Goal: Information Seeking & Learning: Learn about a topic

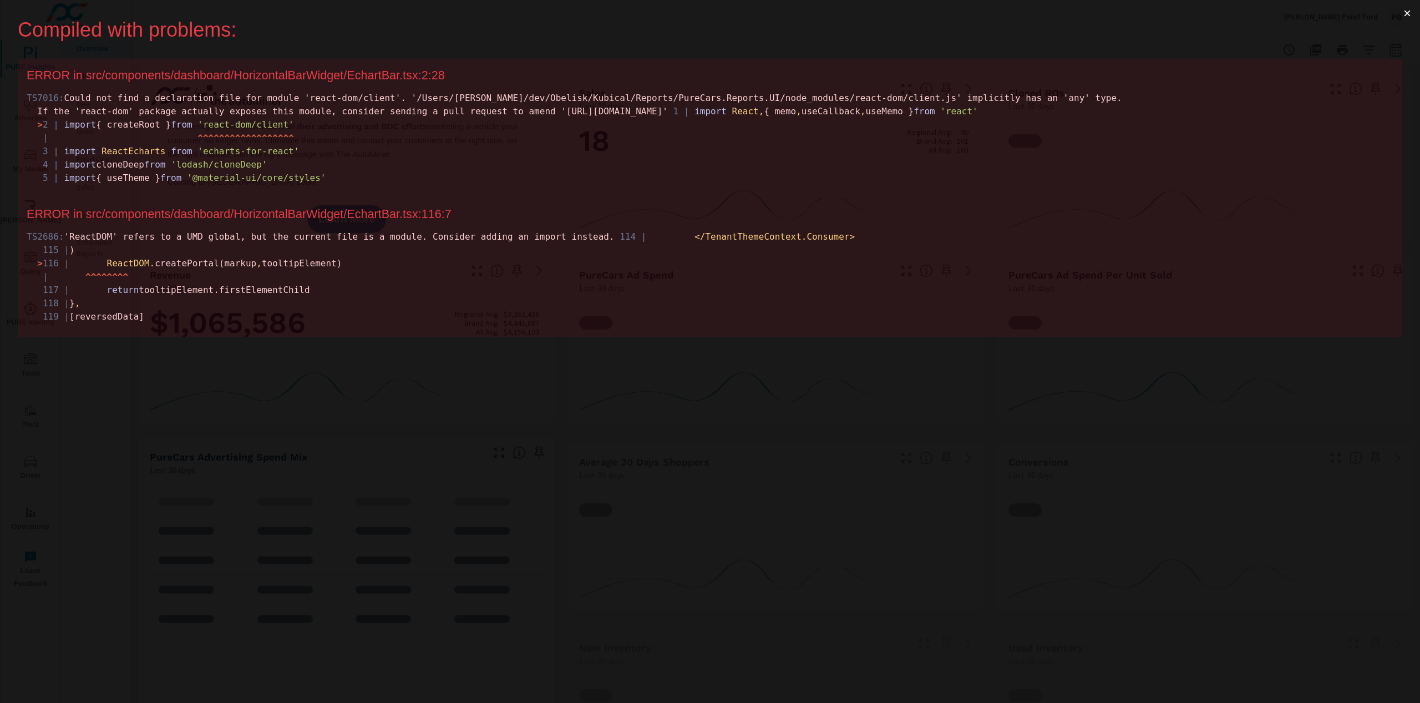
scroll to position [1, 0]
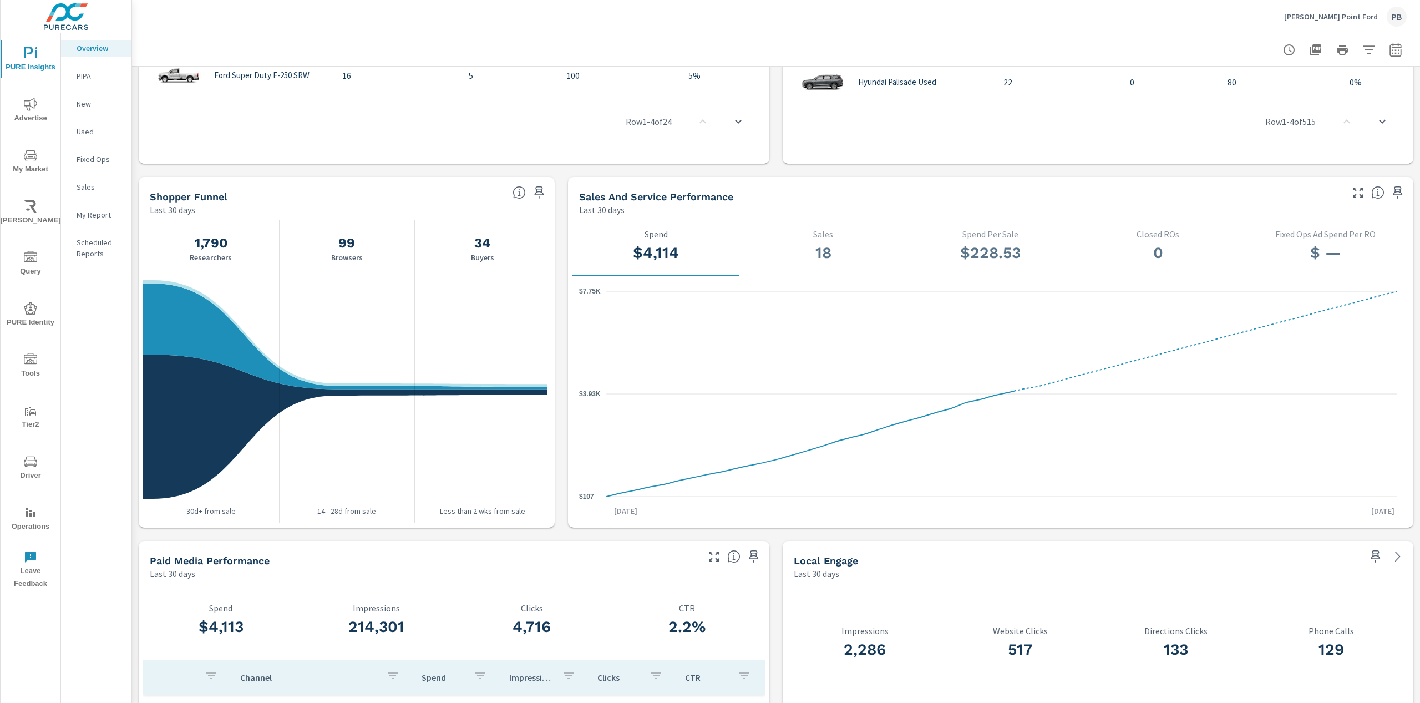
scroll to position [1183, 0]
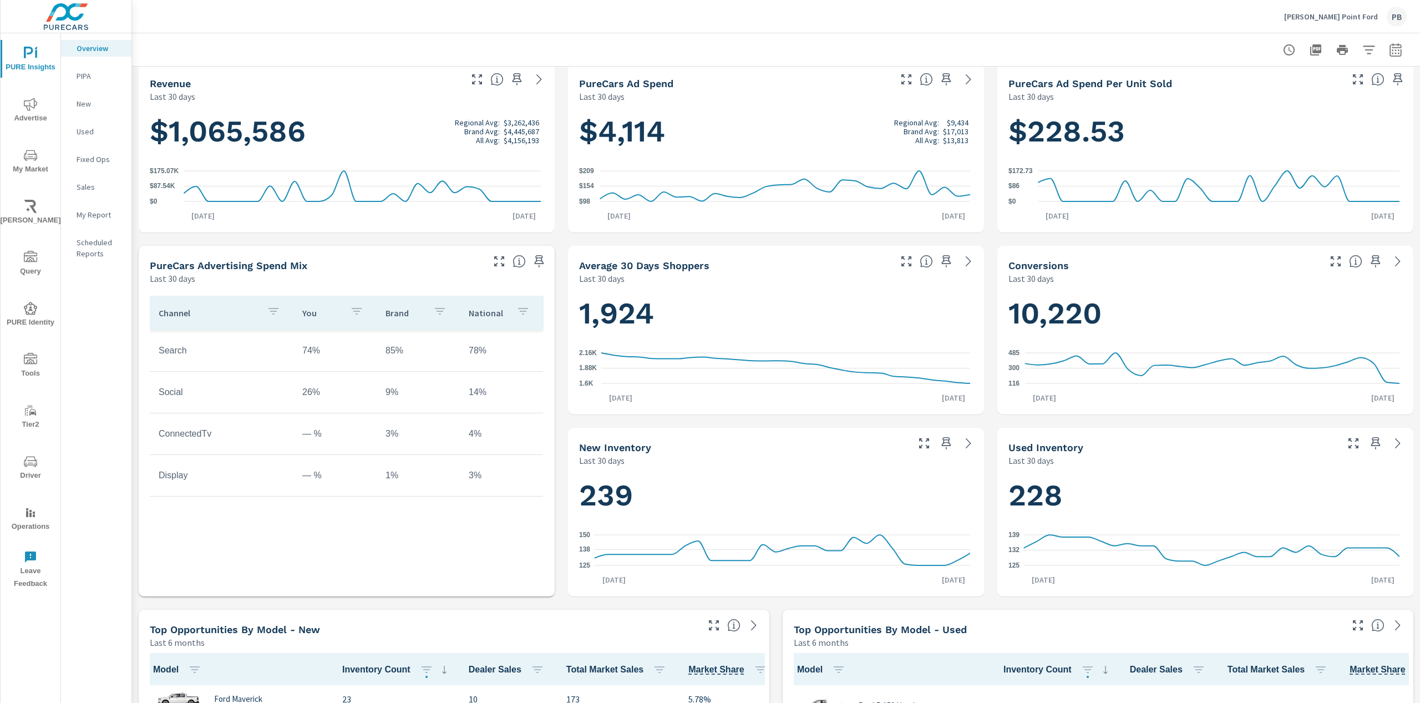
scroll to position [96, 0]
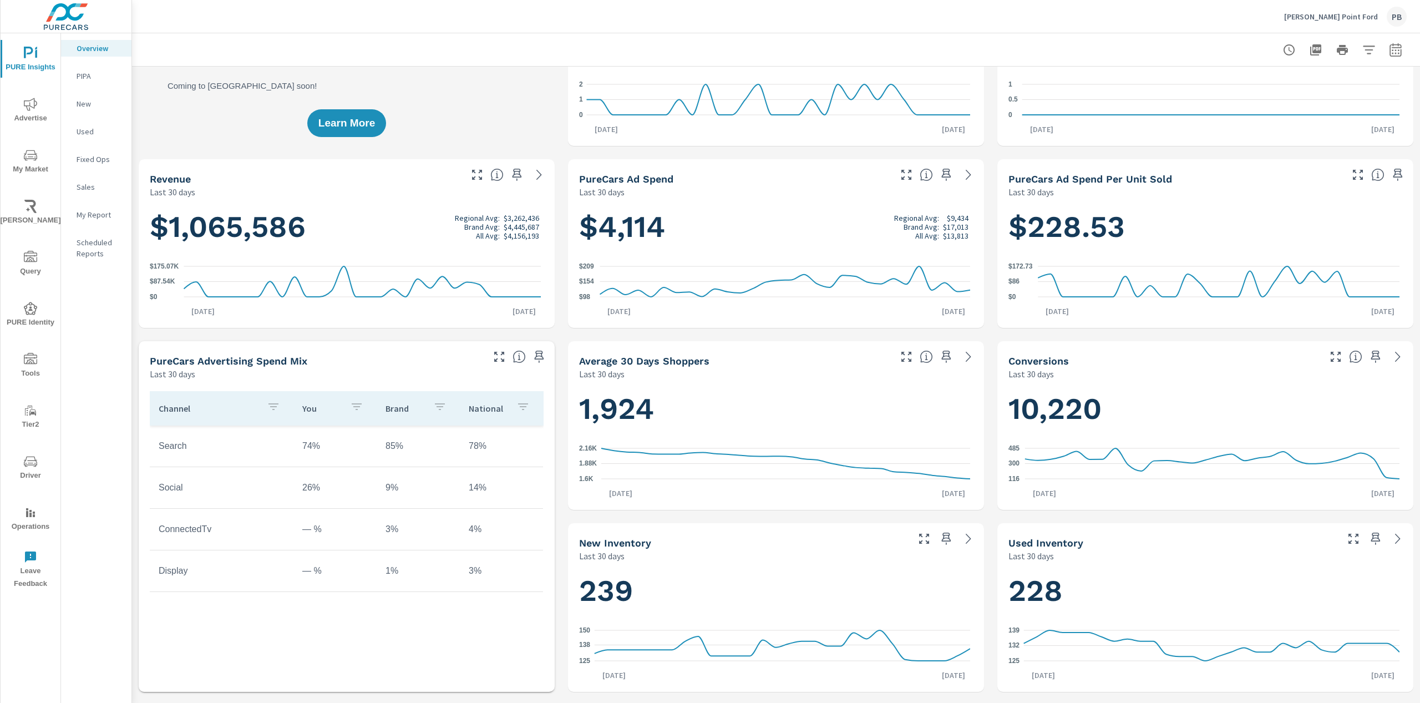
click at [99, 77] on p "PIPA" at bounding box center [100, 75] width 46 height 11
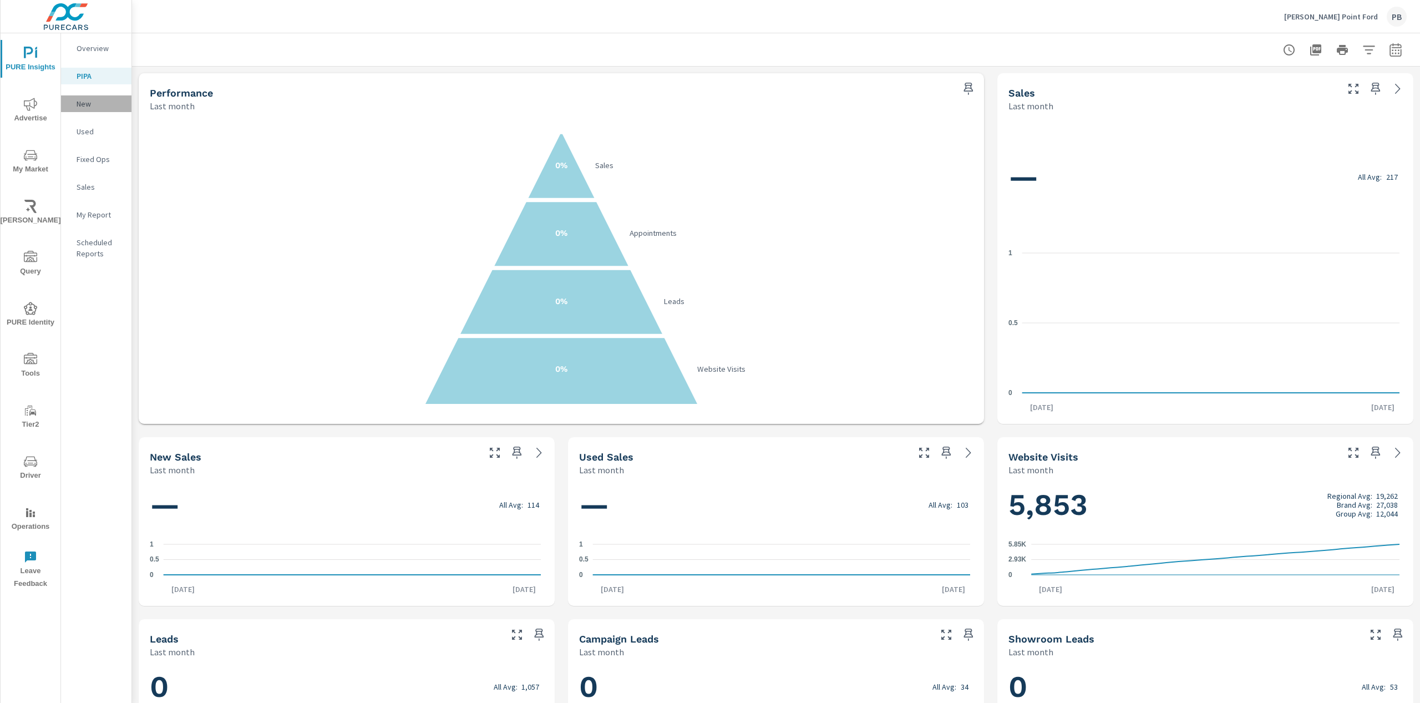
click at [84, 102] on p "New" at bounding box center [100, 103] width 46 height 11
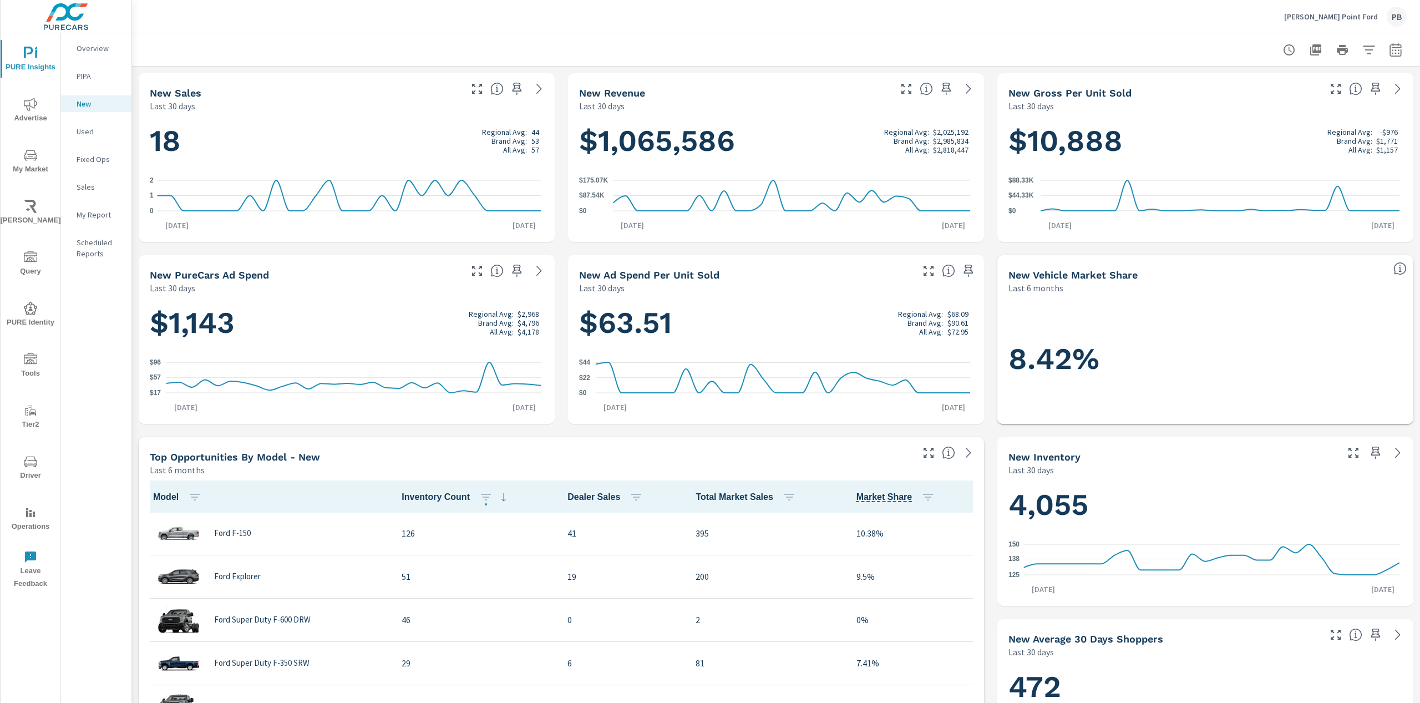
click at [88, 188] on p "Sales" at bounding box center [100, 186] width 46 height 11
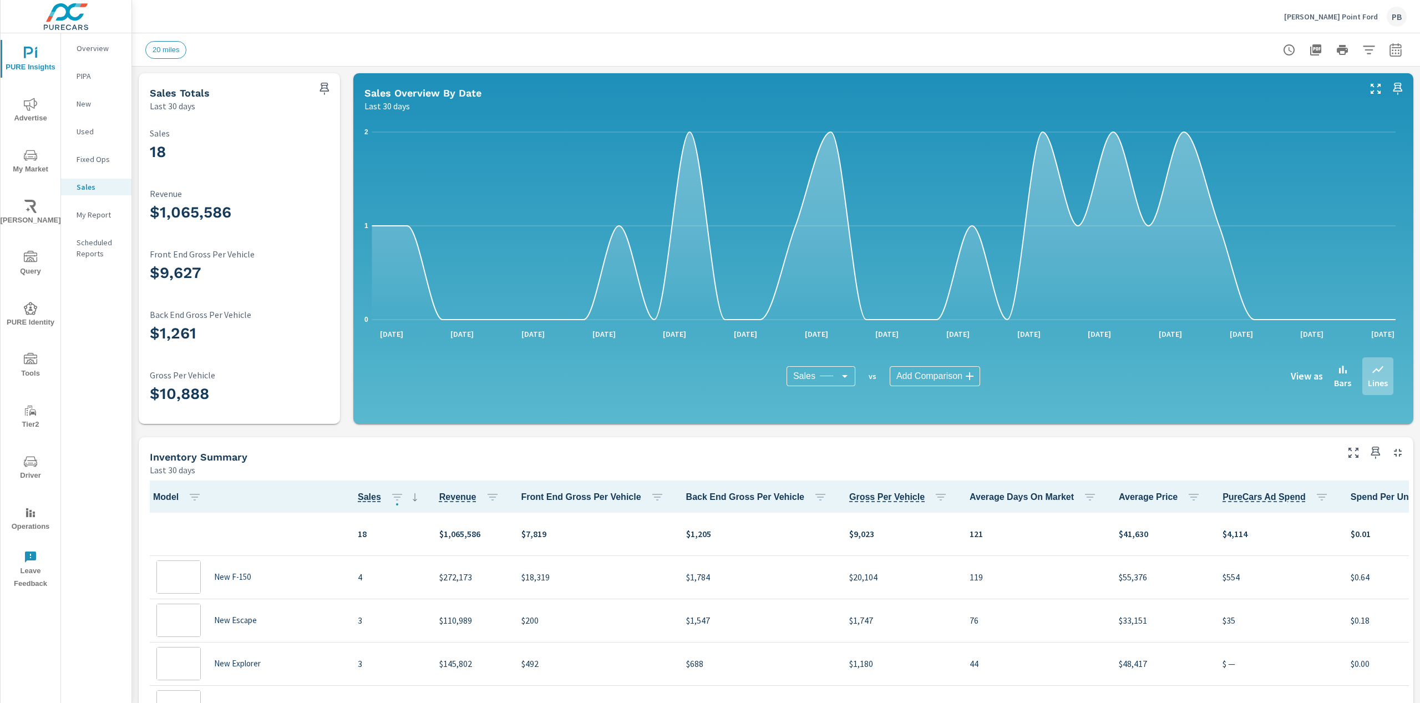
scroll to position [1, 0]
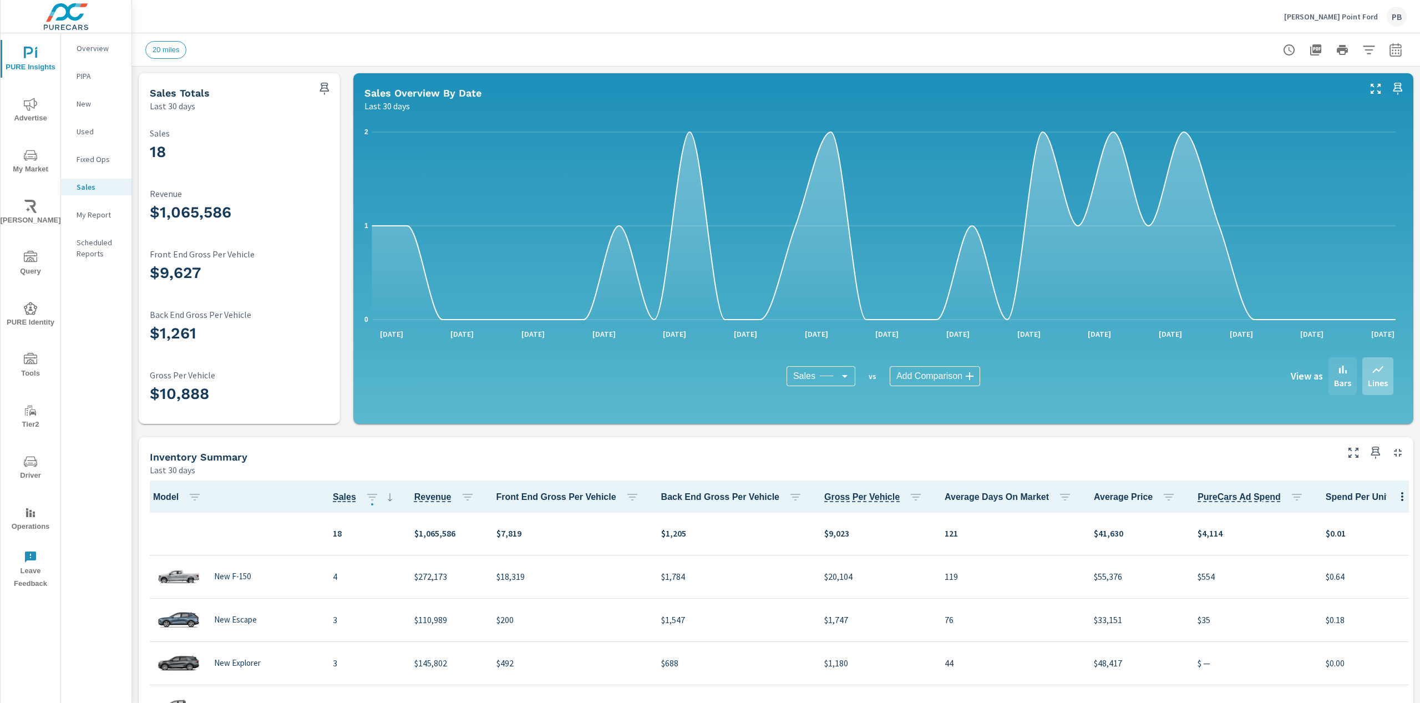
click at [1336, 378] on p "Bars" at bounding box center [1342, 382] width 17 height 13
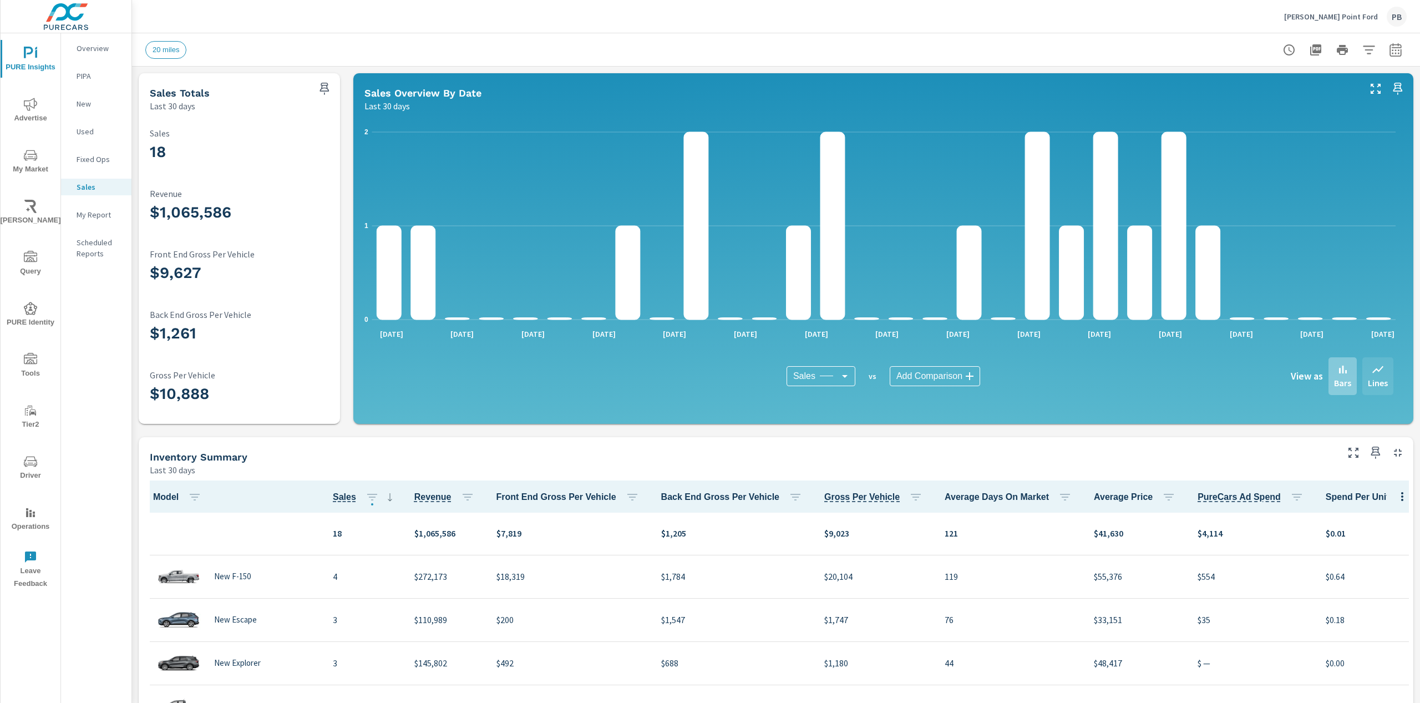
click at [1369, 383] on p "Lines" at bounding box center [1378, 382] width 20 height 13
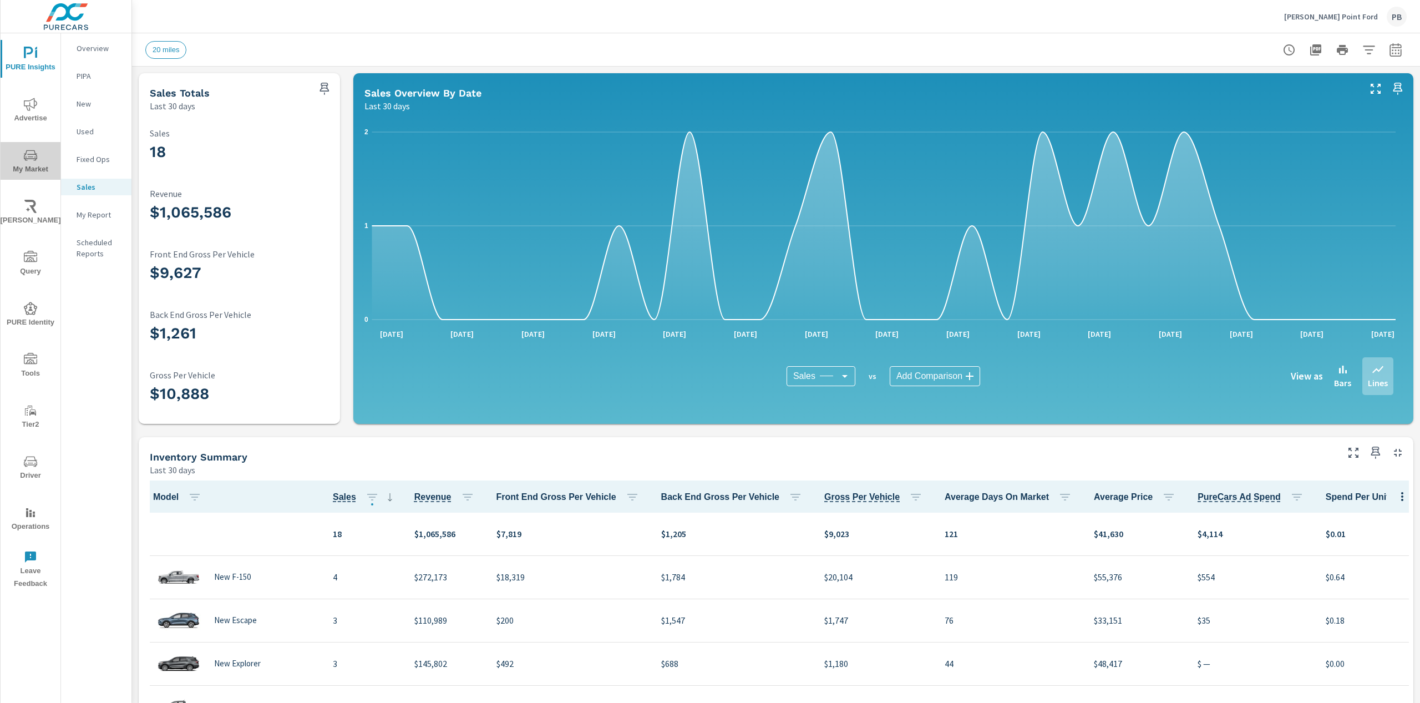
click at [27, 160] on icon "nav menu" at bounding box center [30, 155] width 13 height 11
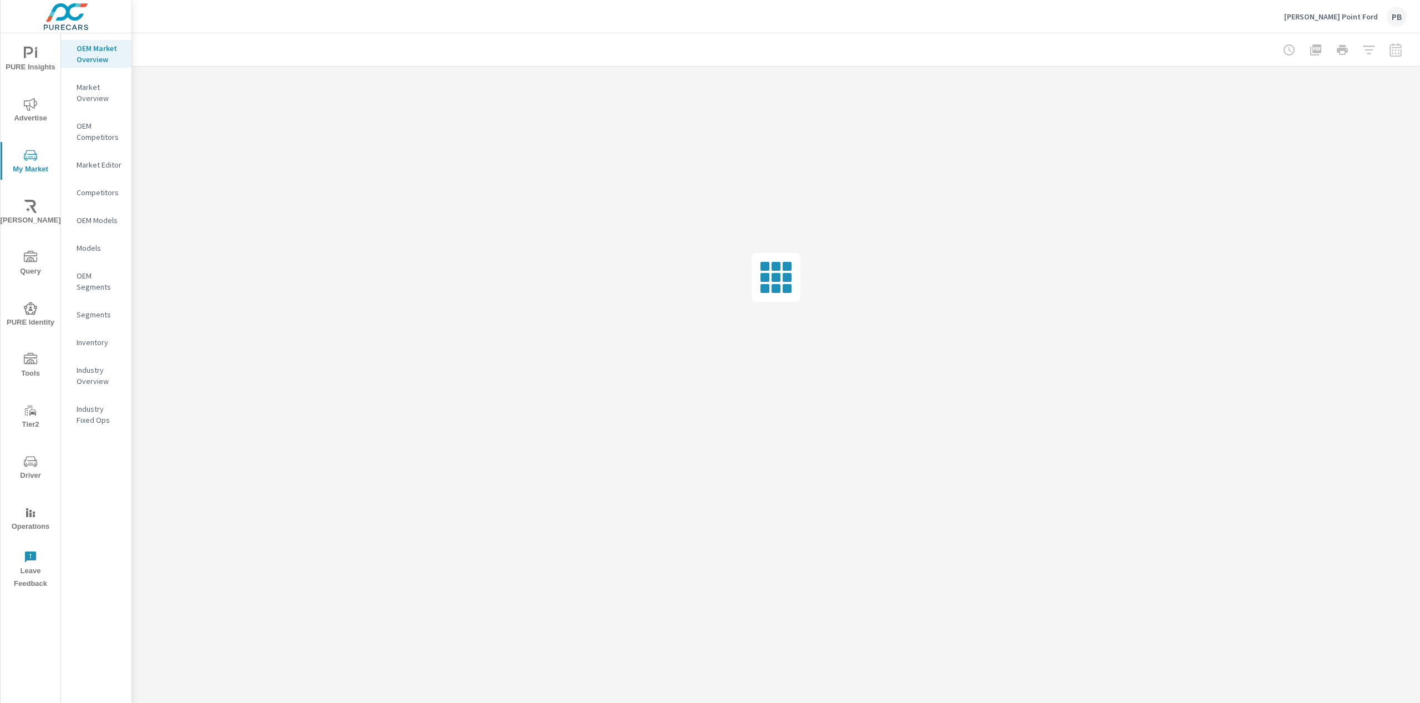
click at [34, 113] on span "Advertise" at bounding box center [30, 111] width 53 height 27
click at [32, 264] on span "Query" at bounding box center [30, 264] width 53 height 27
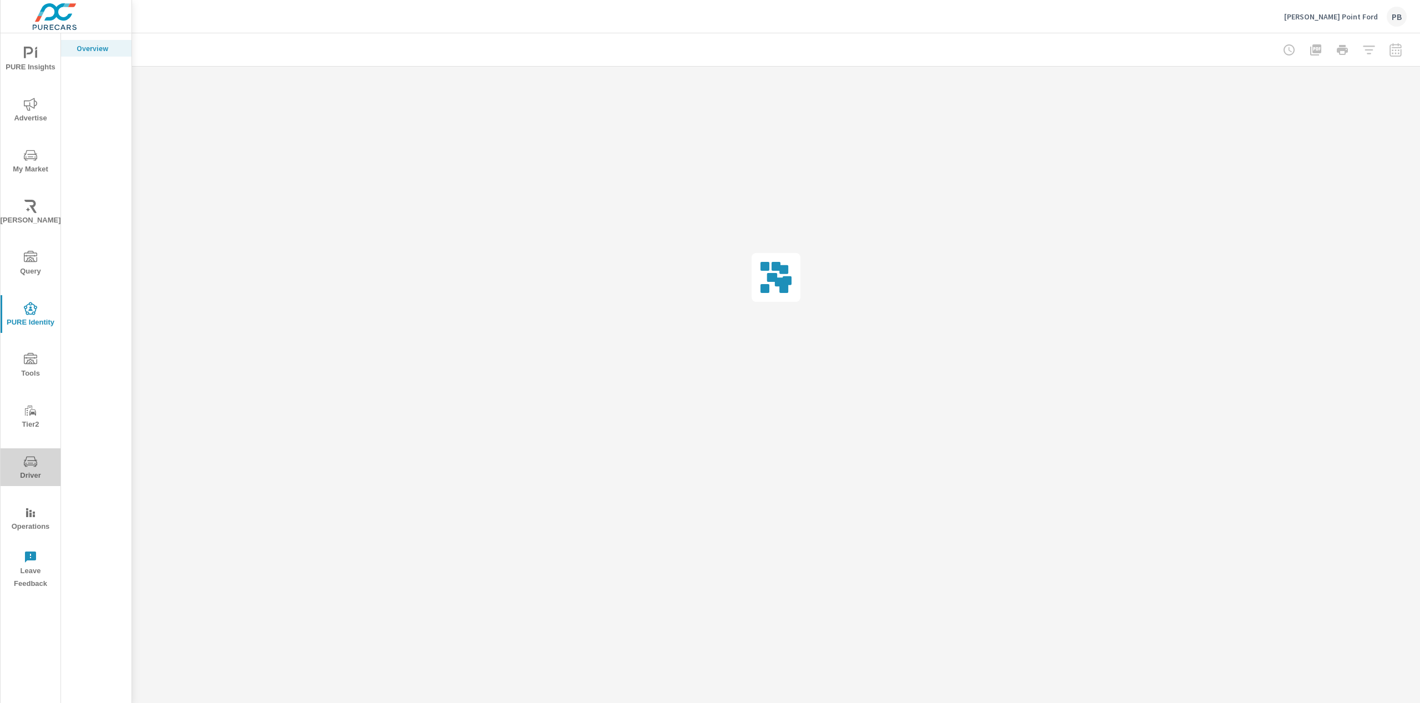
click at [38, 468] on span "Driver" at bounding box center [30, 468] width 53 height 27
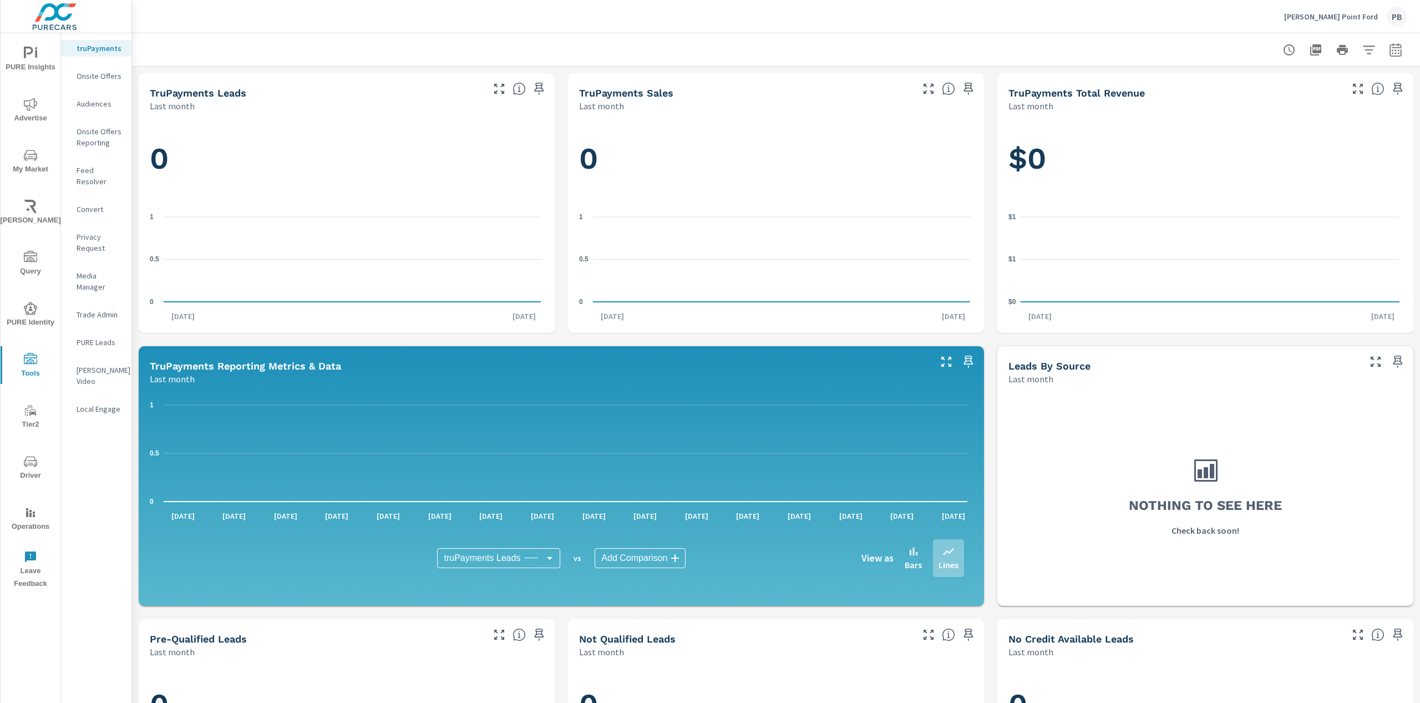
click at [27, 63] on span "PURE Insights" at bounding box center [30, 60] width 53 height 27
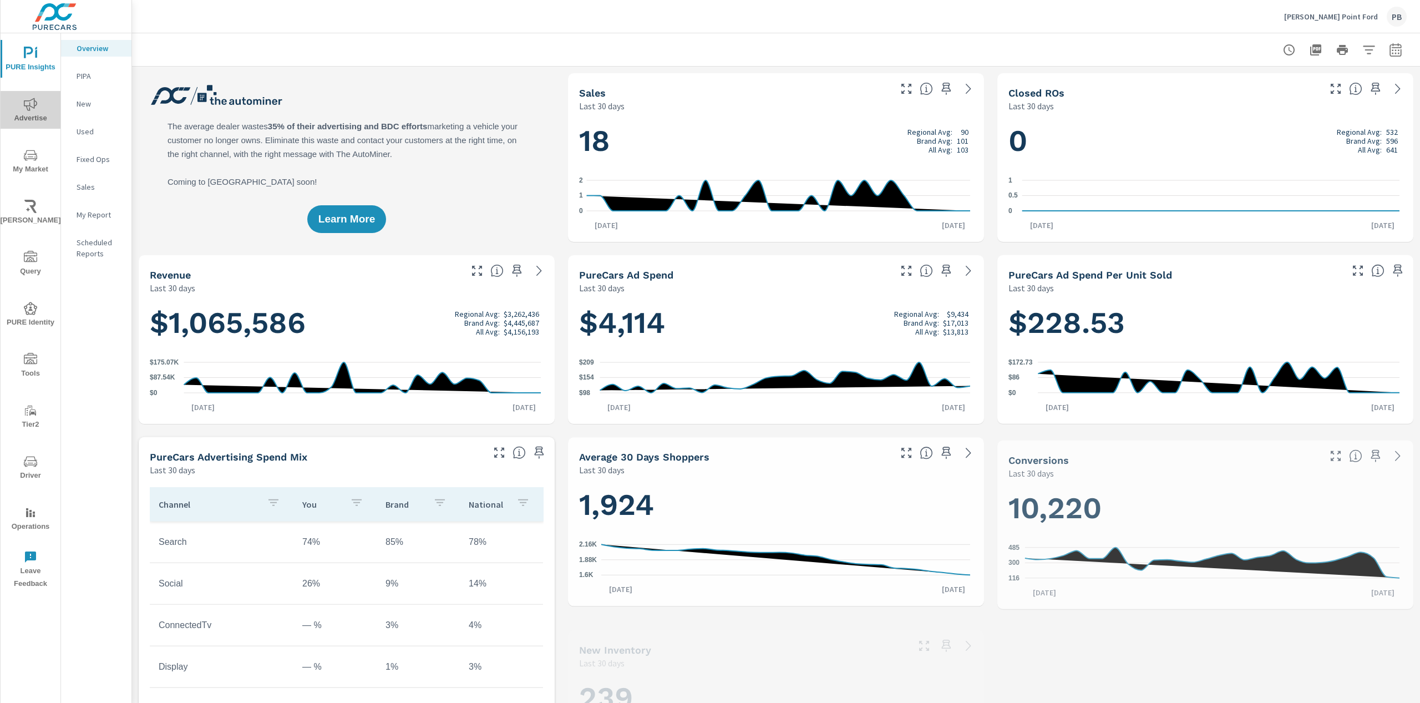
click at [29, 105] on icon "nav menu" at bounding box center [30, 104] width 13 height 13
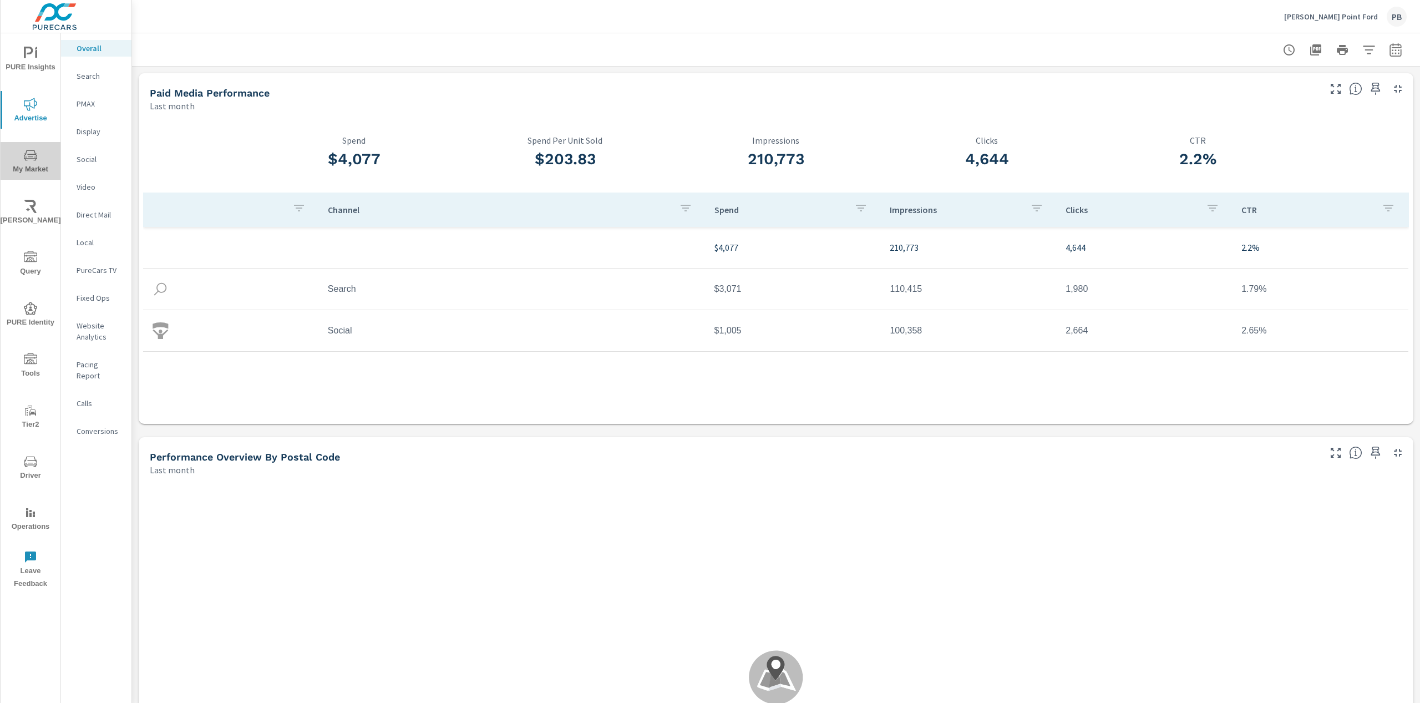
click at [33, 156] on icon "nav menu" at bounding box center [30, 155] width 13 height 13
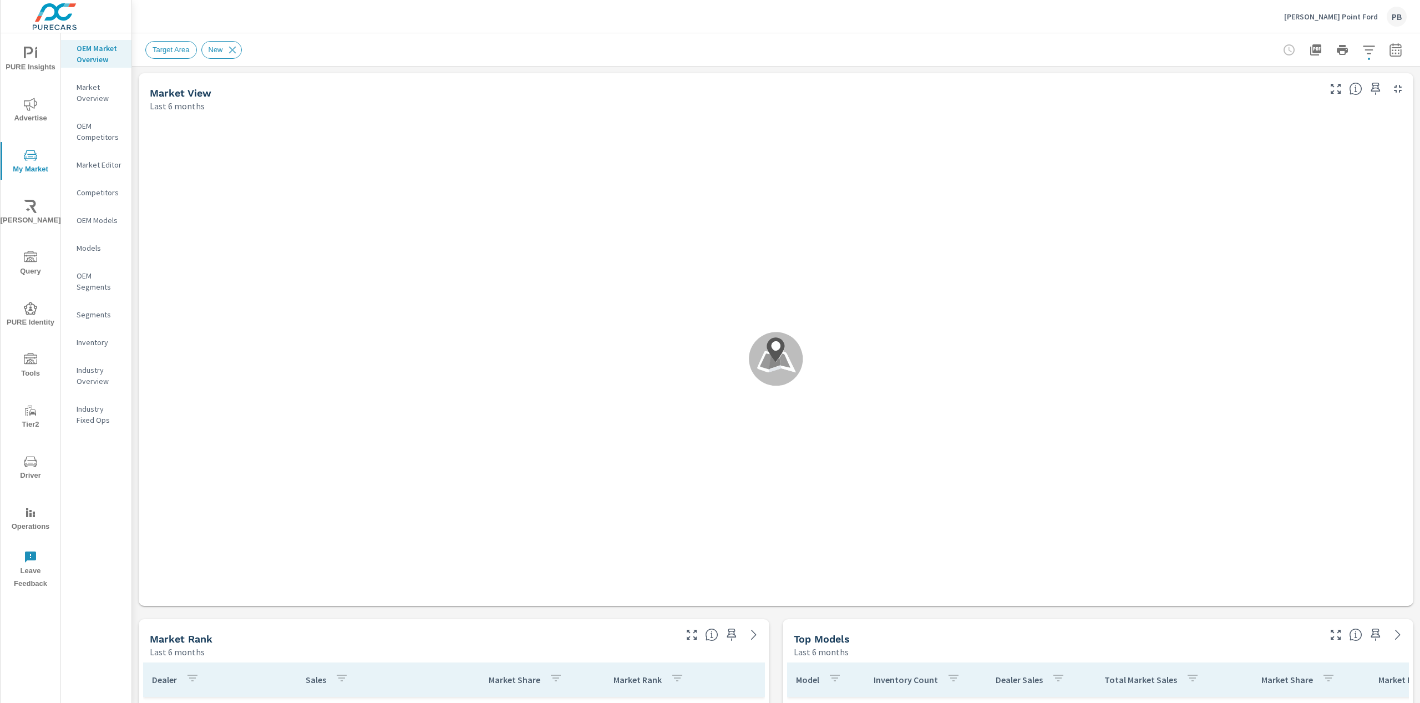
click at [94, 347] on p "Inventory" at bounding box center [100, 342] width 46 height 11
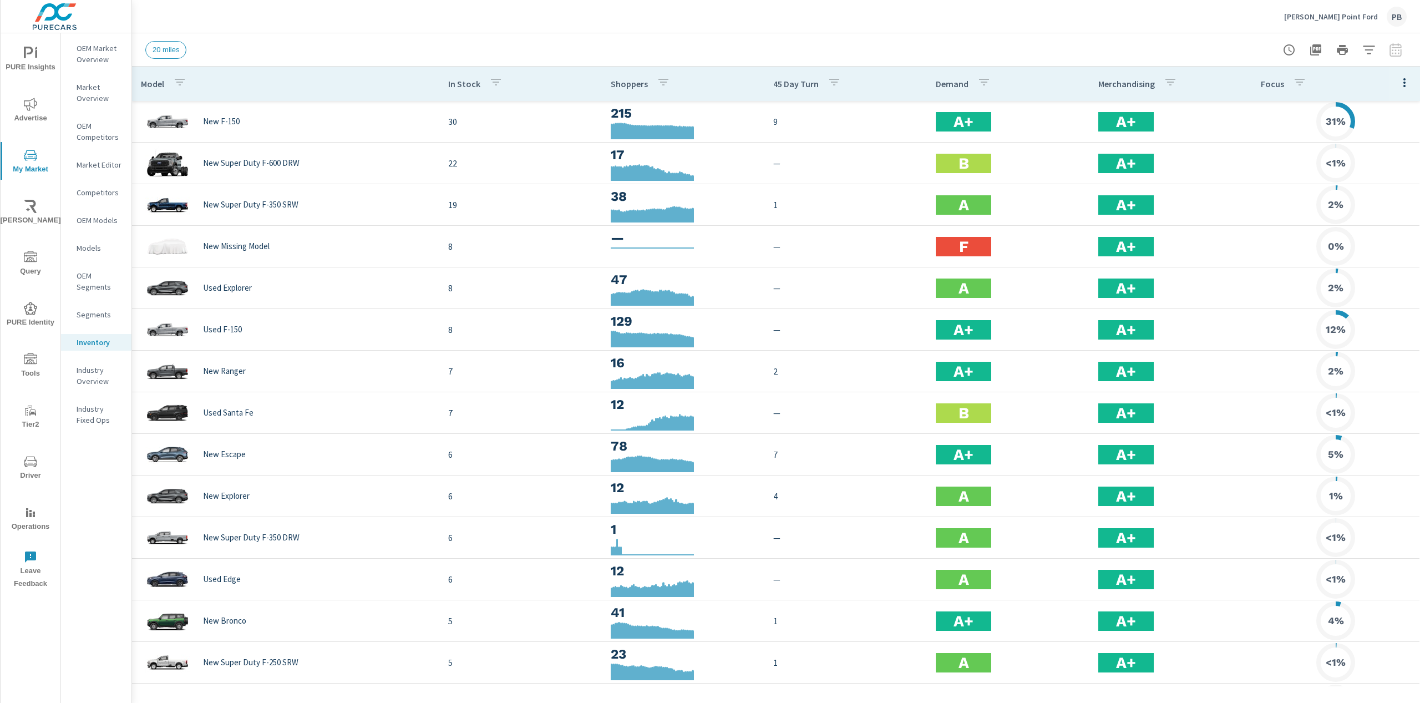
click at [1400, 85] on icon "button" at bounding box center [1404, 82] width 13 height 13
click at [1380, 125] on span "Engagement" at bounding box center [1369, 128] width 70 height 11
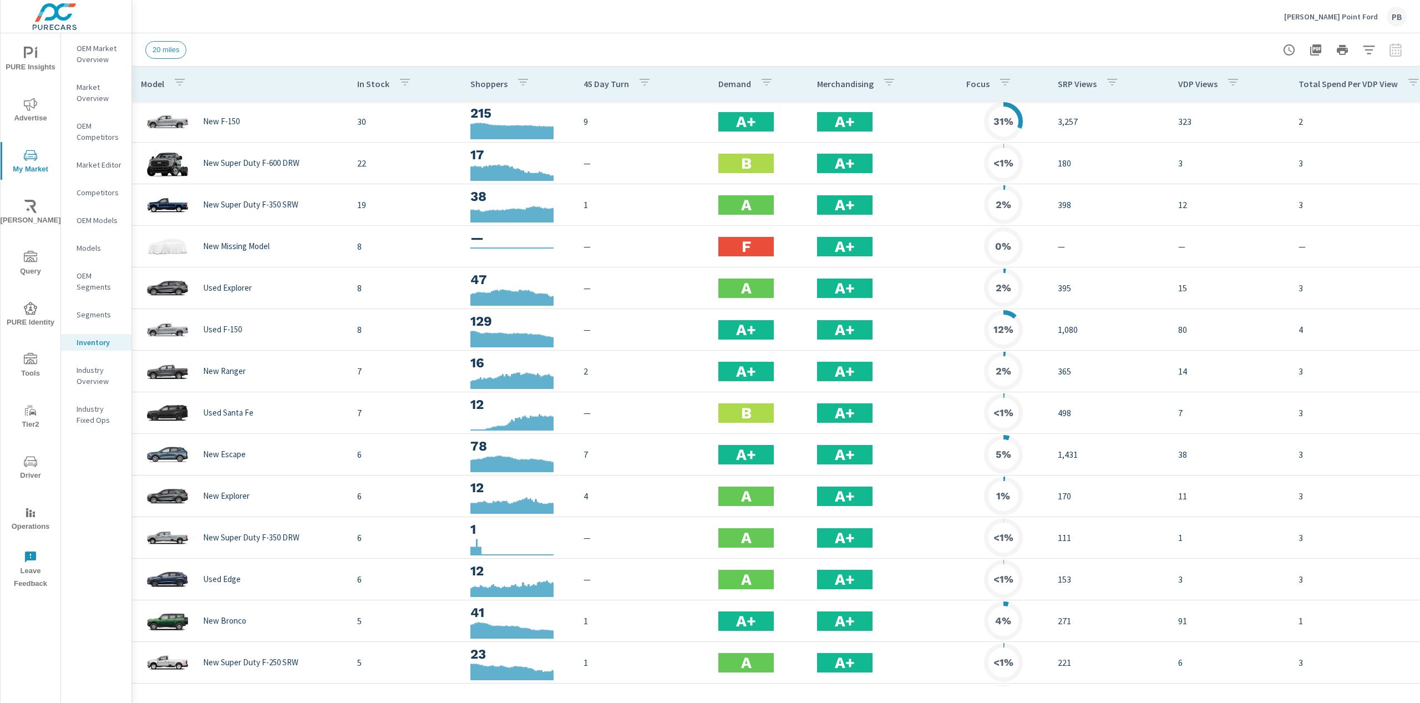
scroll to position [0, 167]
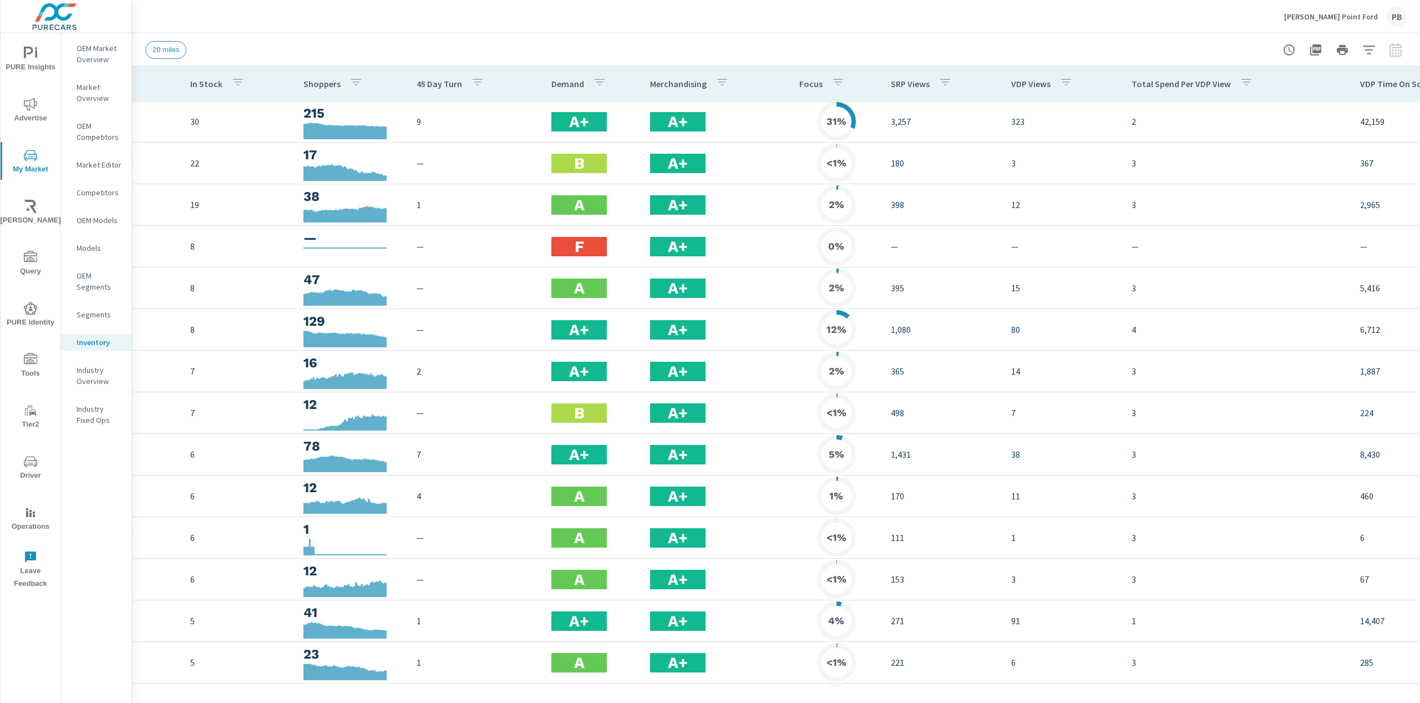
click at [1382, 80] on p "VDP Time On Screen" at bounding box center [1399, 83] width 78 height 11
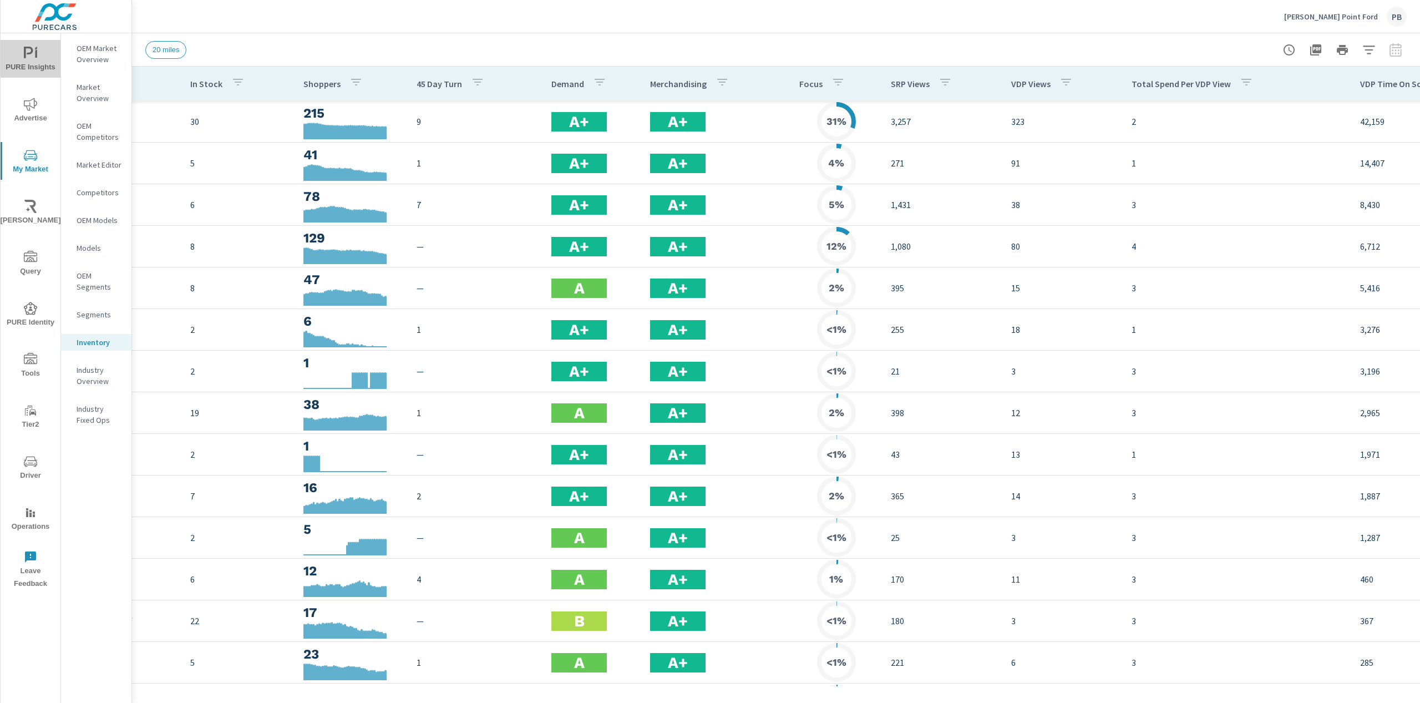
click at [41, 55] on span "PURE Insights" at bounding box center [30, 60] width 53 height 27
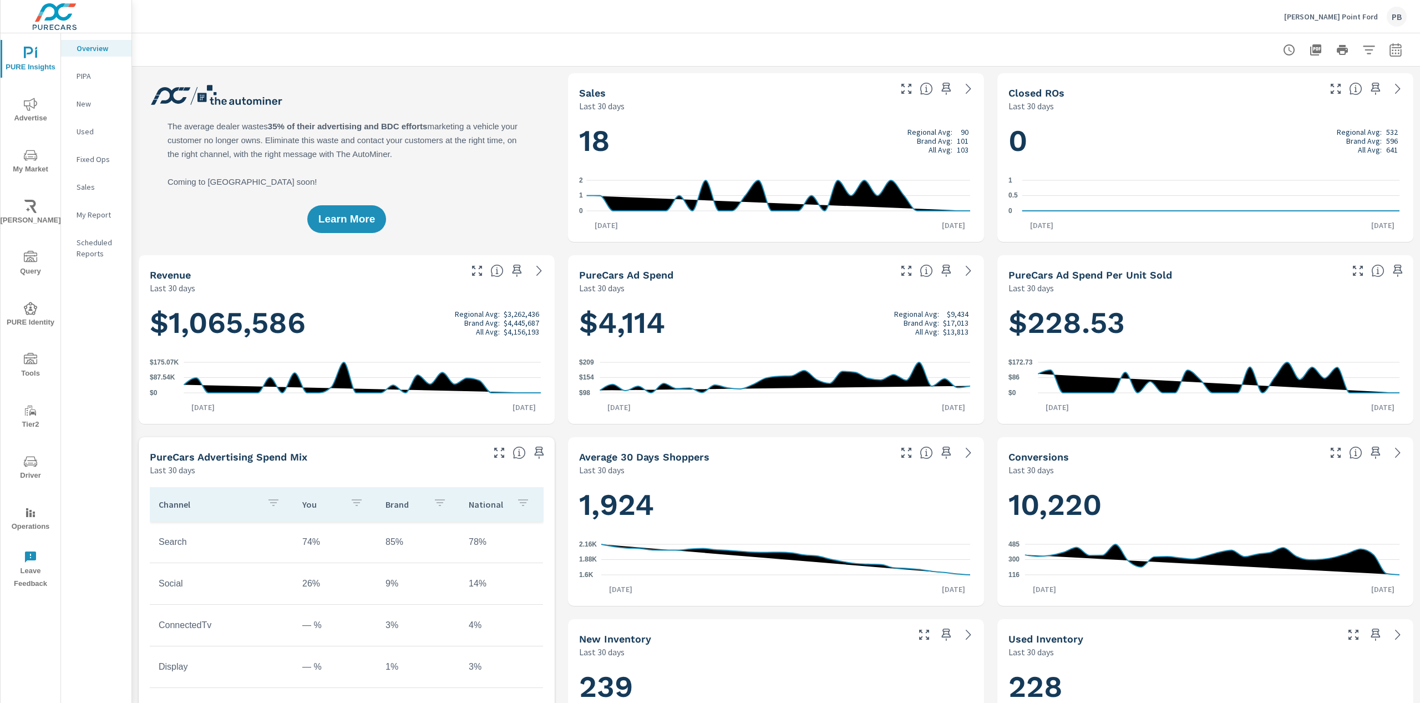
scroll to position [2, 0]
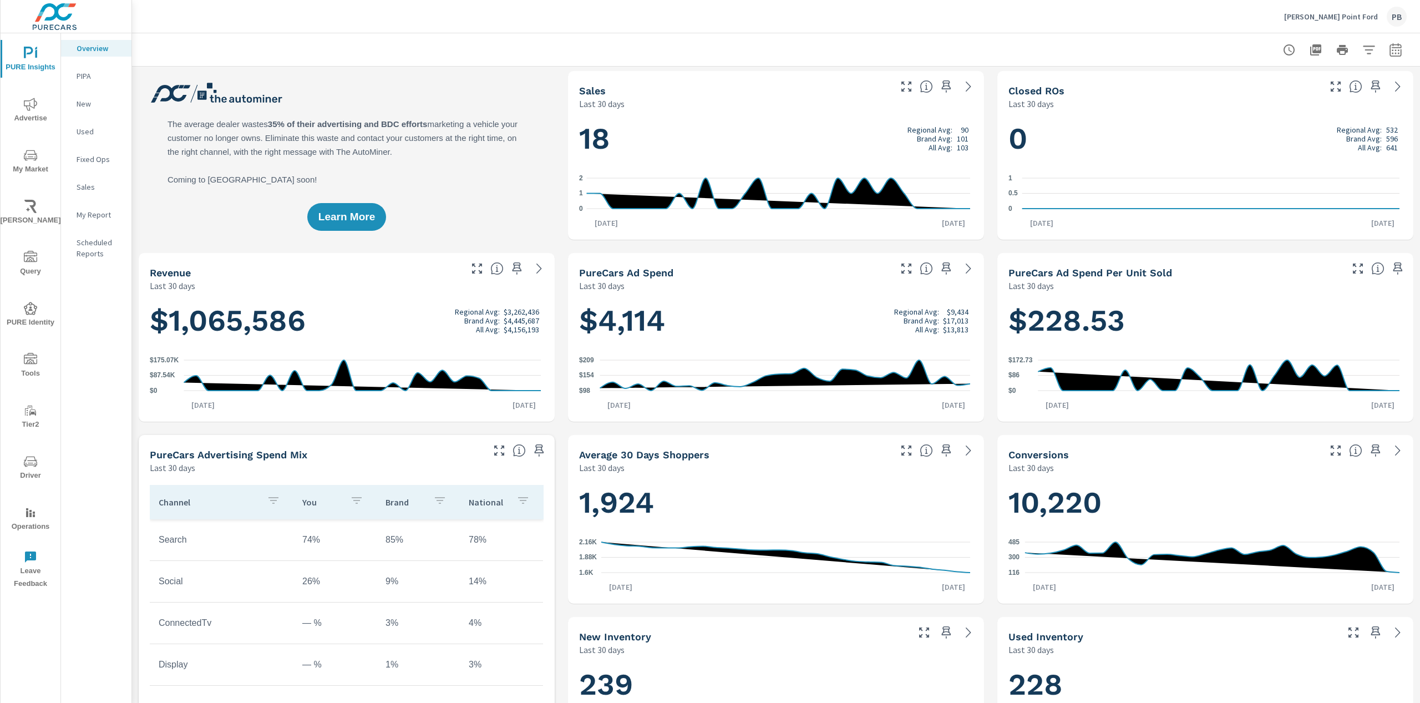
click at [92, 189] on p "Sales" at bounding box center [100, 186] width 46 height 11
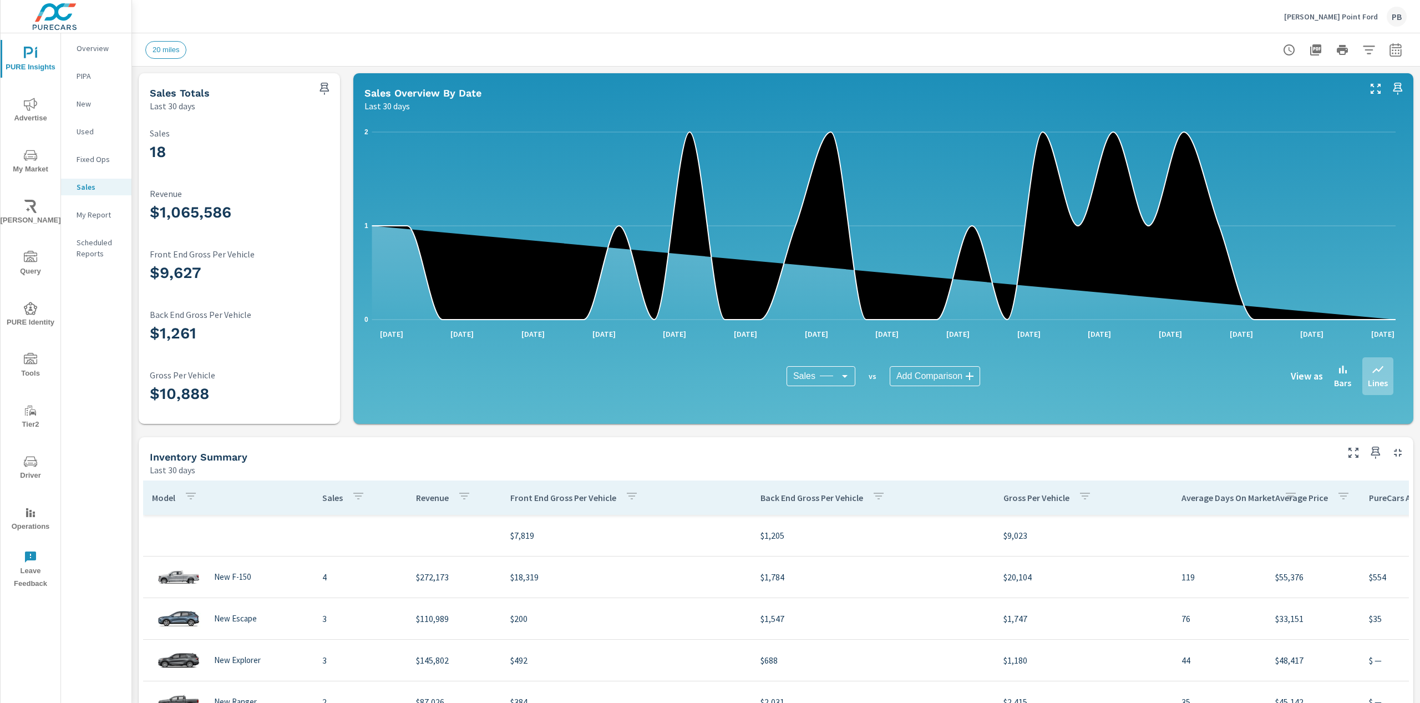
click at [1392, 51] on icon "button" at bounding box center [1395, 49] width 13 height 13
select select "Last 30 days"
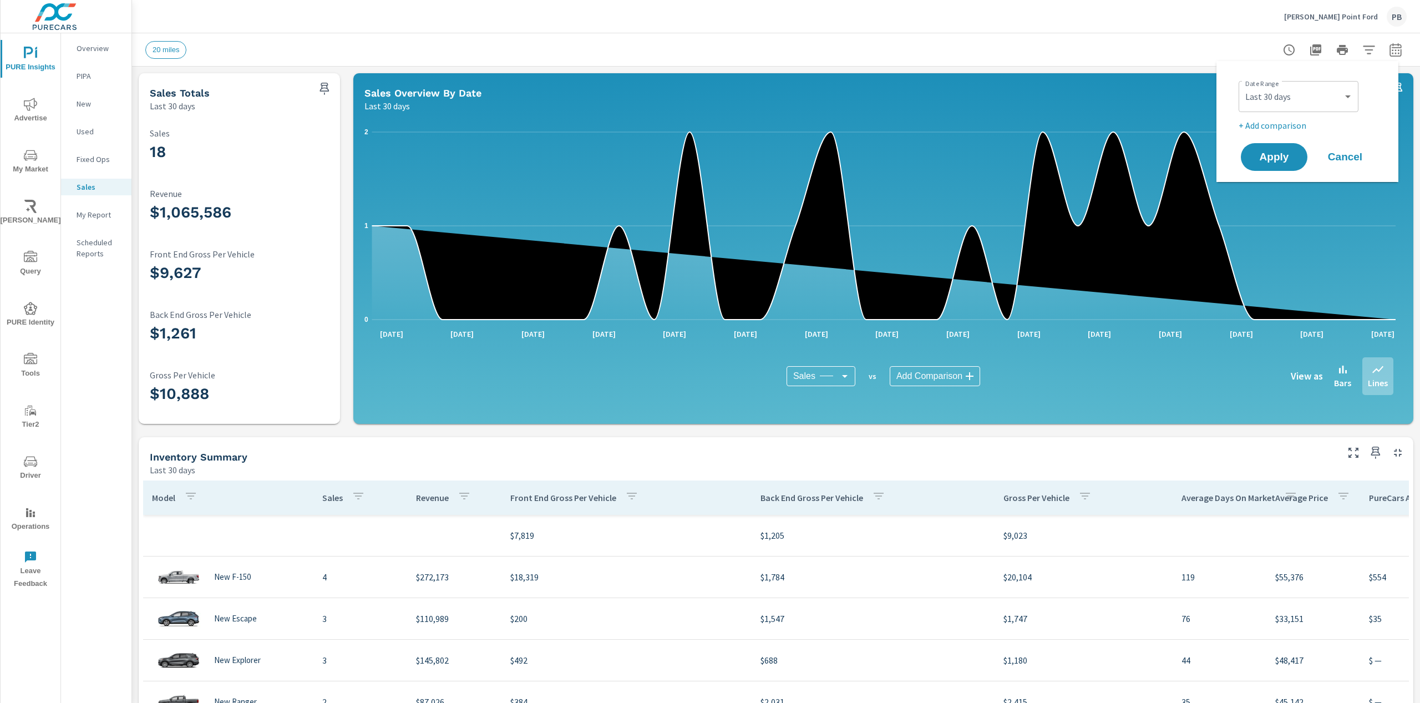
click at [974, 36] on div "20 miles" at bounding box center [776, 49] width 1262 height 33
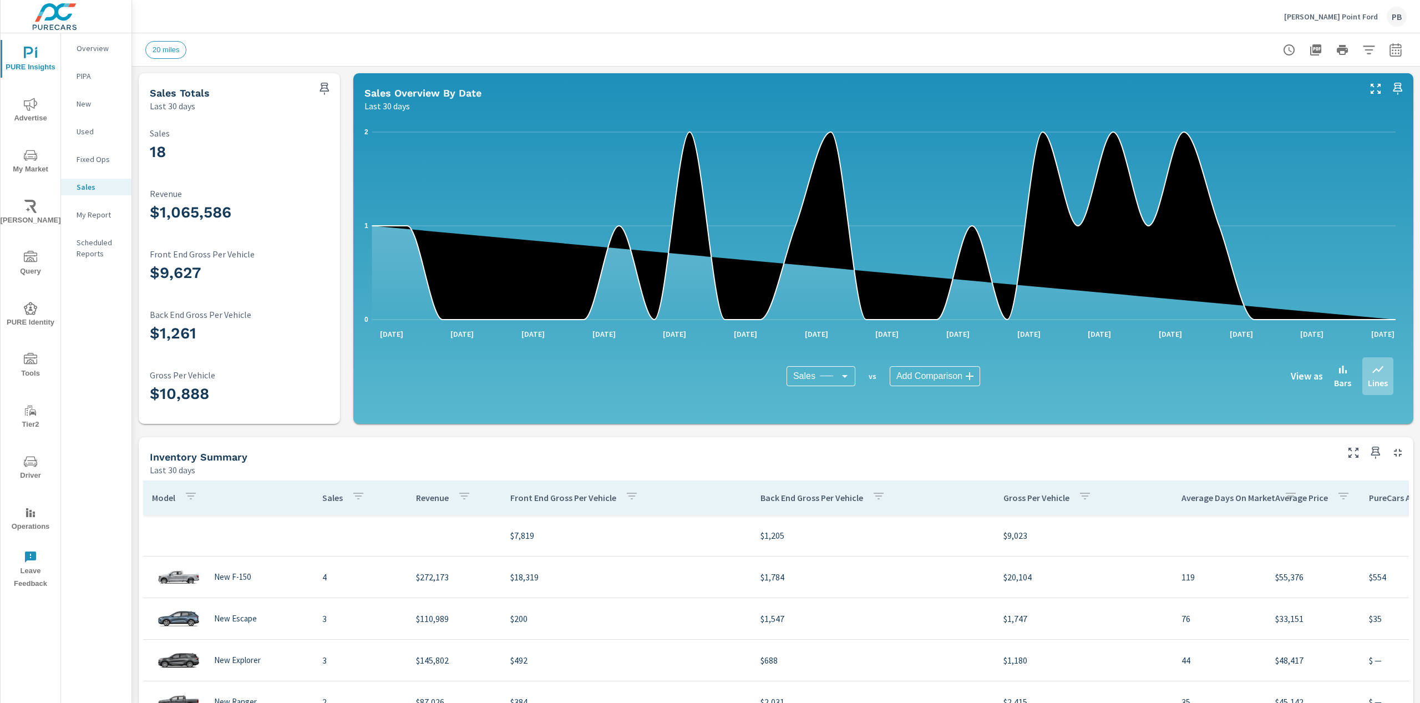
click at [73, 112] on div "New" at bounding box center [96, 103] width 70 height 17
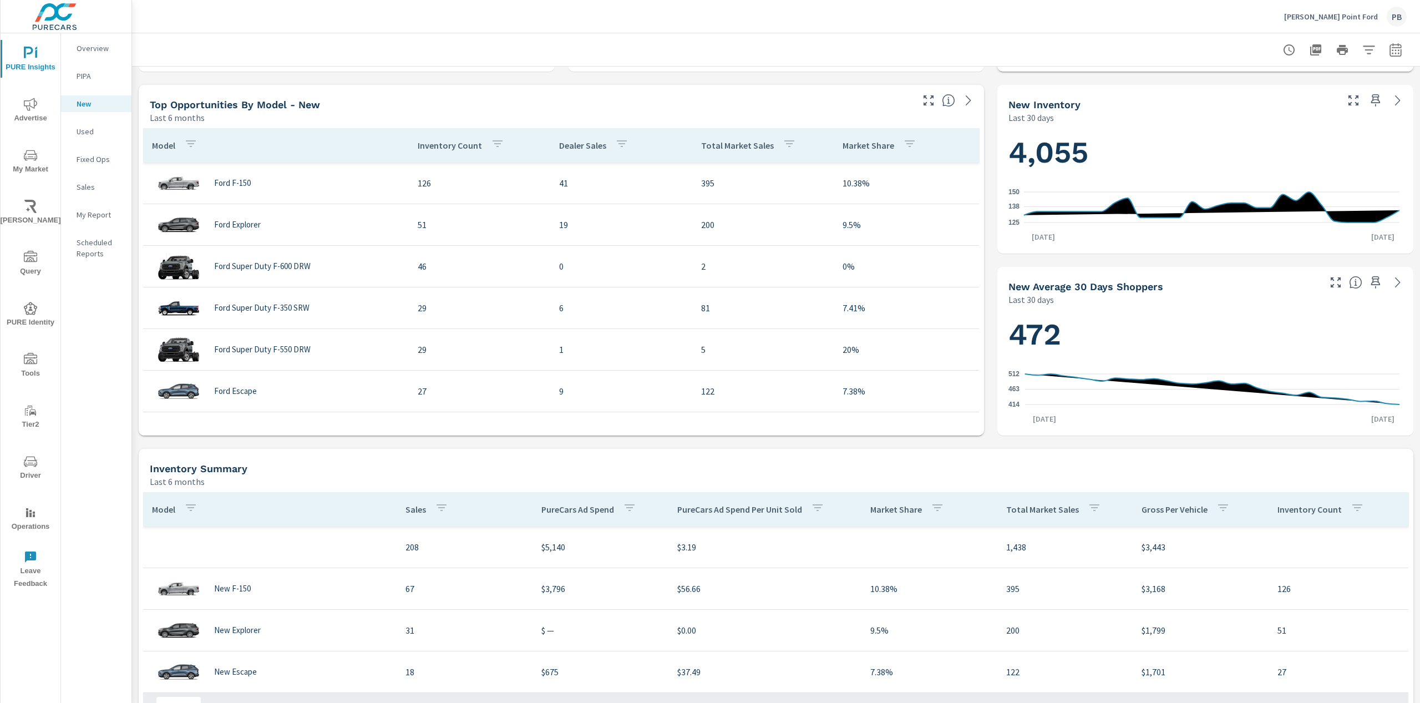
scroll to position [638, 0]
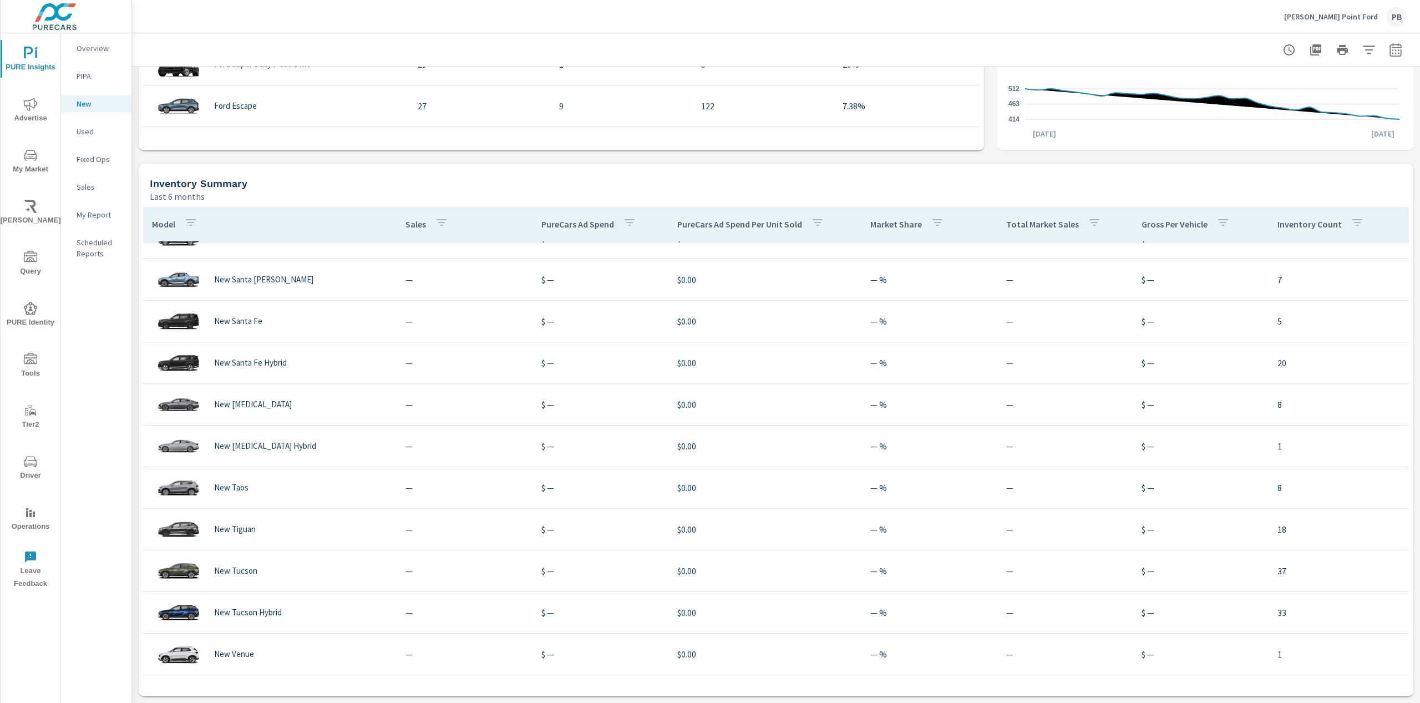
scroll to position [1568, 0]
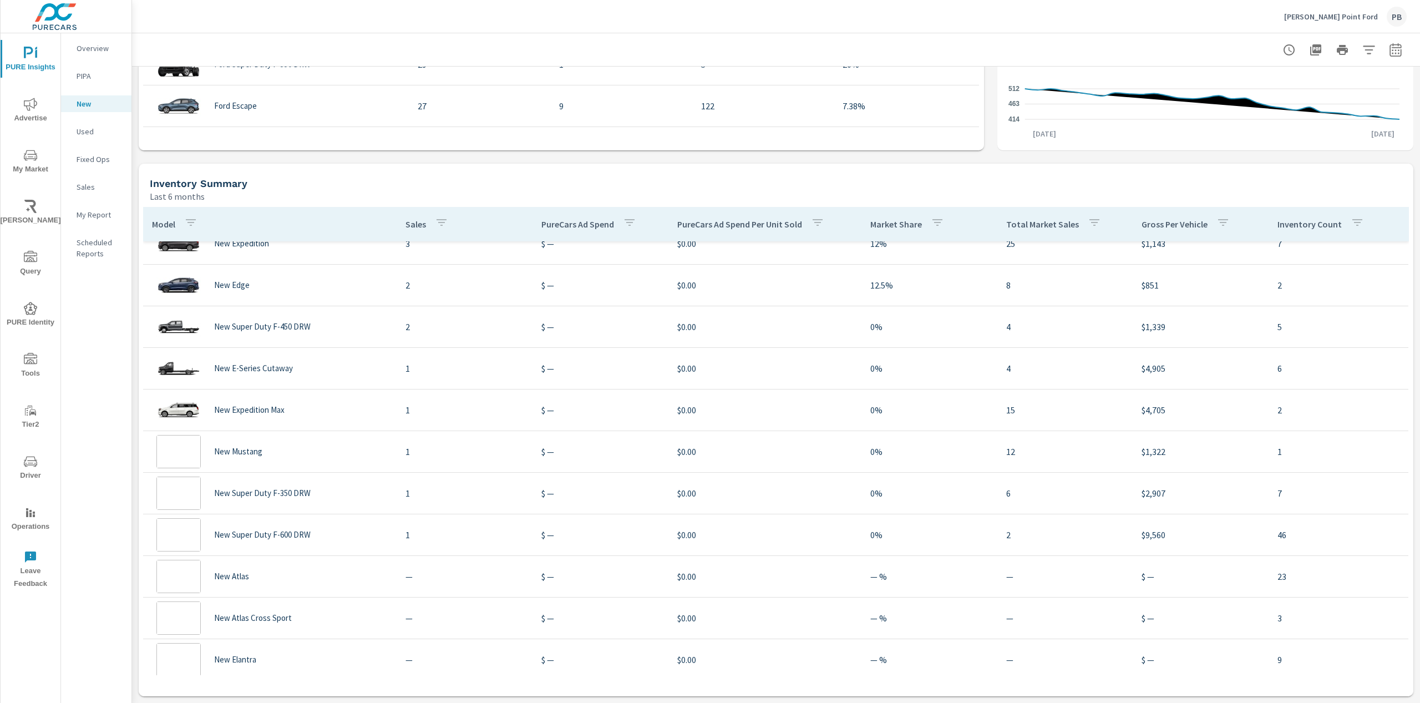
scroll to position [22, 0]
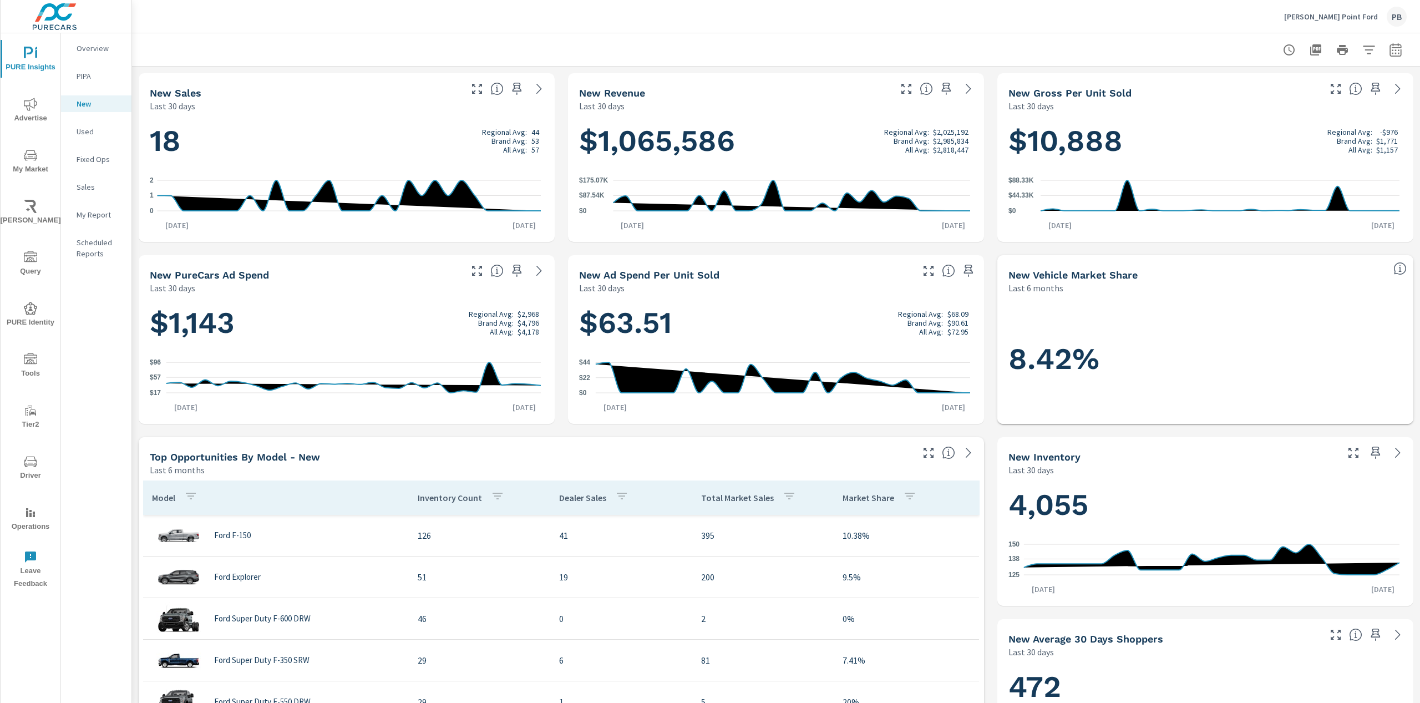
click at [97, 183] on p "Sales" at bounding box center [100, 186] width 46 height 11
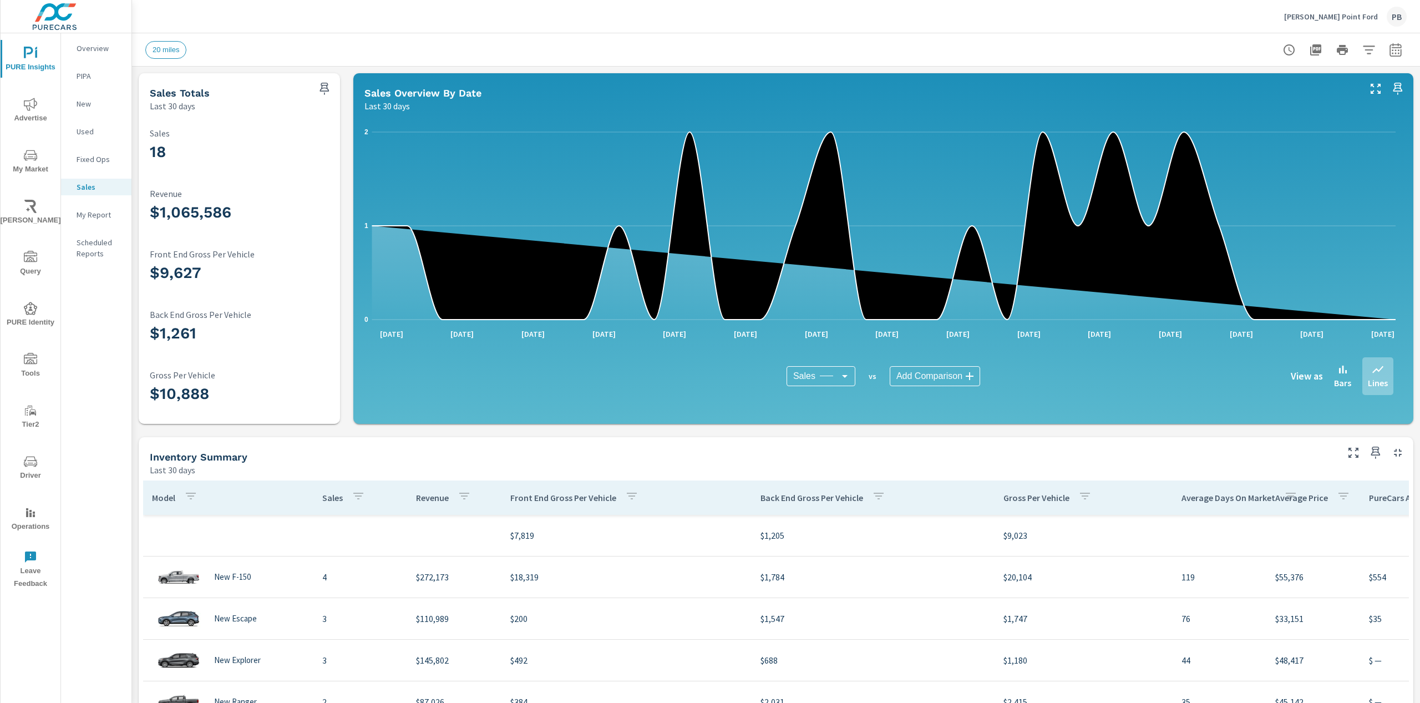
click at [97, 160] on p "Fixed Ops" at bounding box center [100, 159] width 46 height 11
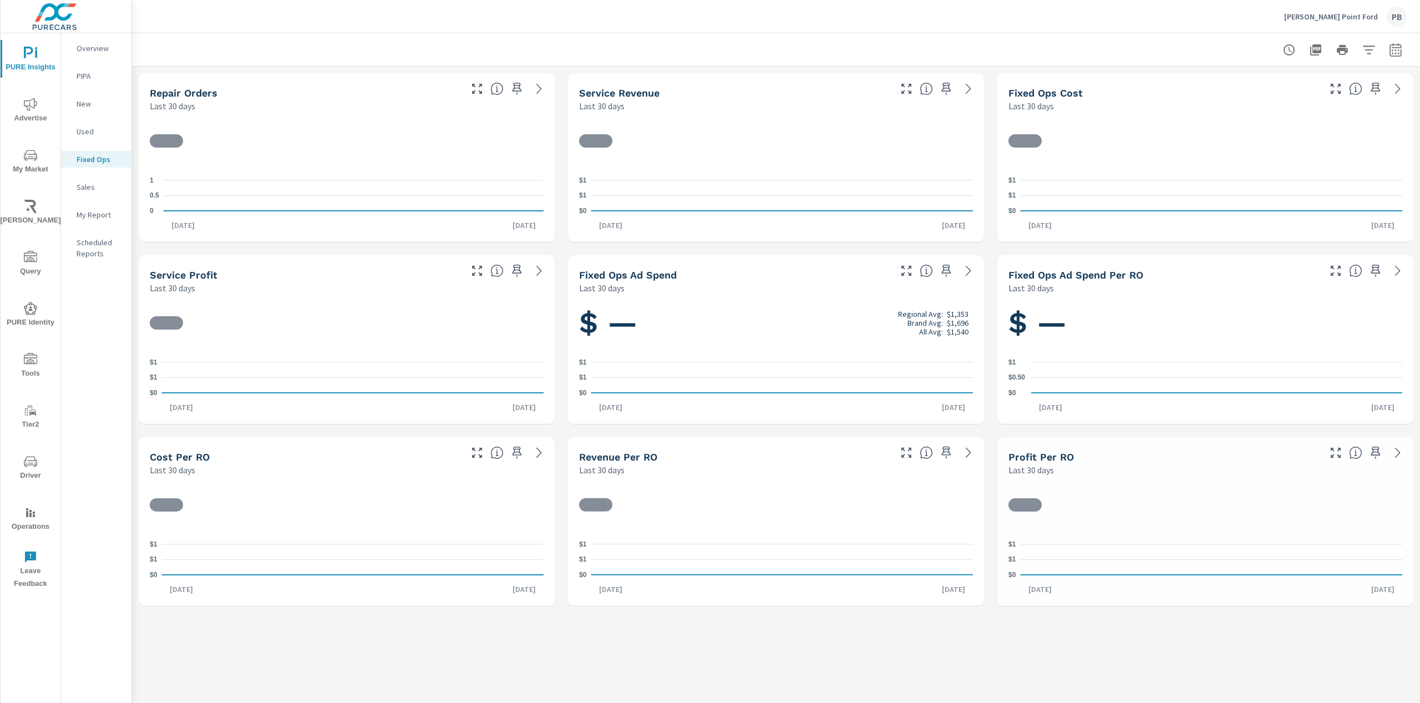
click at [88, 130] on p "Used" at bounding box center [100, 131] width 46 height 11
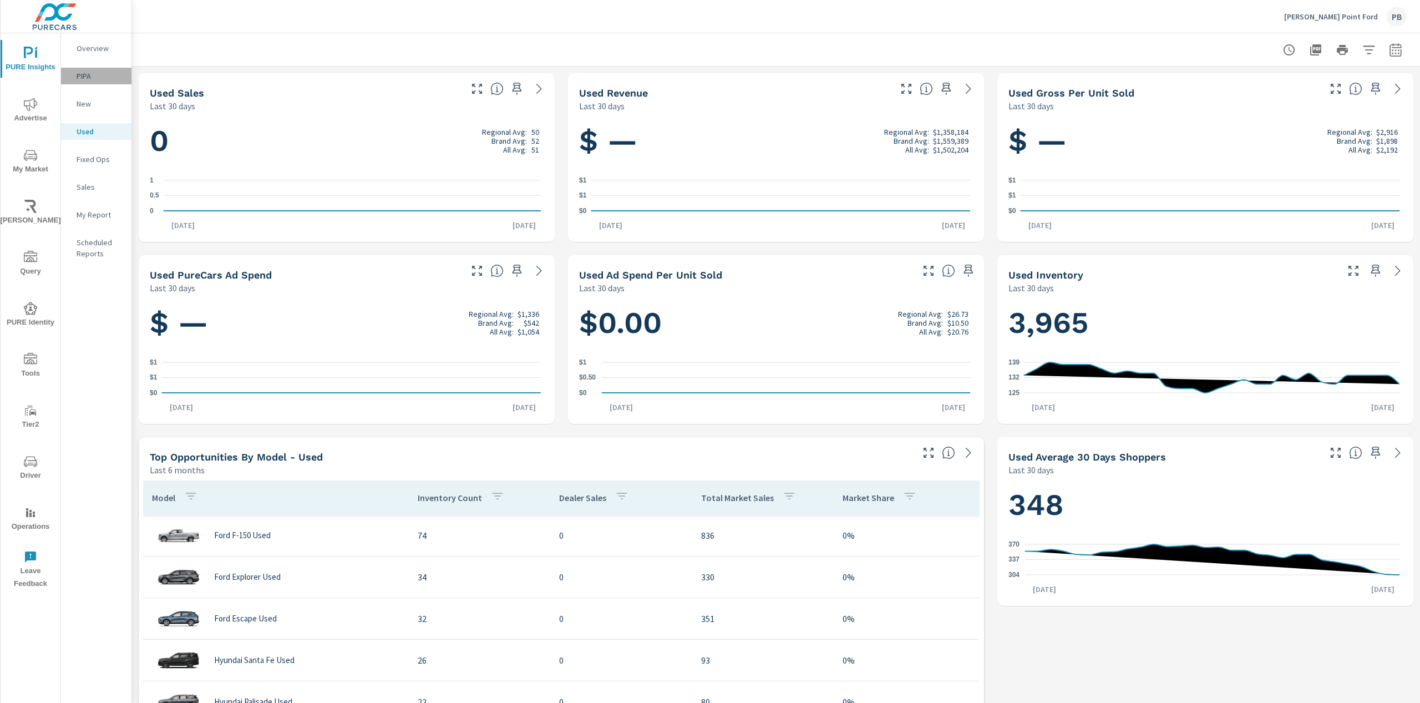
click at [95, 74] on p "PIPA" at bounding box center [100, 75] width 46 height 11
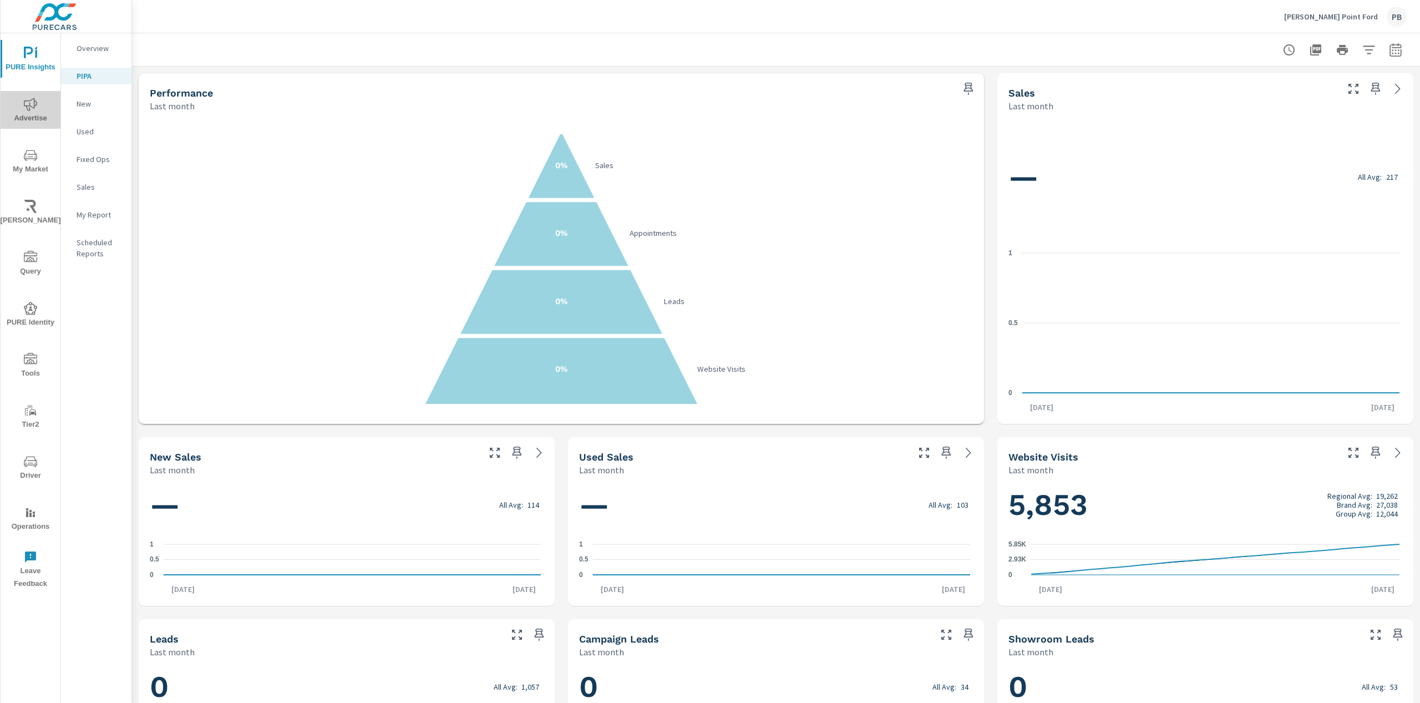
click at [28, 106] on icon "nav menu" at bounding box center [30, 104] width 13 height 13
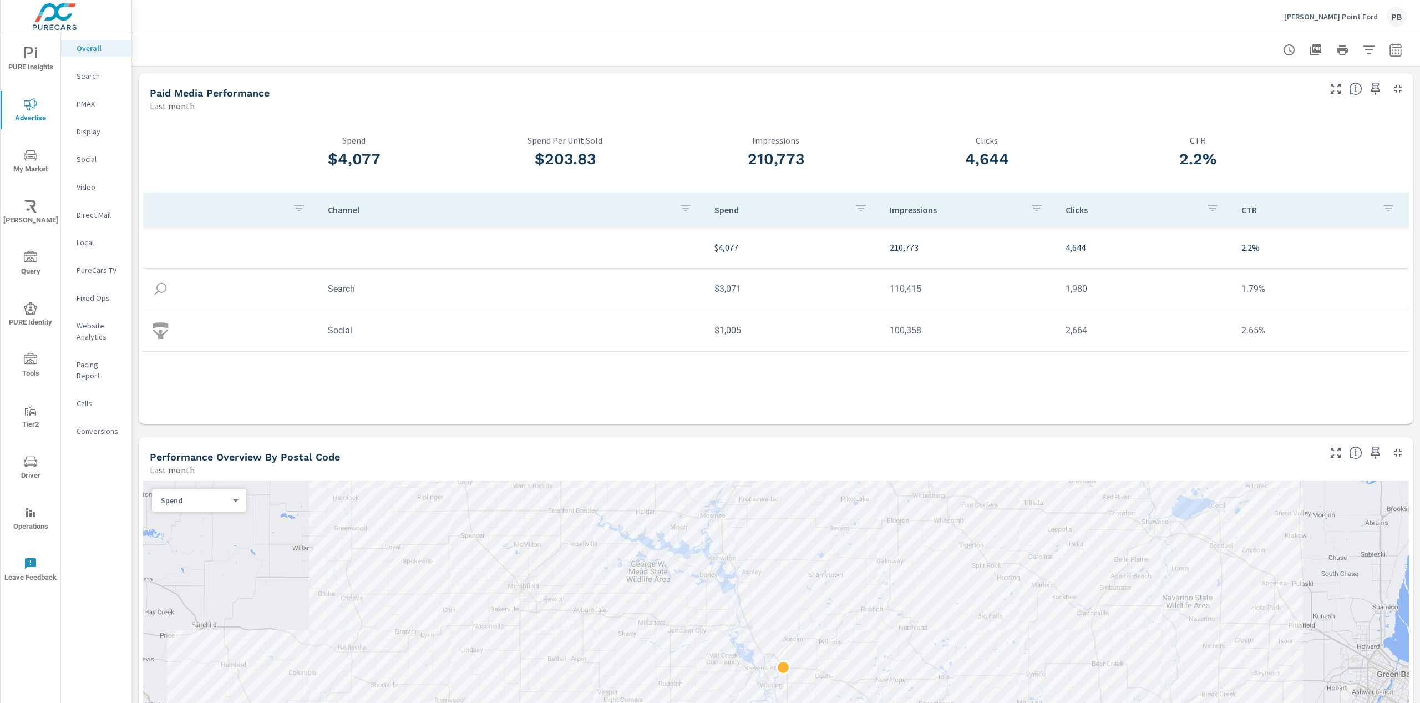
click at [100, 77] on p "Search" at bounding box center [100, 75] width 46 height 11
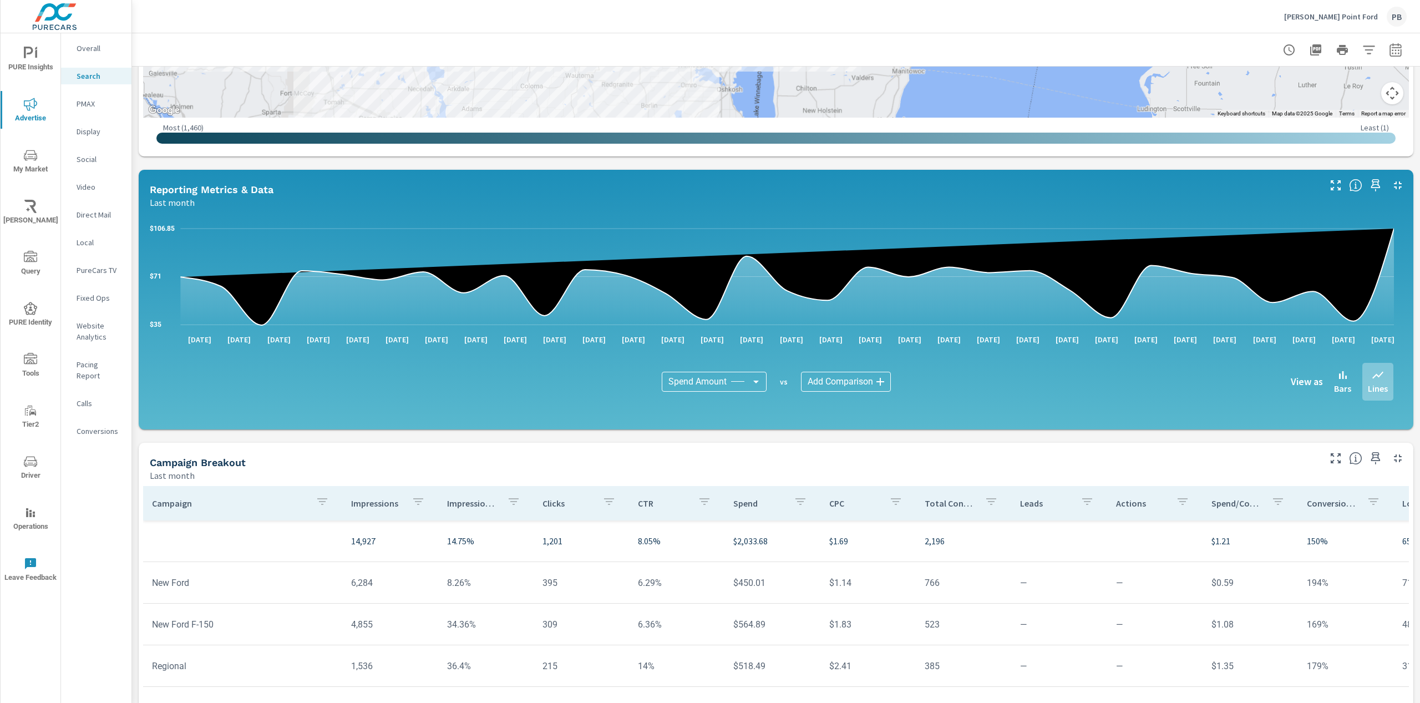
scroll to position [517, 0]
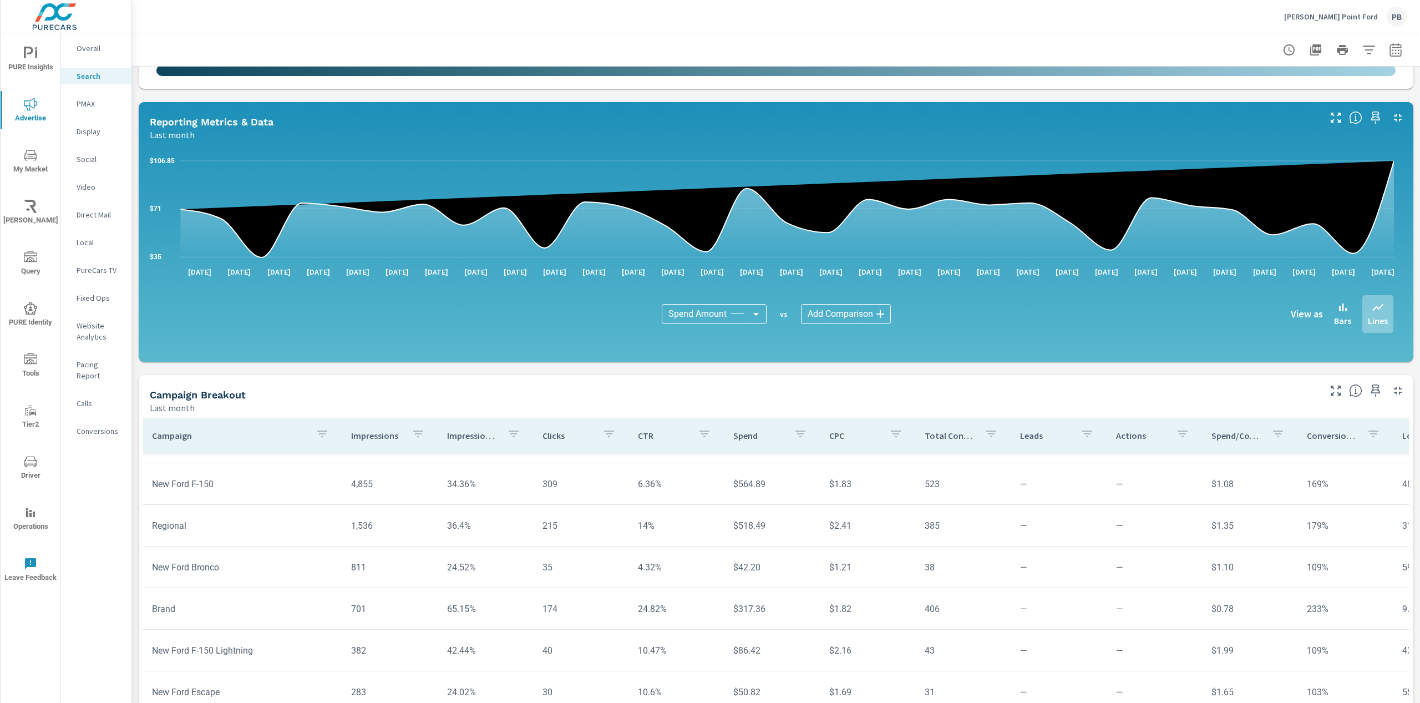
scroll to position [131, 0]
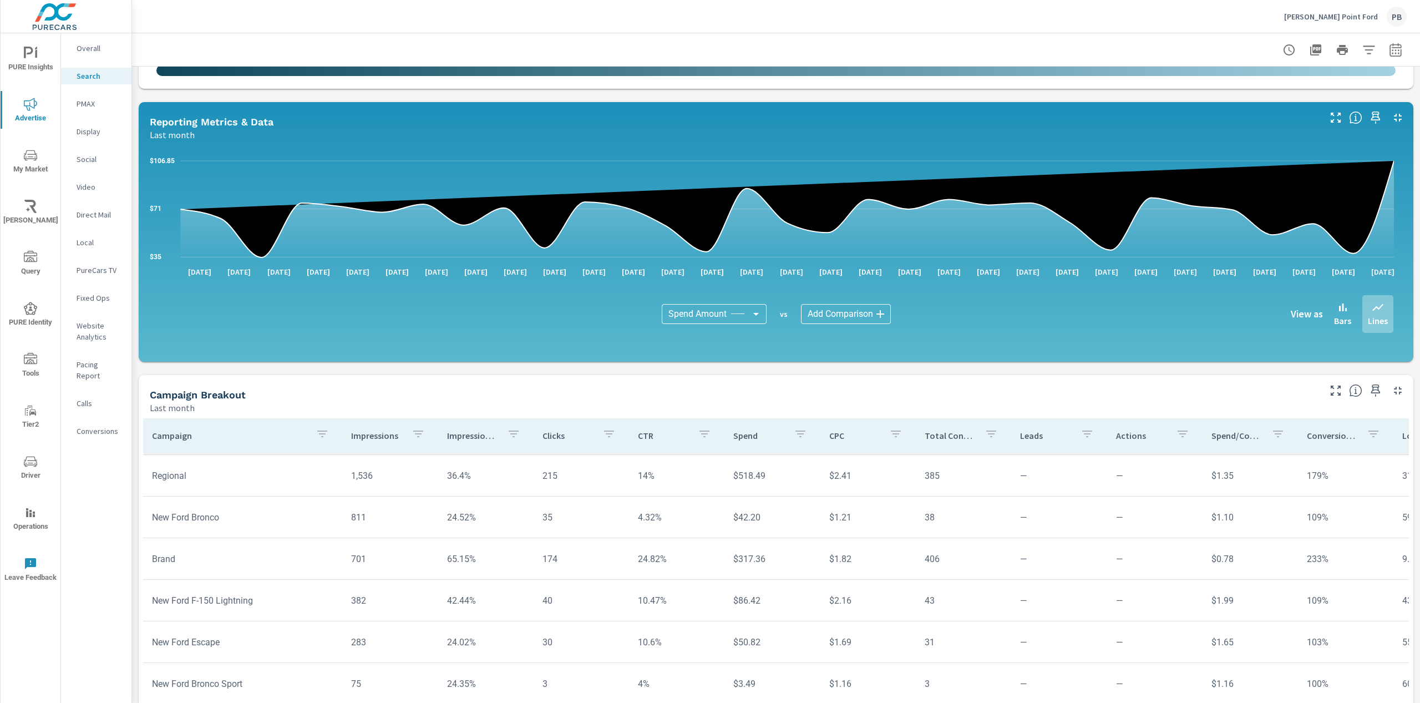
scroll to position [547, 0]
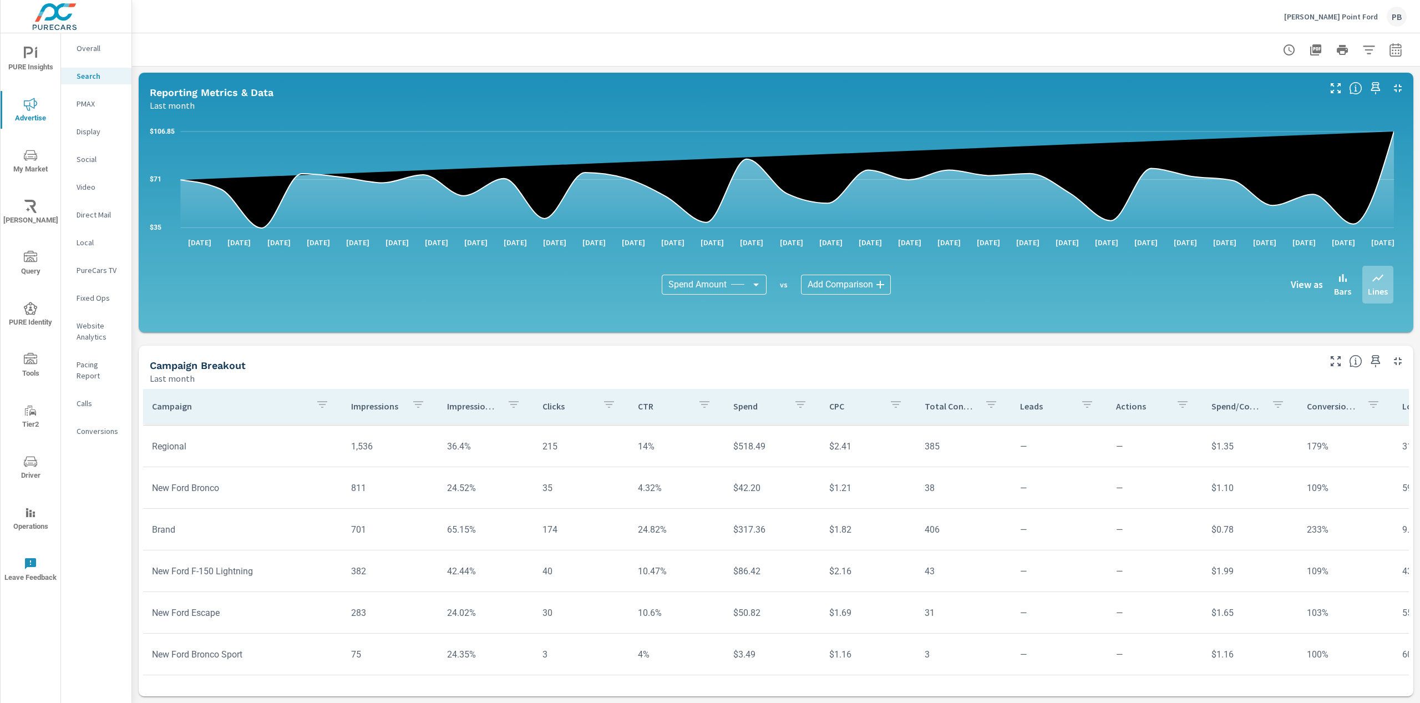
click at [90, 100] on p "PMAX" at bounding box center [100, 103] width 46 height 11
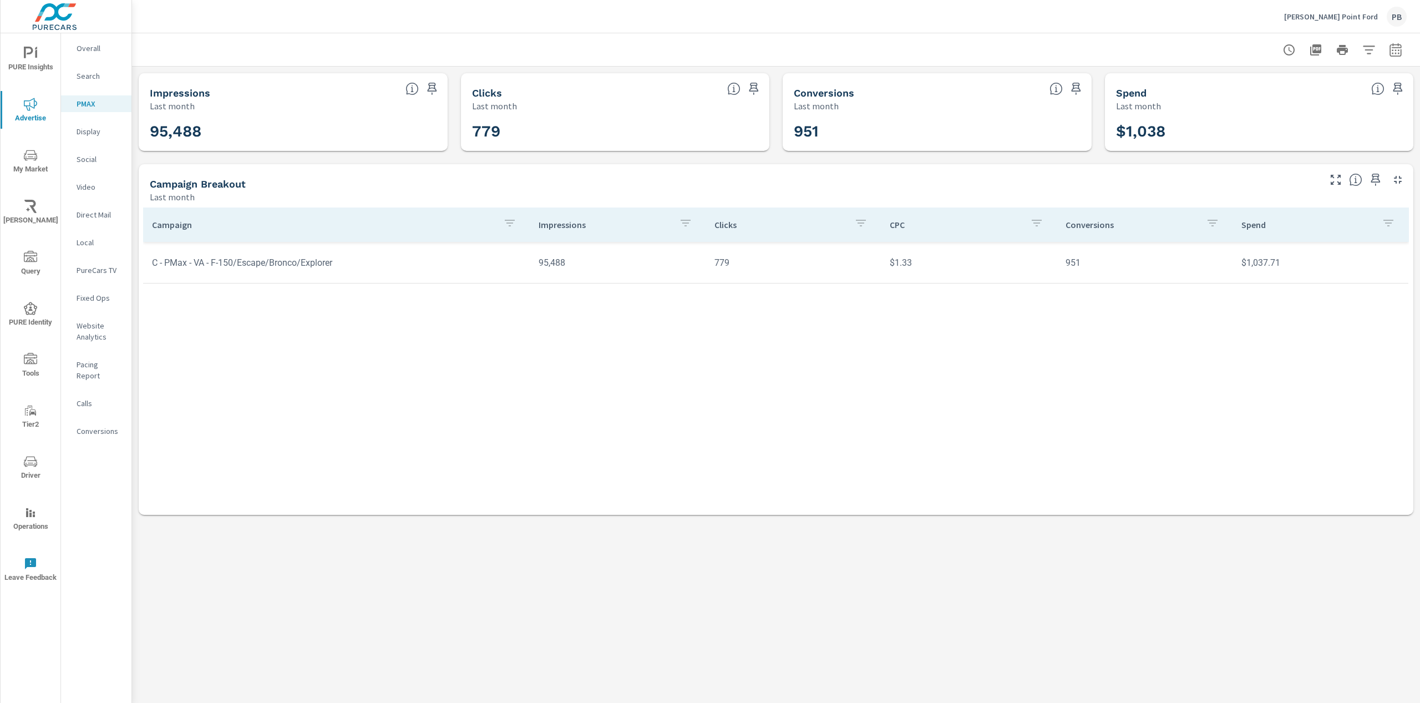
click at [84, 245] on p "Local" at bounding box center [100, 242] width 46 height 11
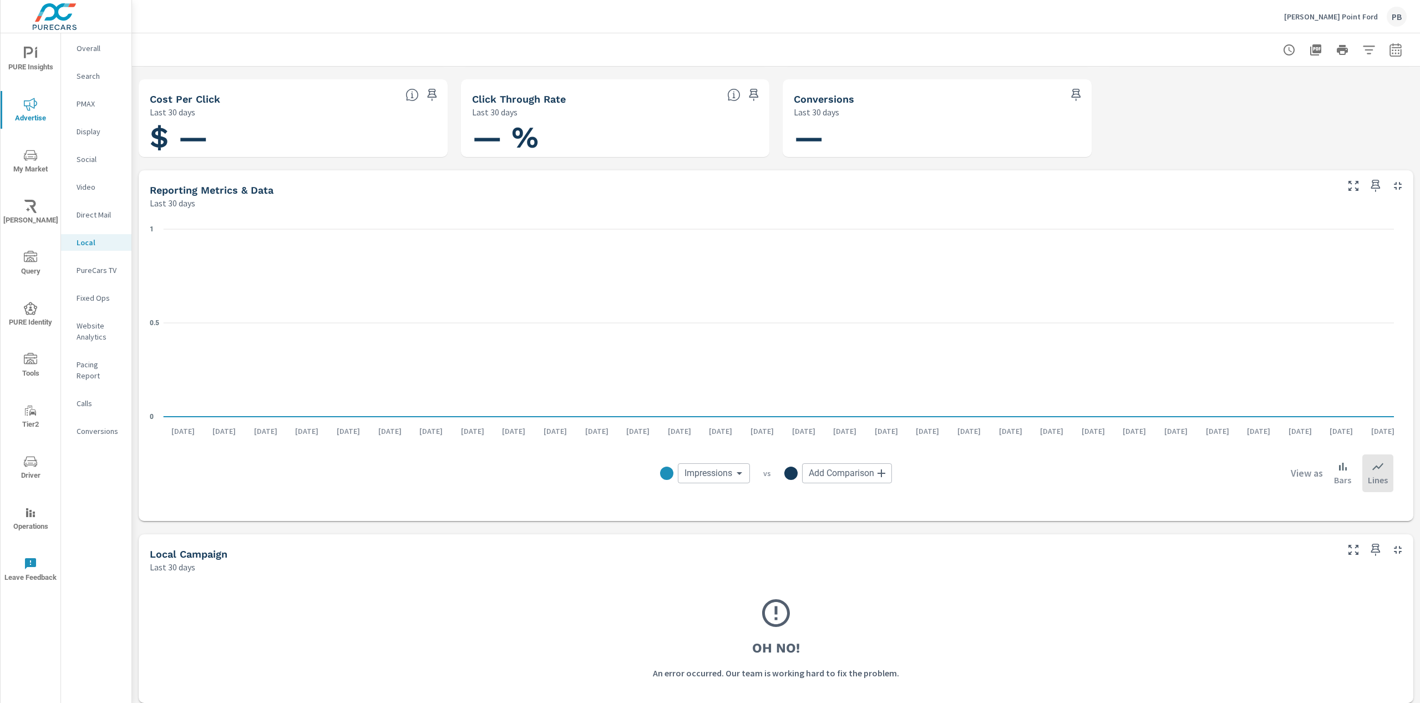
scroll to position [92, 0]
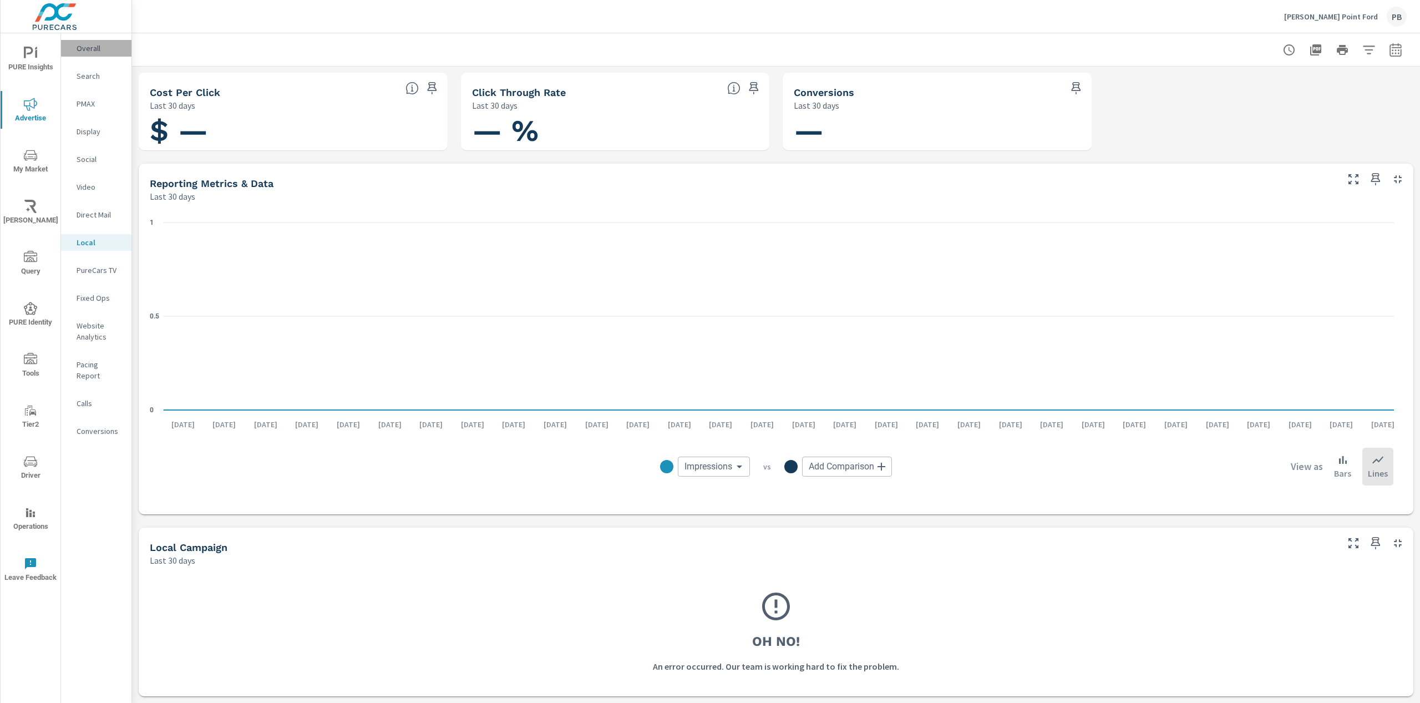
click at [91, 44] on p "Overall" at bounding box center [100, 48] width 46 height 11
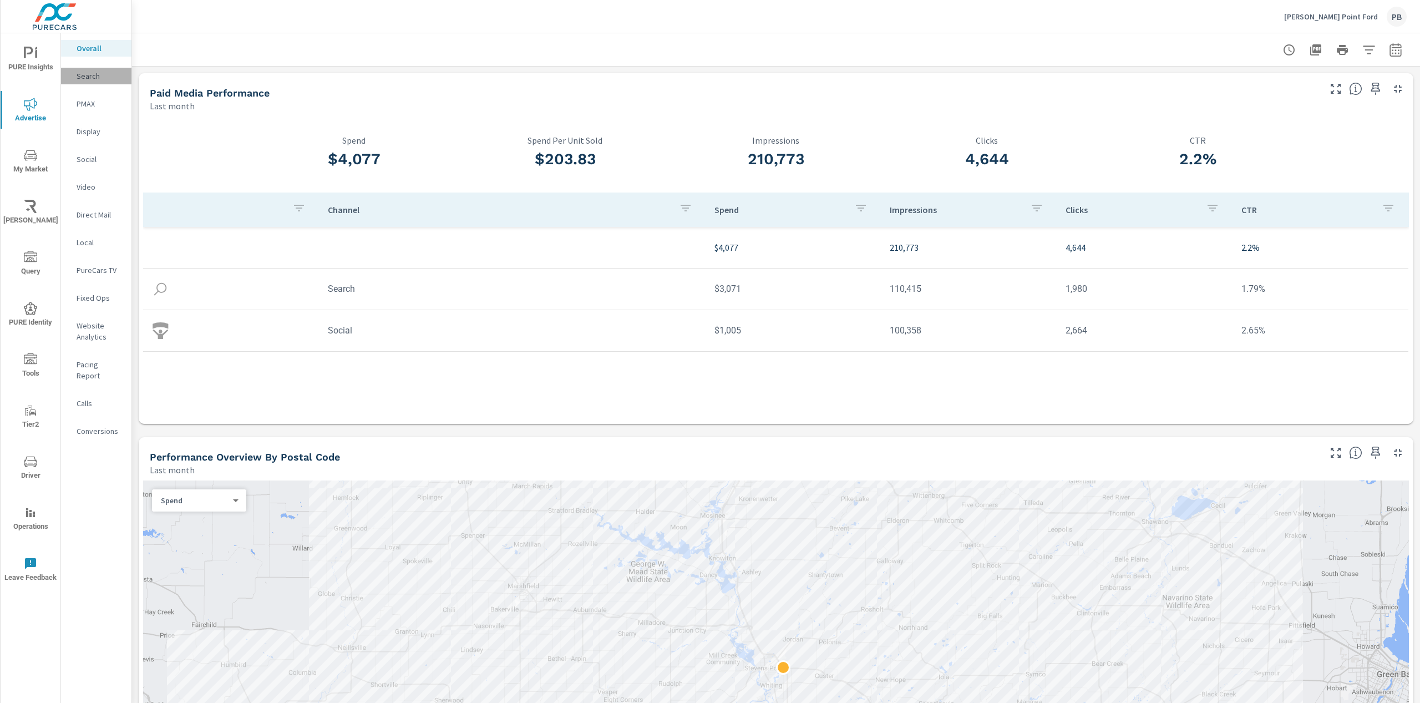
click at [90, 68] on div "Search" at bounding box center [96, 76] width 70 height 17
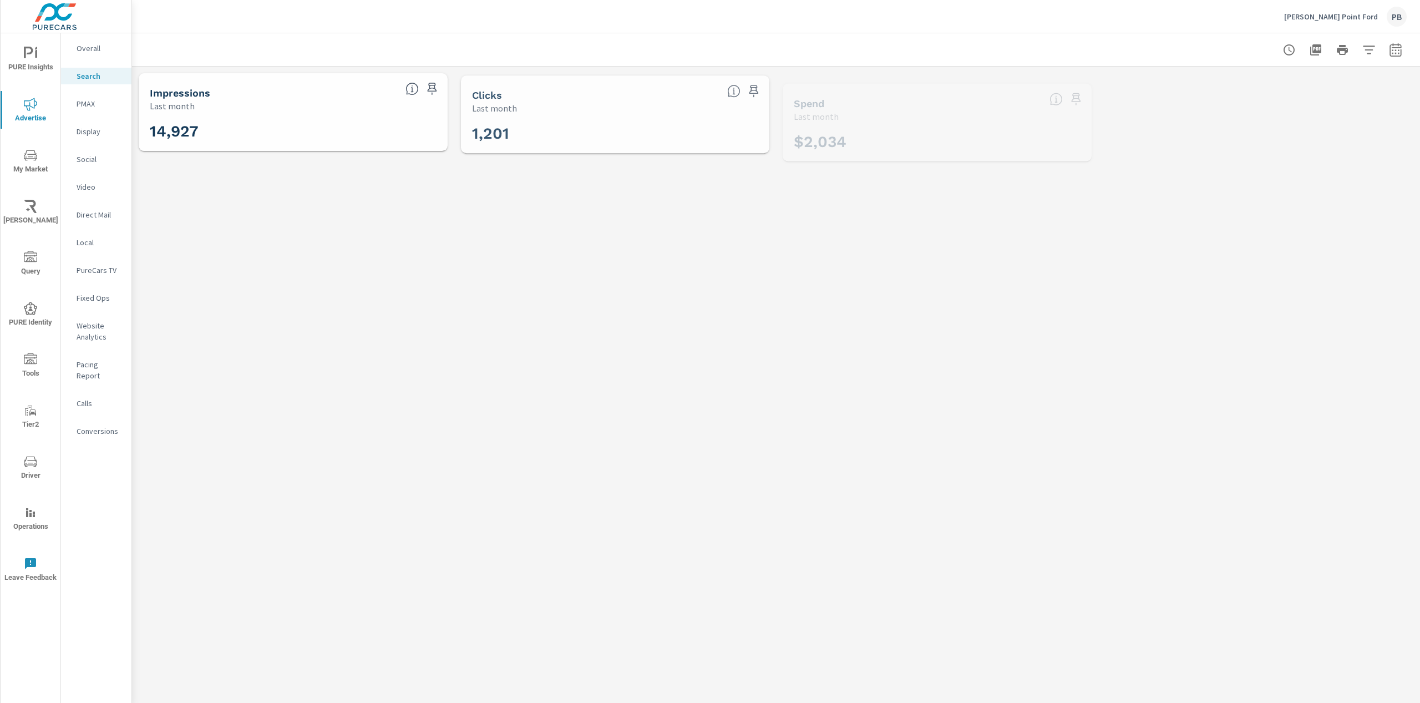
scroll to position [123, 0]
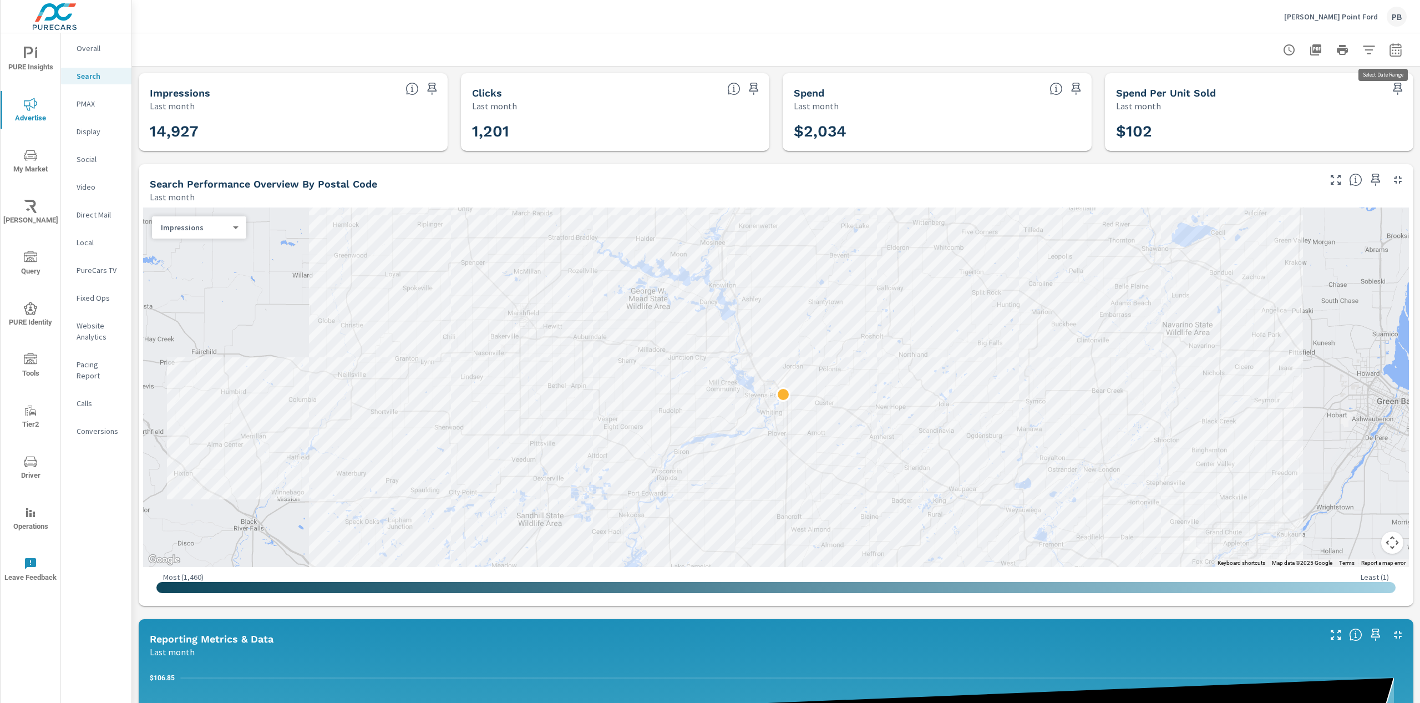
click at [1389, 52] on icon "button" at bounding box center [1395, 49] width 13 height 13
select select "Last month"
click at [1283, 116] on div "Date Range Custom [DATE] Last week Last 7 days Last 14 days Last 30 days Last 4…" at bounding box center [1310, 104] width 142 height 55
click at [1282, 123] on p "+ Add comparison" at bounding box center [1310, 125] width 142 height 13
select select "Previous period"
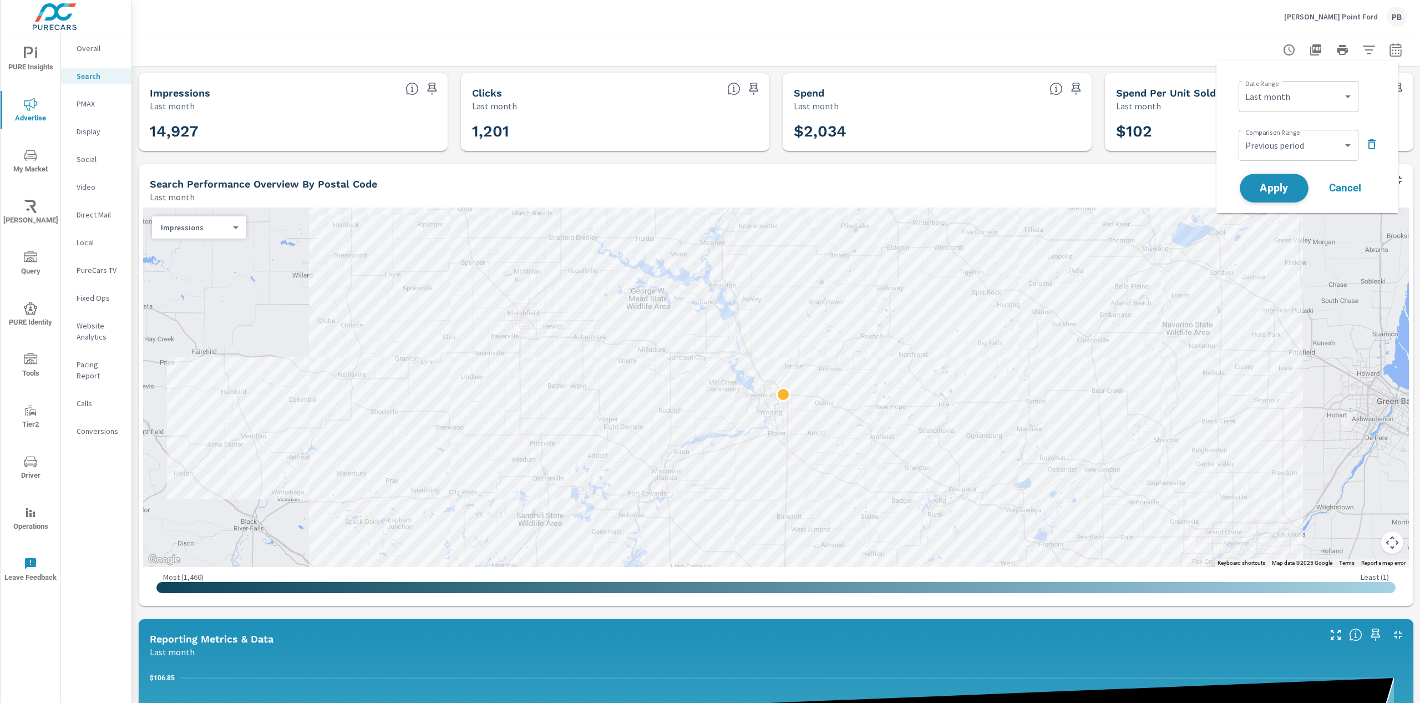
click at [1284, 188] on span "Apply" at bounding box center [1274, 188] width 45 height 11
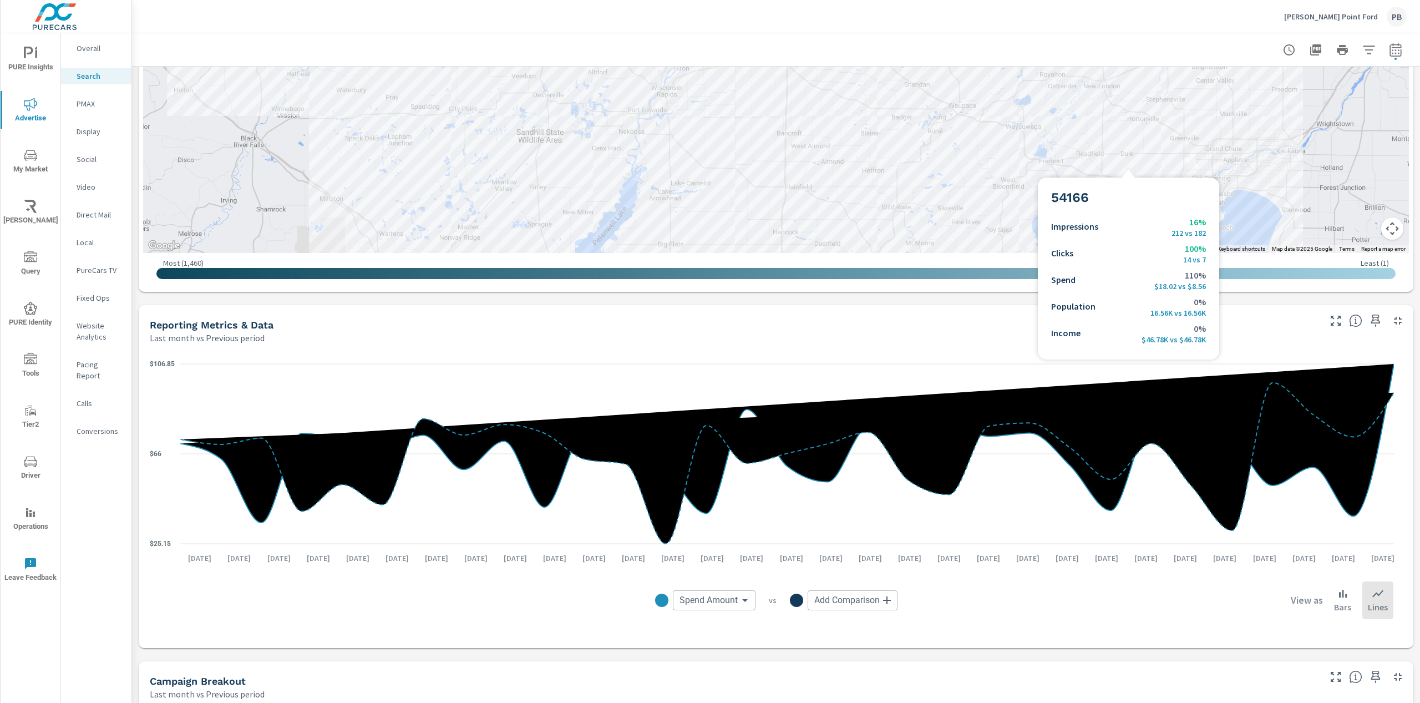
scroll to position [155, 0]
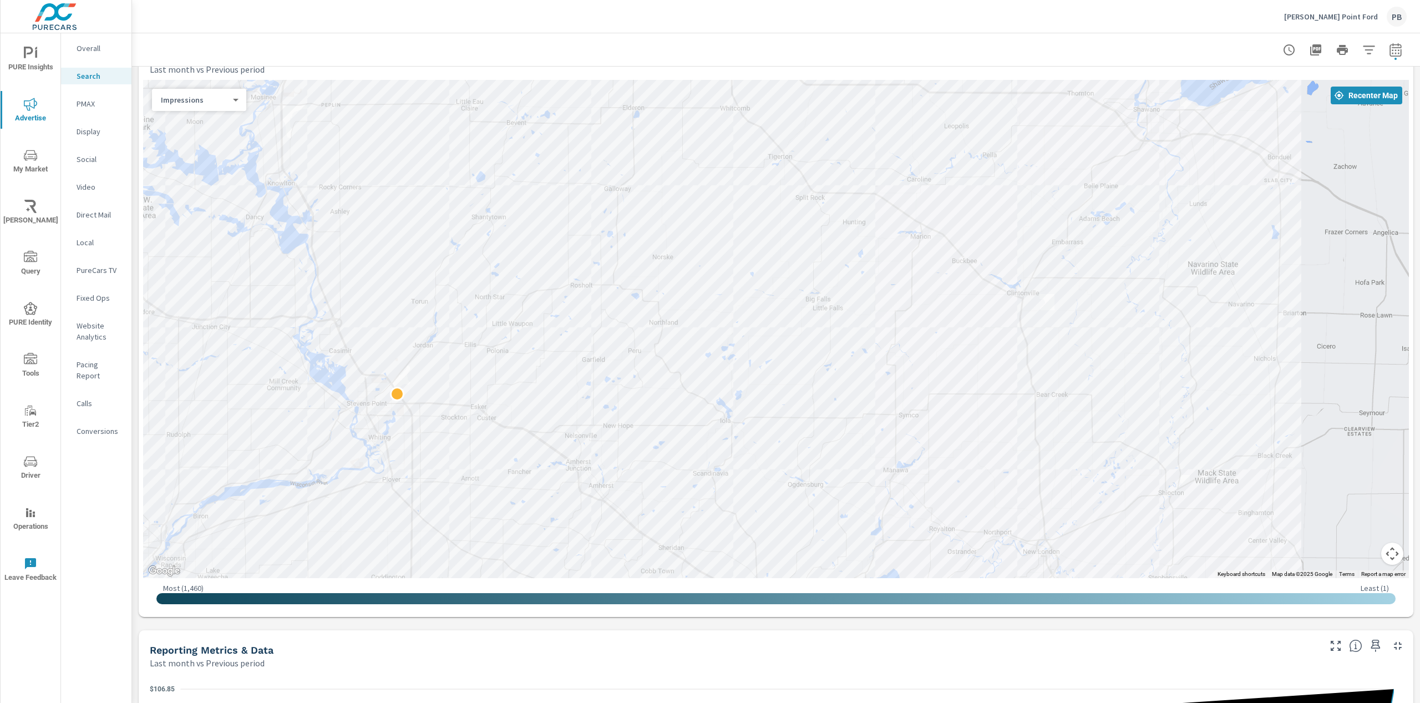
click at [1394, 45] on button "button" at bounding box center [1396, 50] width 22 height 22
select select "Last month"
select select "Previous period"
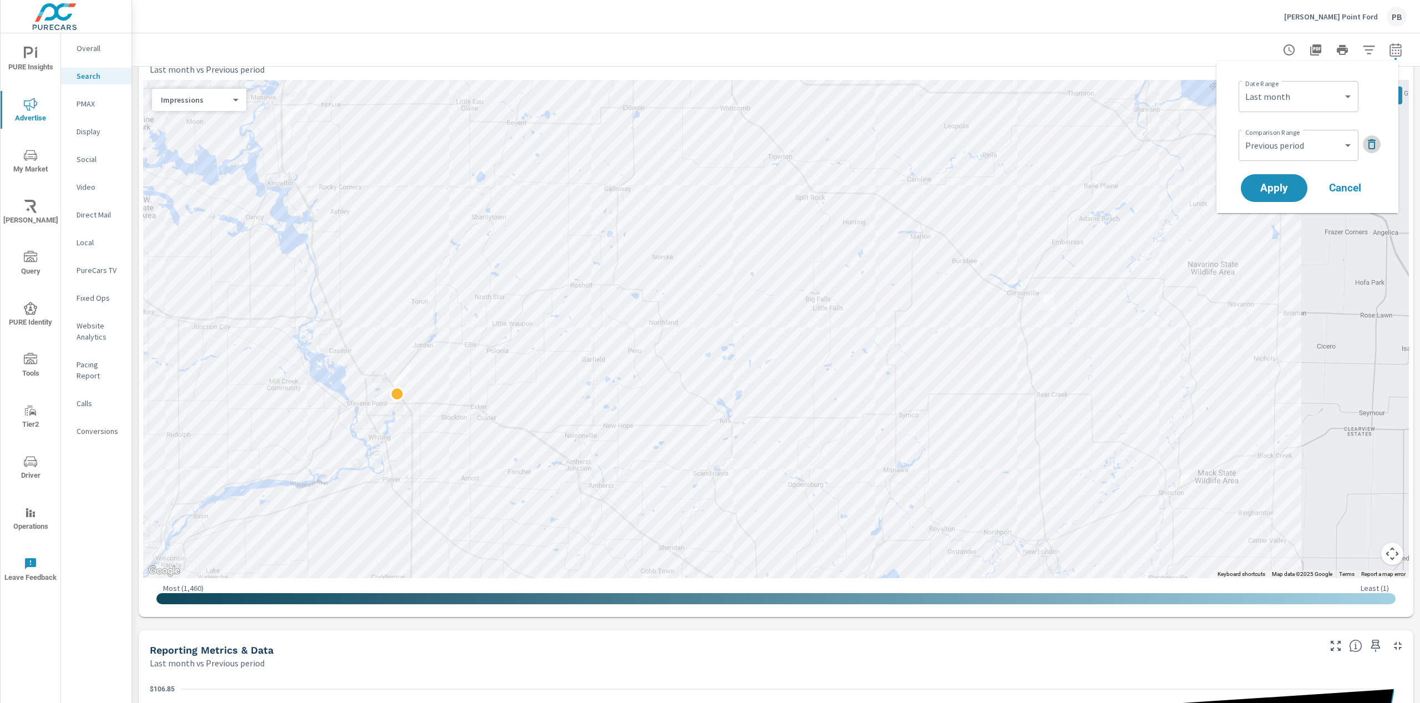
click at [1373, 139] on icon "button" at bounding box center [1371, 144] width 13 height 13
click at [1290, 156] on span "Apply" at bounding box center [1274, 157] width 45 height 11
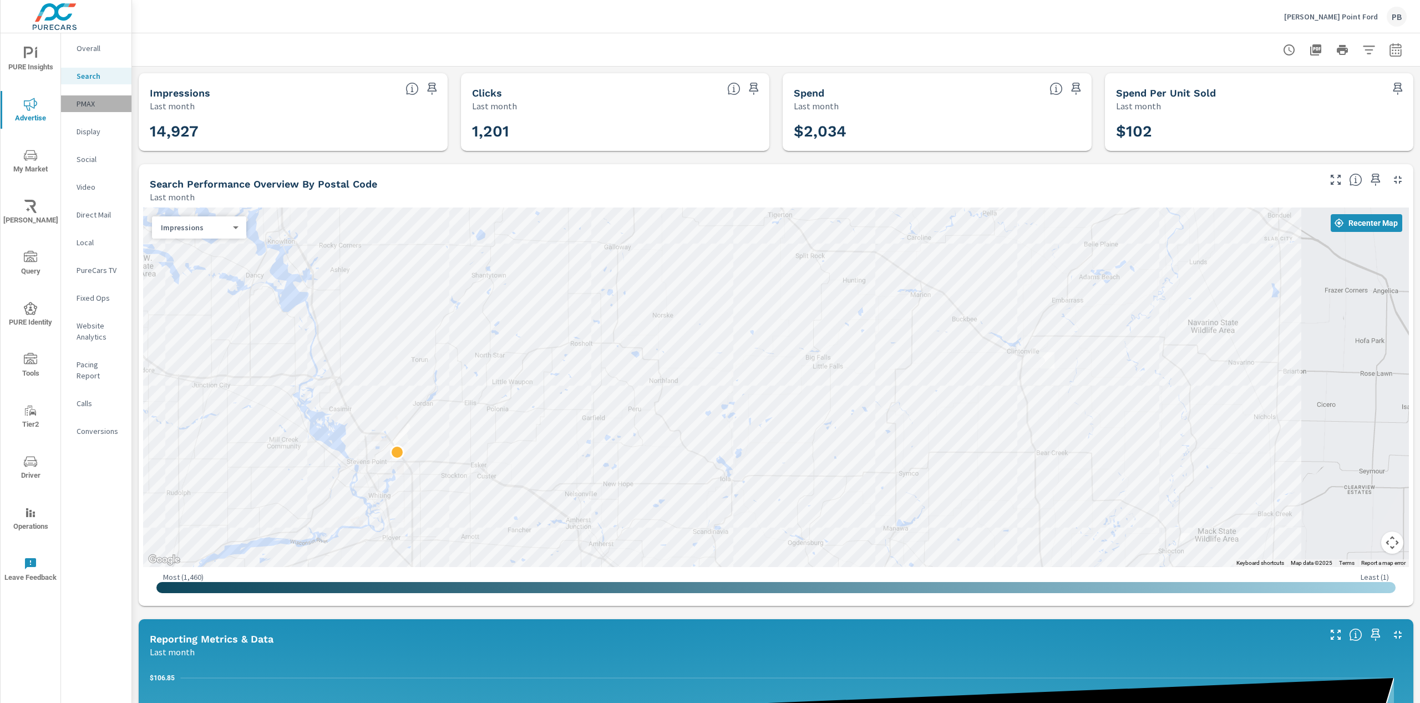
click at [97, 100] on p "PMAX" at bounding box center [100, 103] width 46 height 11
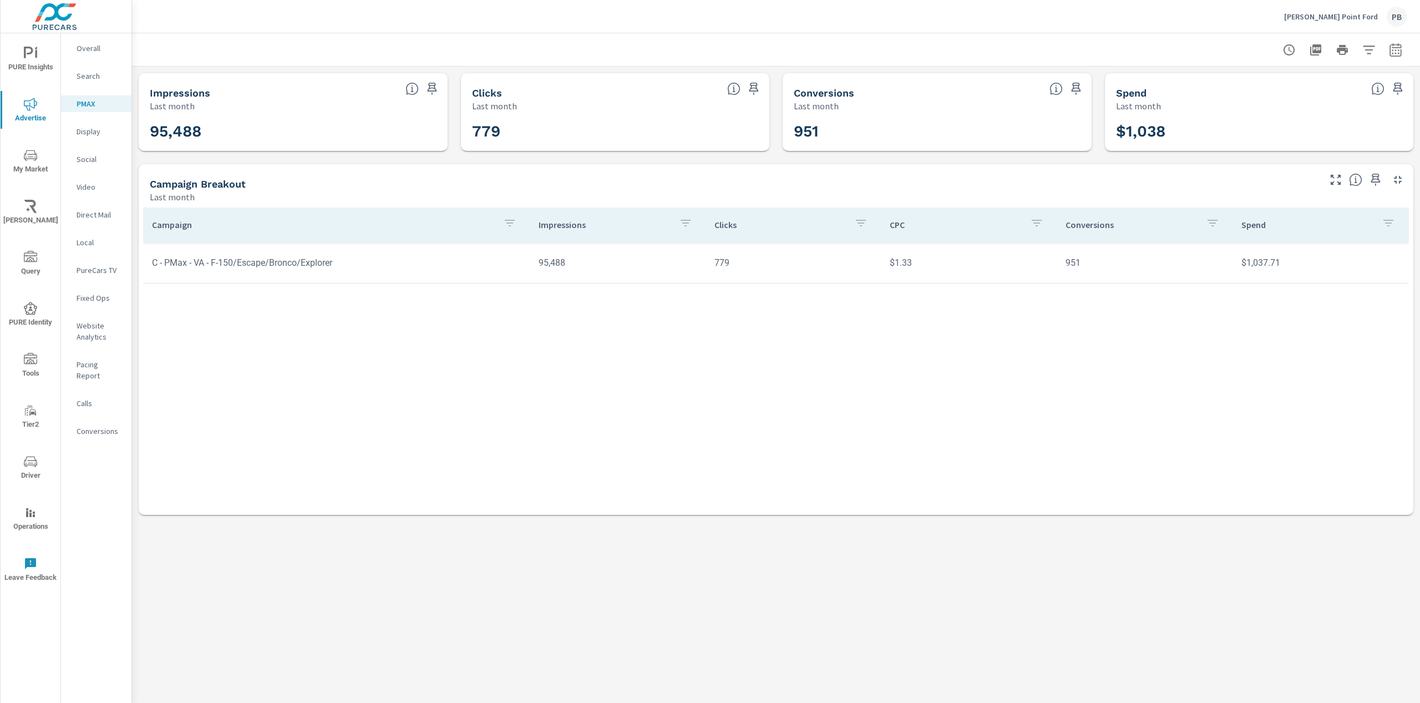
click at [70, 134] on div "Display" at bounding box center [96, 131] width 70 height 17
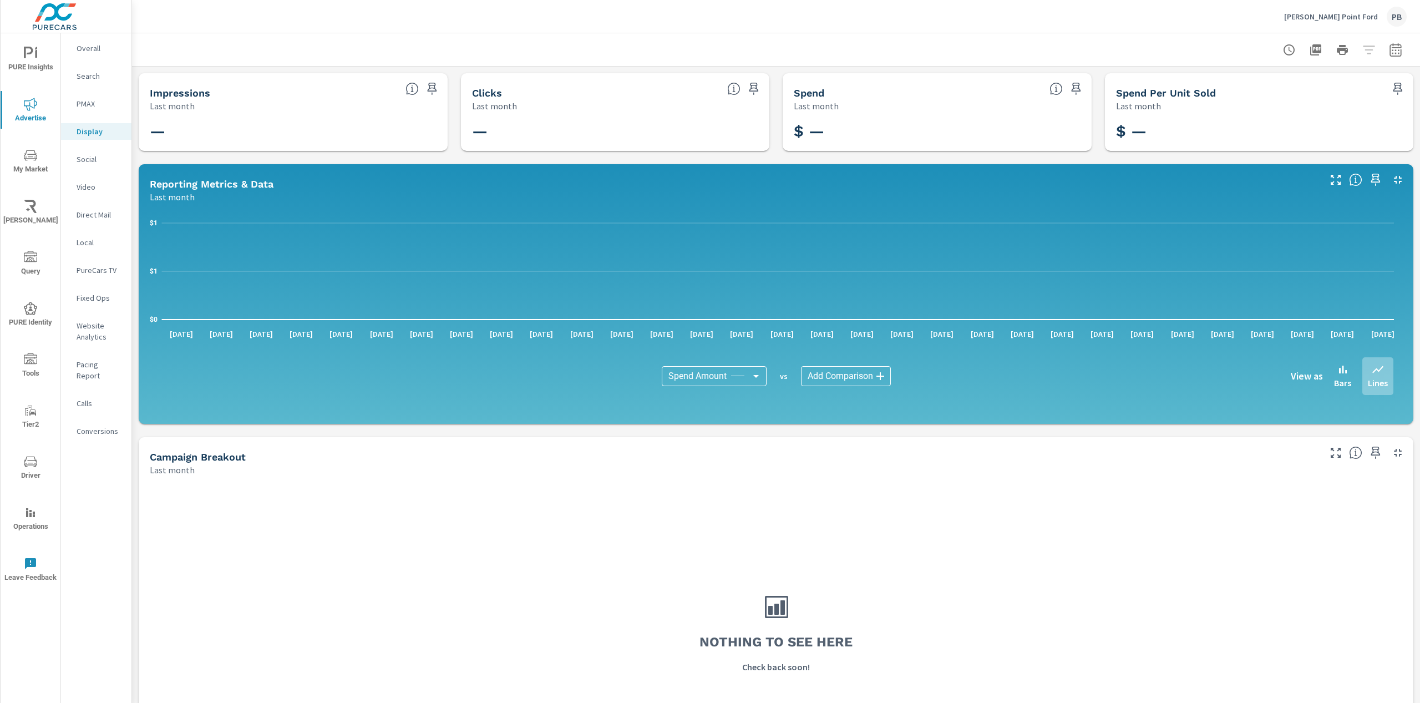
click at [1349, 357] on div "View as Bars Lines" at bounding box center [1188, 376] width 412 height 38
click at [89, 163] on p "Social" at bounding box center [100, 159] width 46 height 11
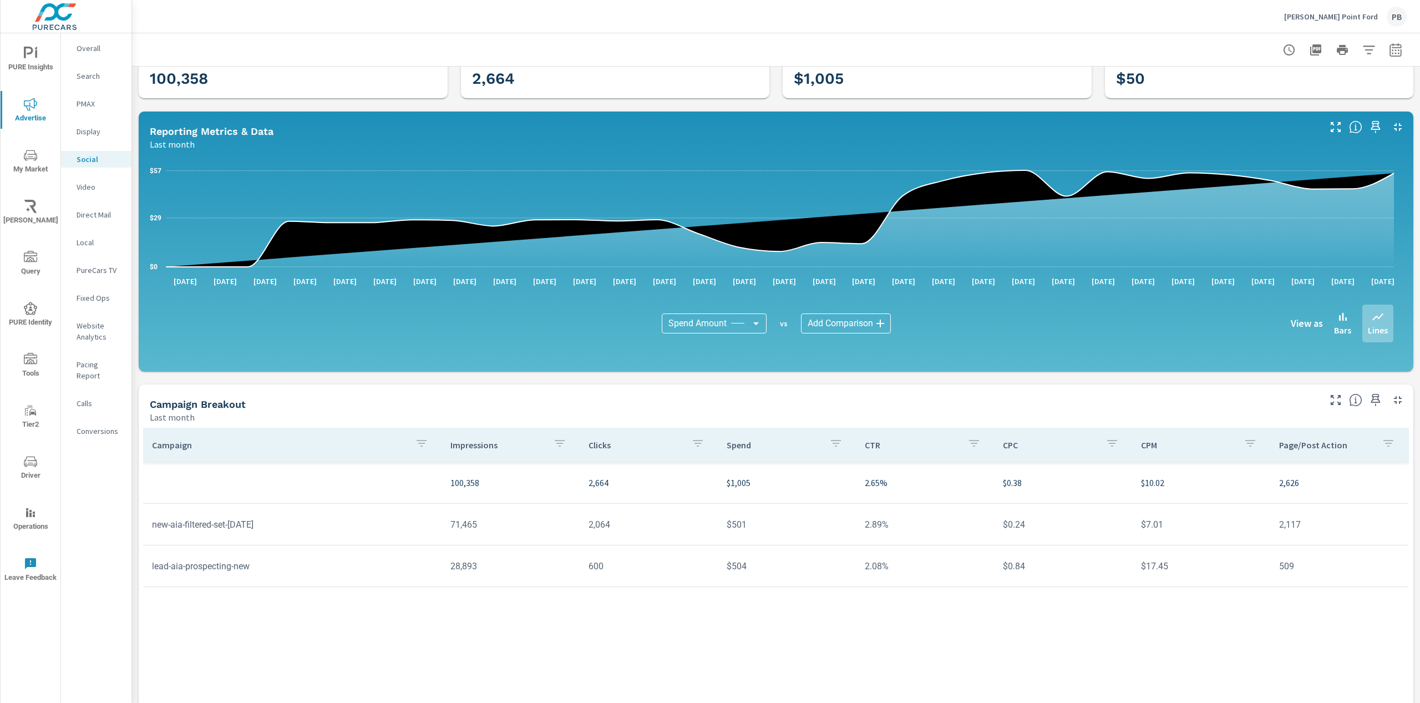
scroll to position [92, 0]
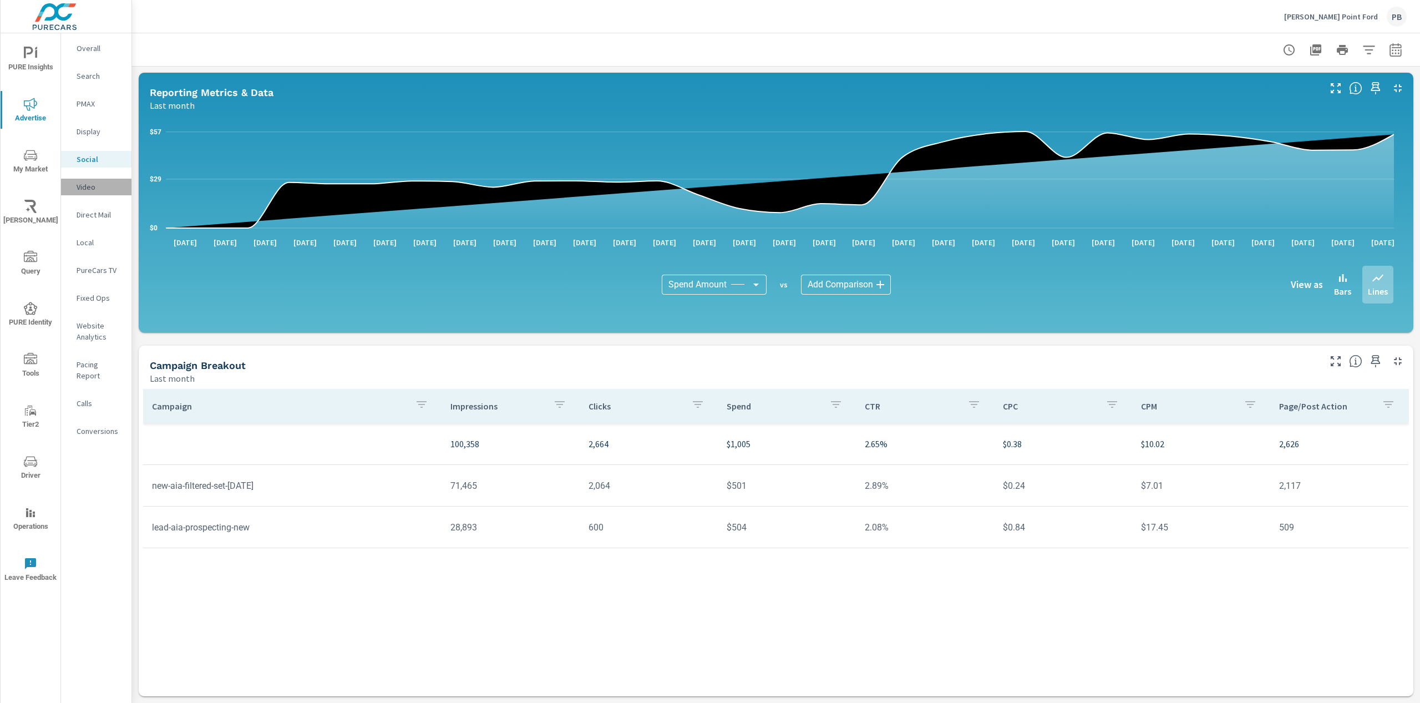
click at [103, 187] on p "Video" at bounding box center [100, 186] width 46 height 11
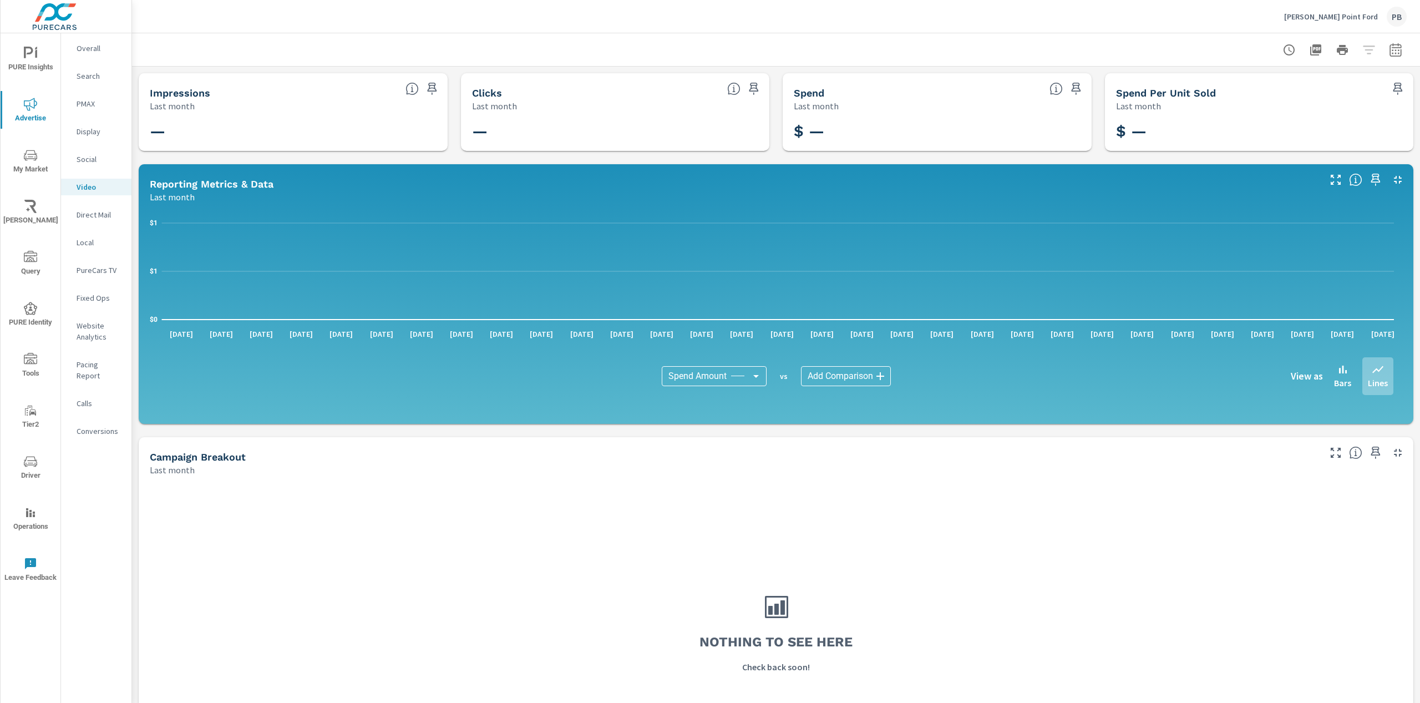
click at [94, 269] on p "PureCars TV" at bounding box center [100, 270] width 46 height 11
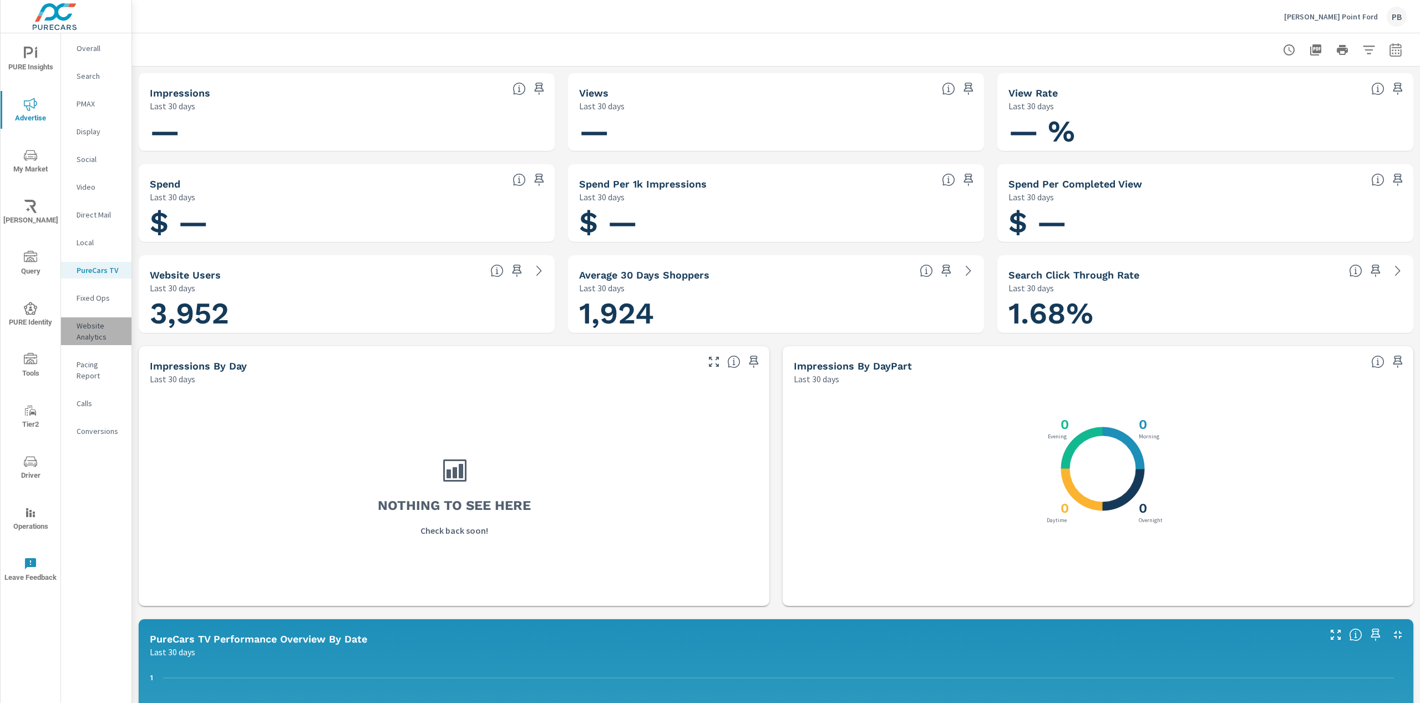
click at [87, 335] on p "Website Analytics" at bounding box center [100, 331] width 46 height 22
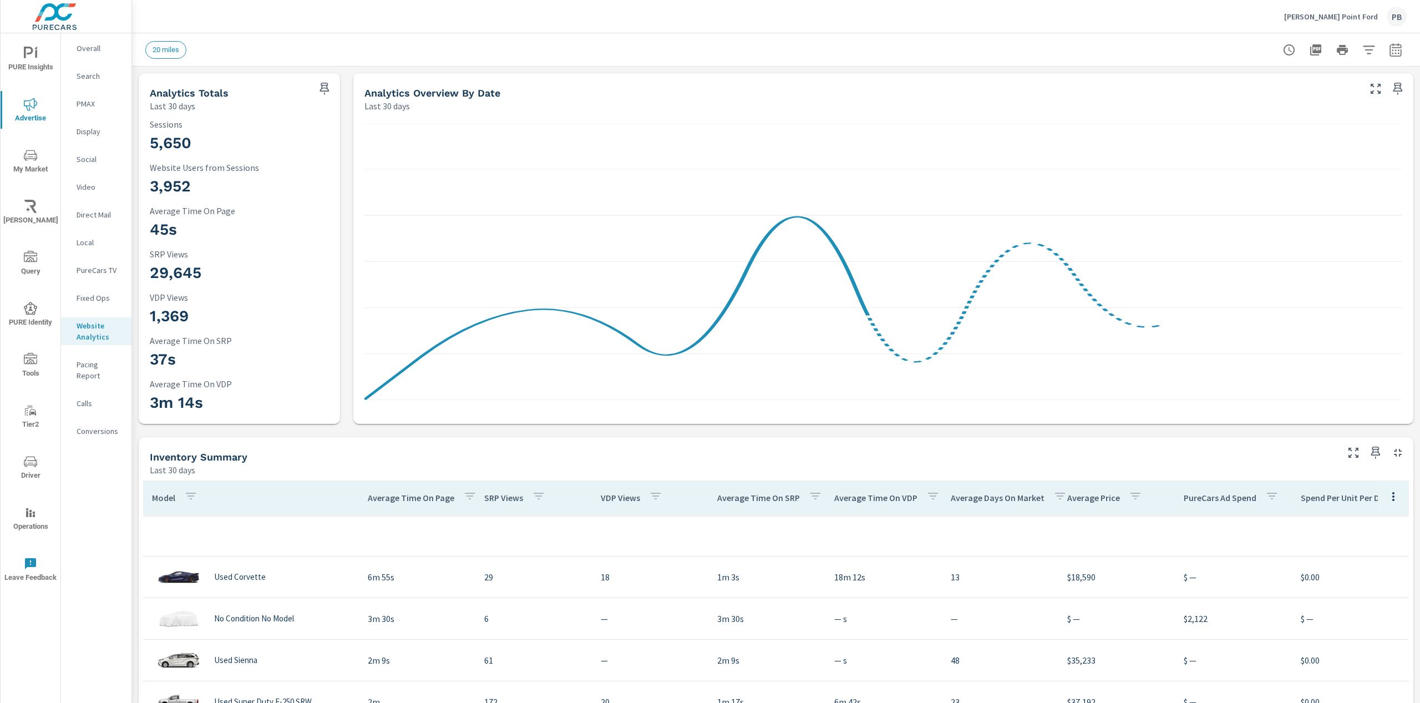
click at [100, 364] on p "Pacing Report" at bounding box center [100, 370] width 46 height 22
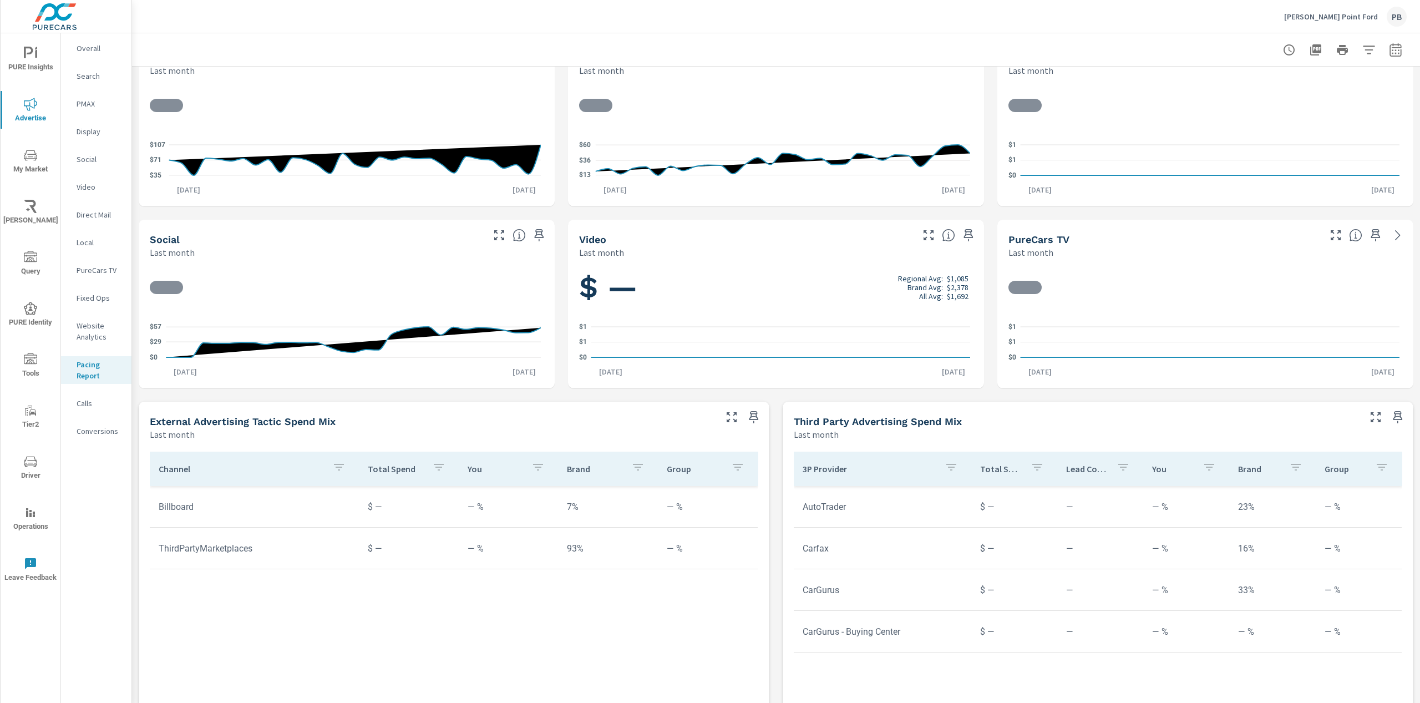
scroll to position [274, 0]
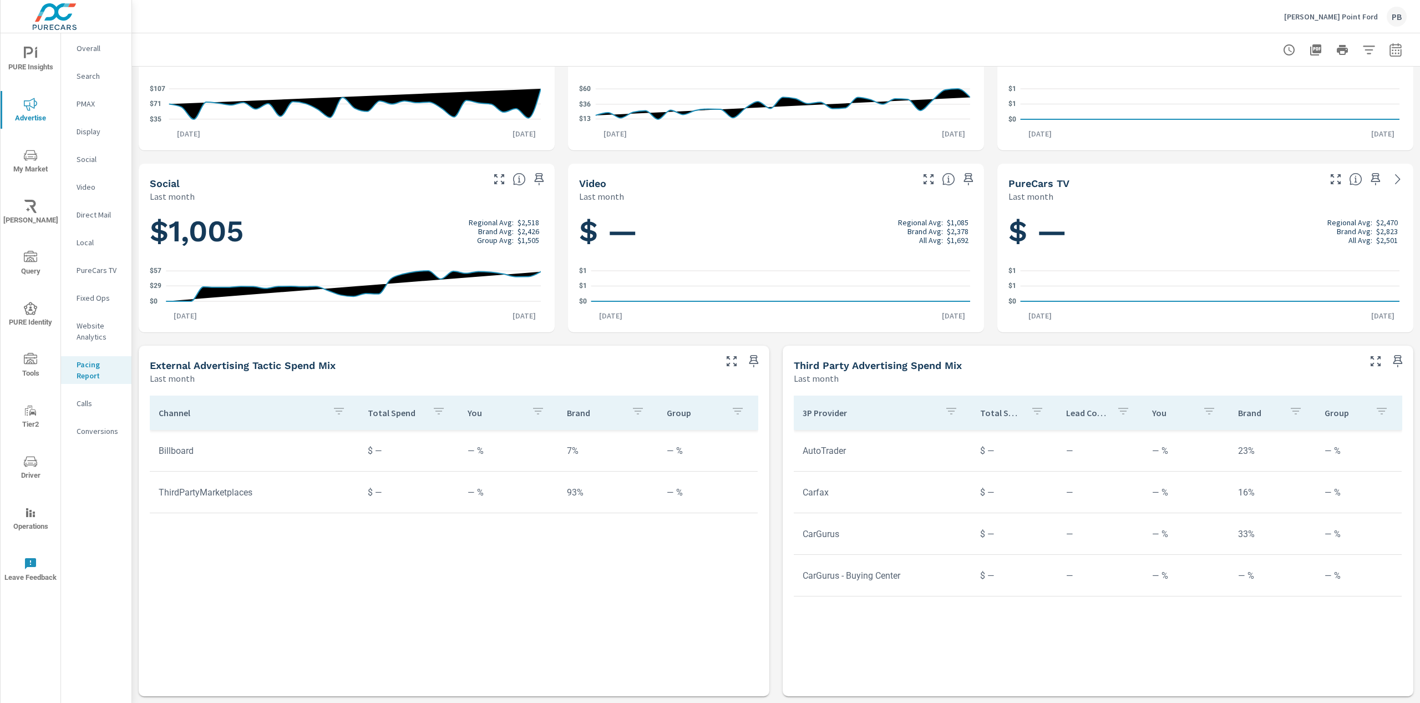
click at [96, 408] on p "Calls" at bounding box center [100, 403] width 46 height 11
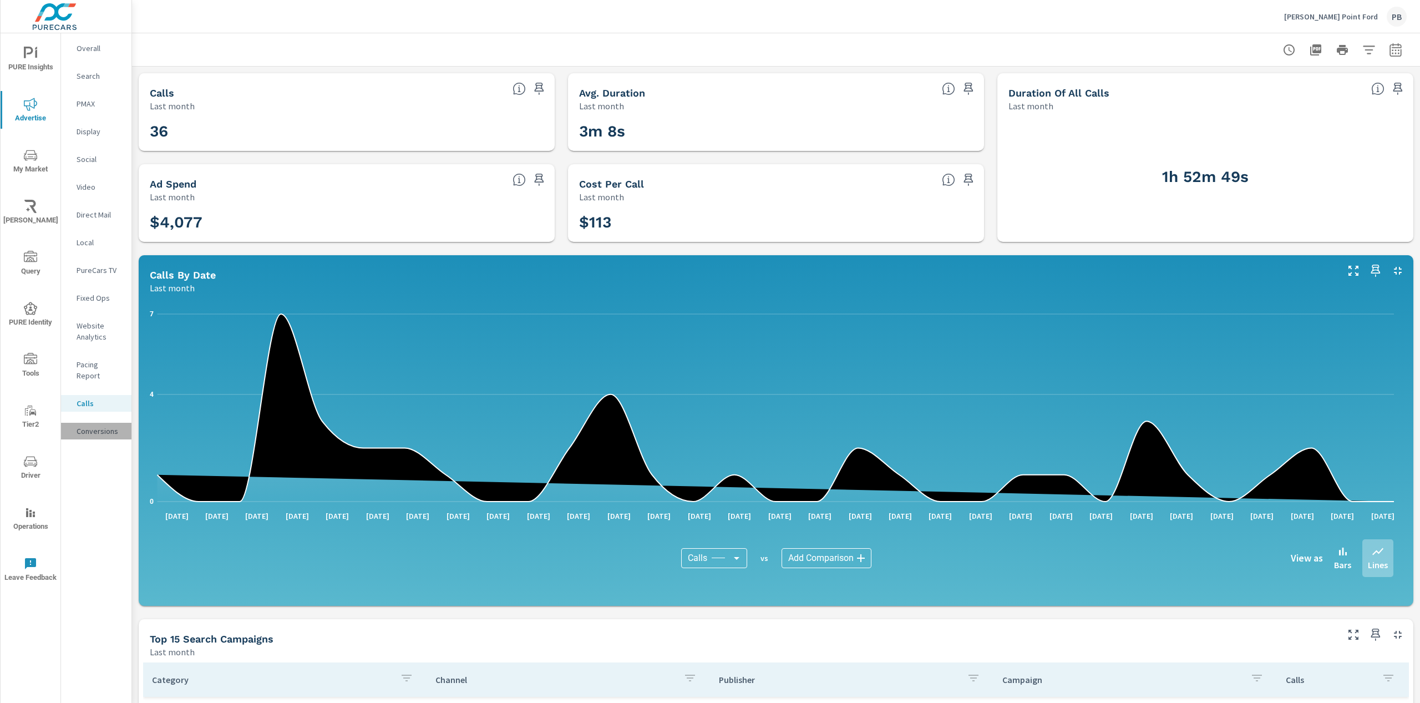
click at [84, 426] on p "Conversions" at bounding box center [100, 431] width 46 height 11
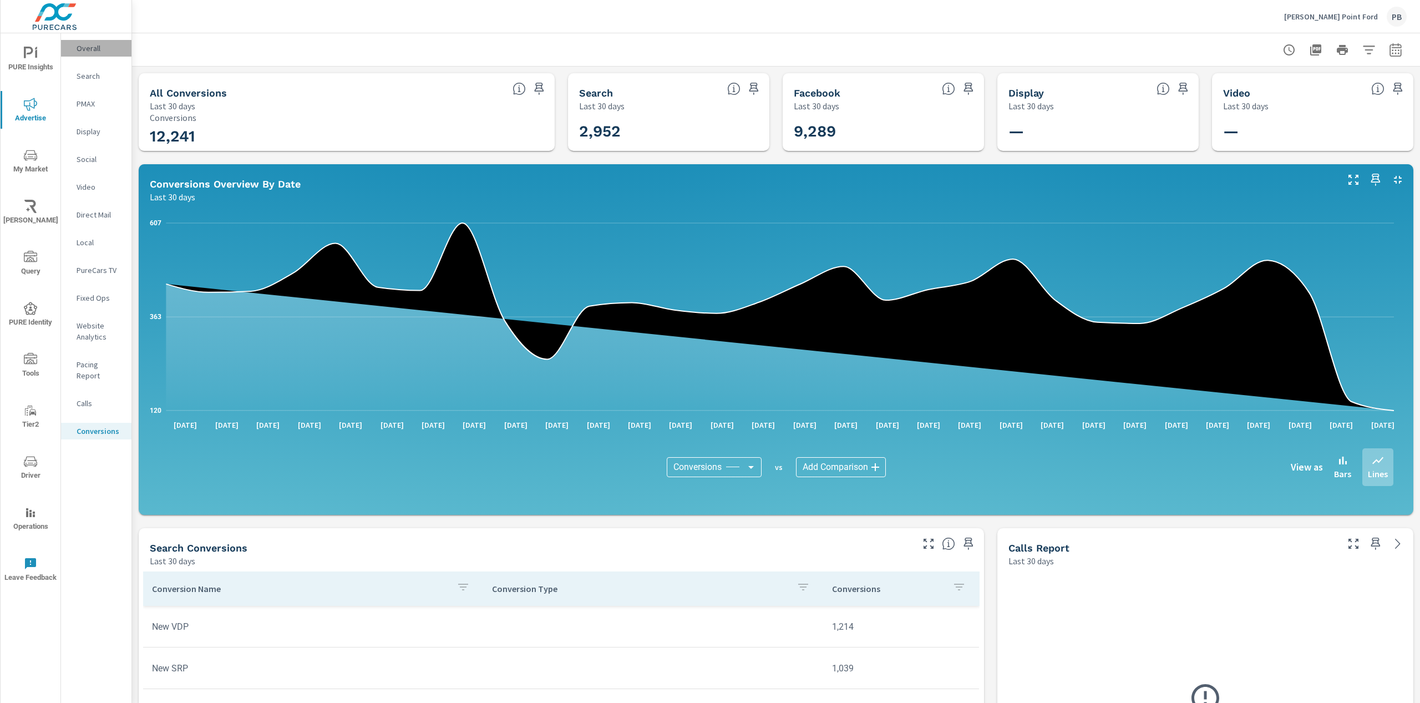
click at [95, 50] on p "Overall" at bounding box center [100, 48] width 46 height 11
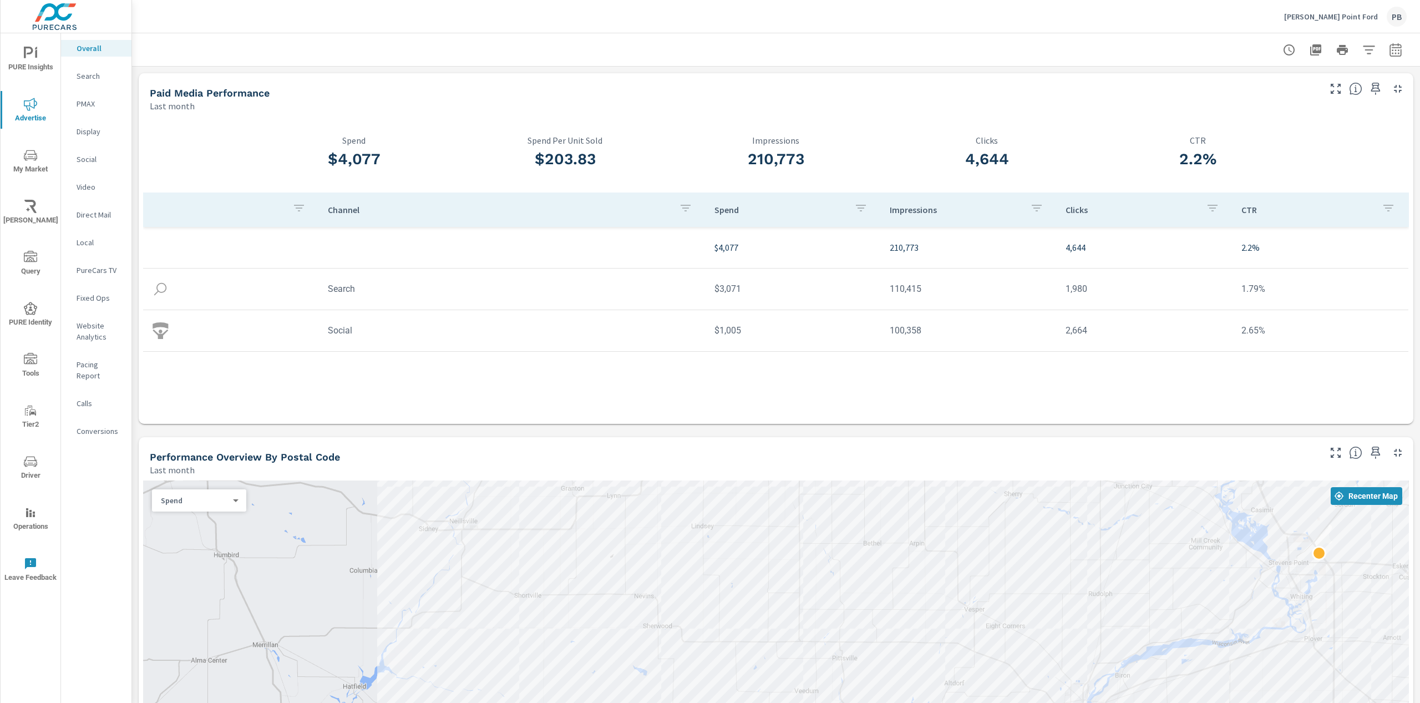
click at [93, 53] on p "Overall" at bounding box center [100, 48] width 46 height 11
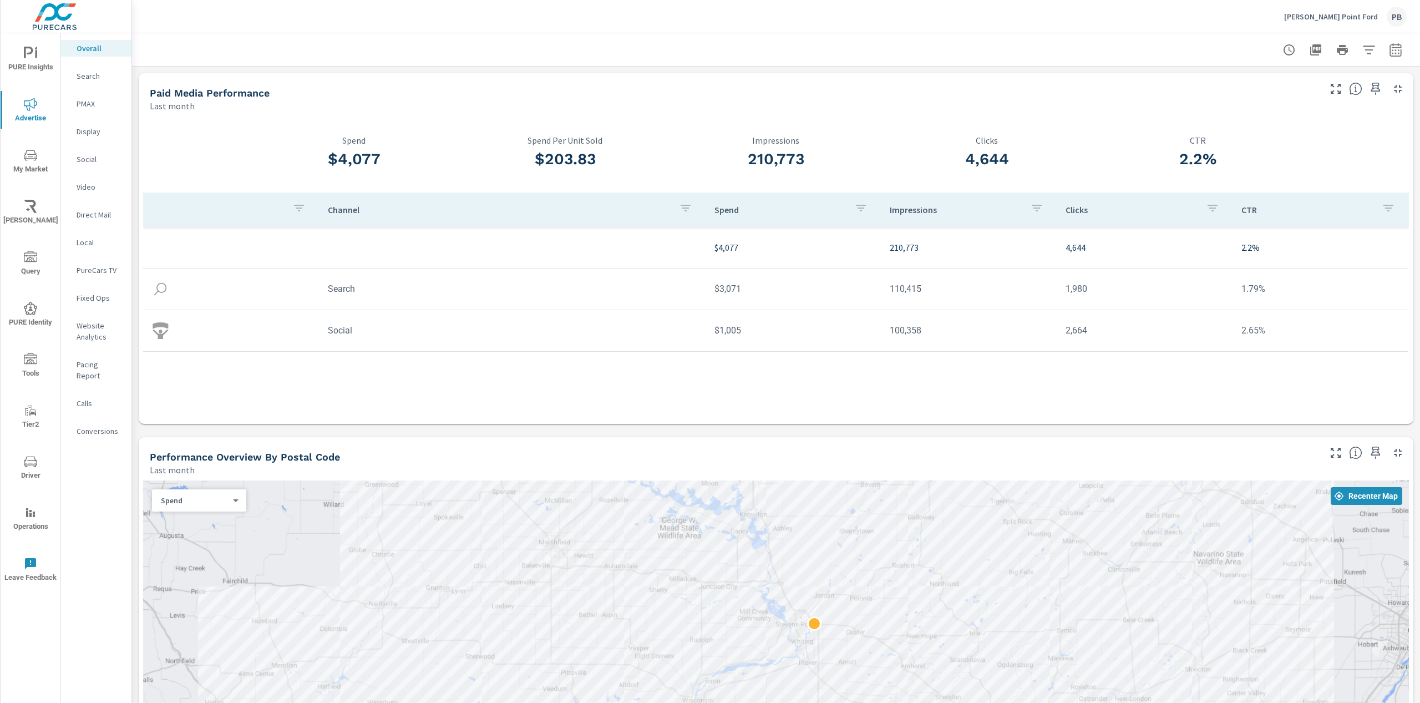
click at [90, 75] on p "Search" at bounding box center [100, 75] width 46 height 11
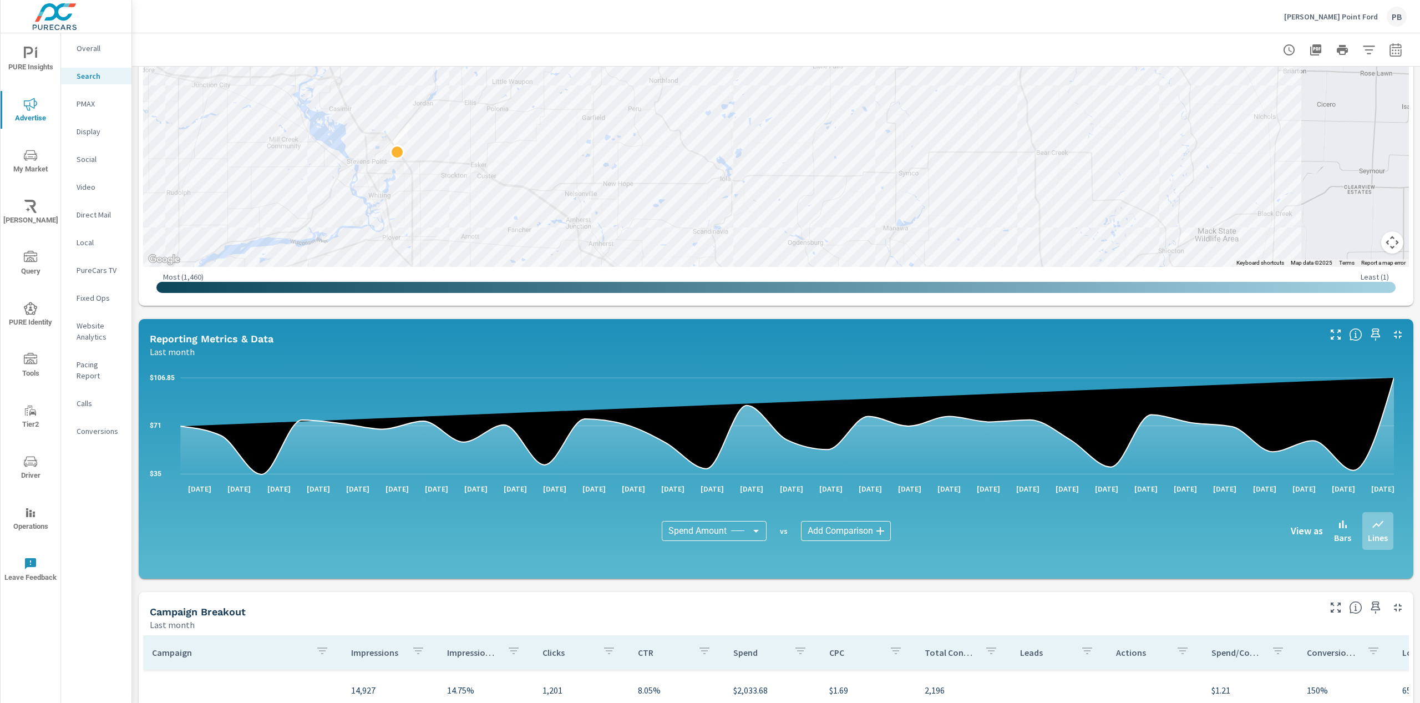
scroll to position [547, 0]
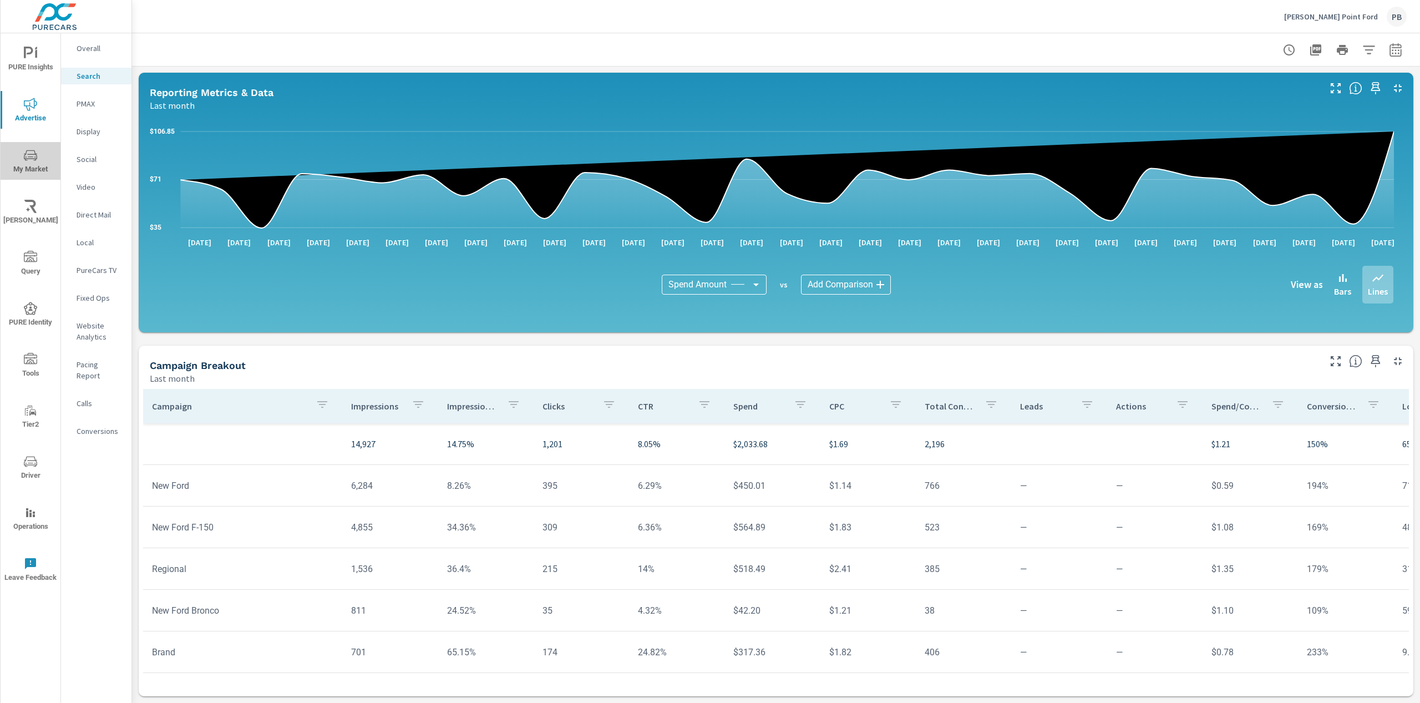
click at [27, 158] on icon "nav menu" at bounding box center [30, 155] width 13 height 11
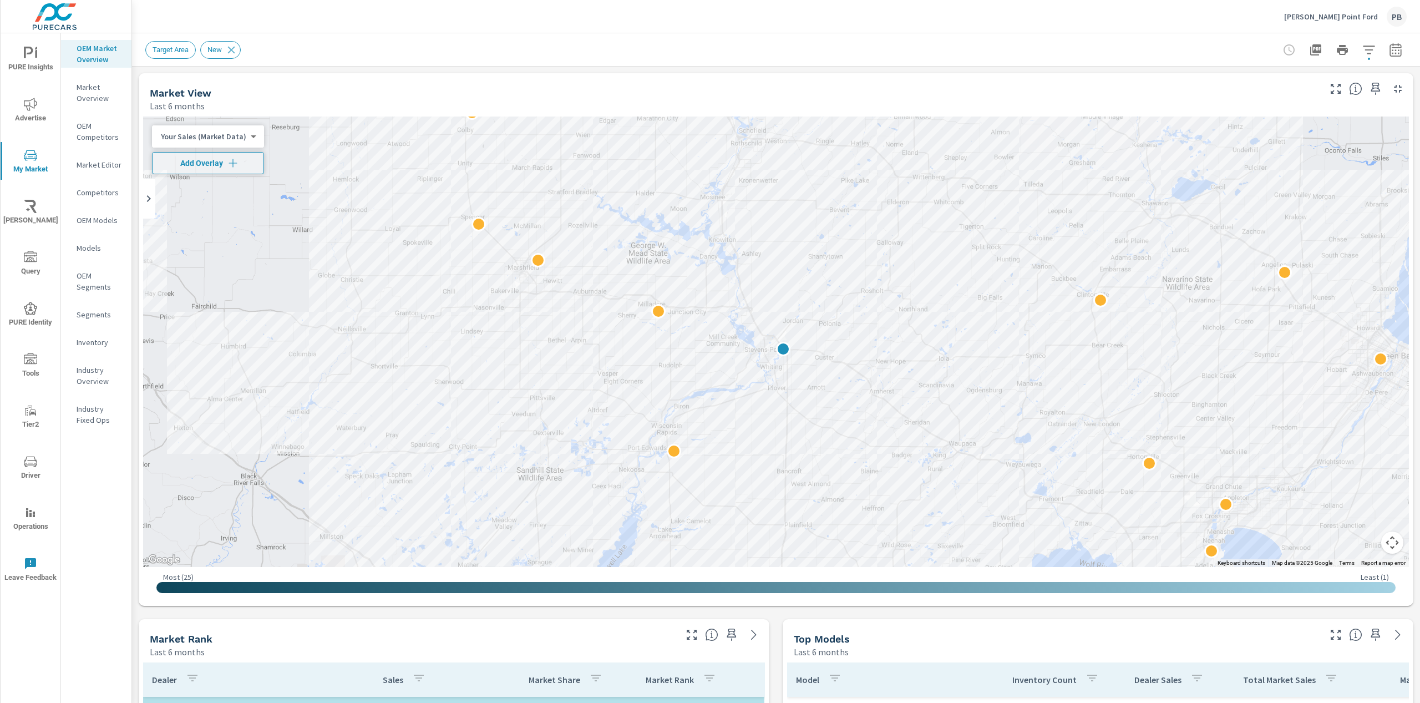
scroll to position [316, 0]
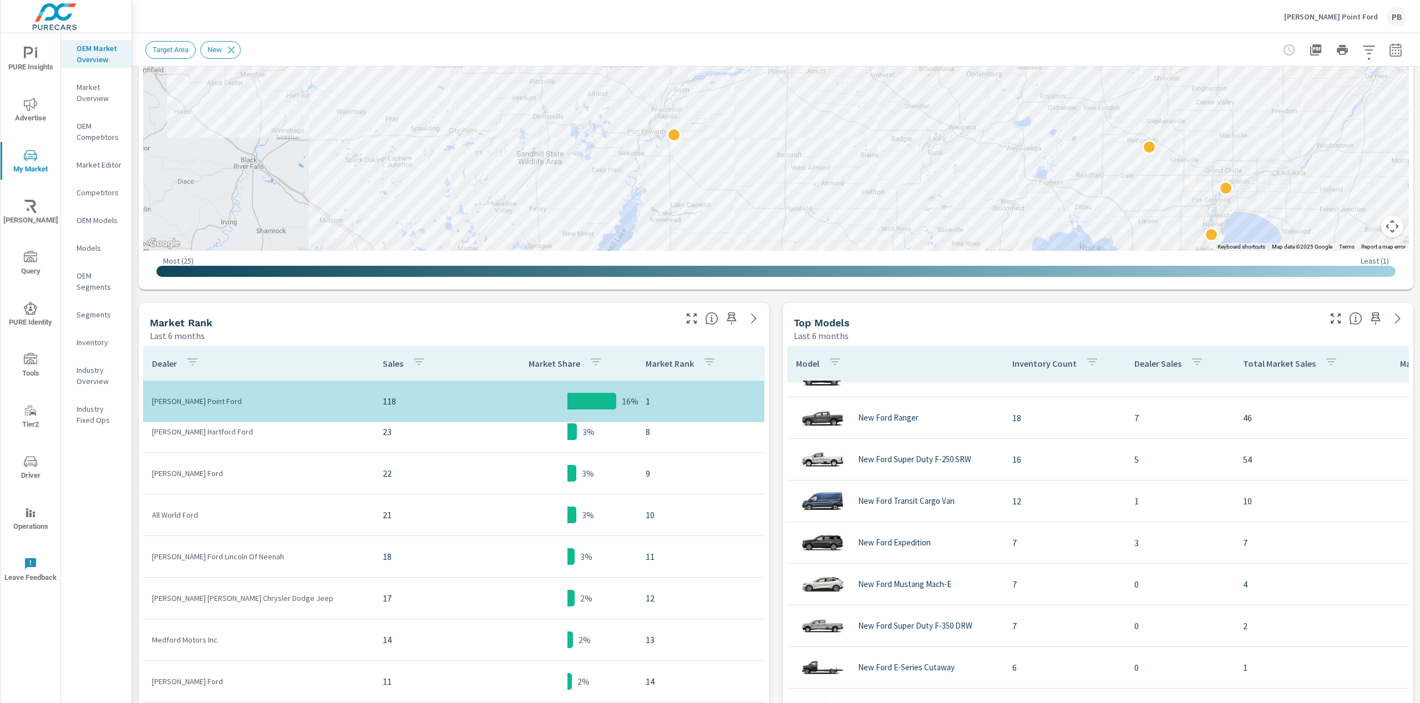
scroll to position [316, 0]
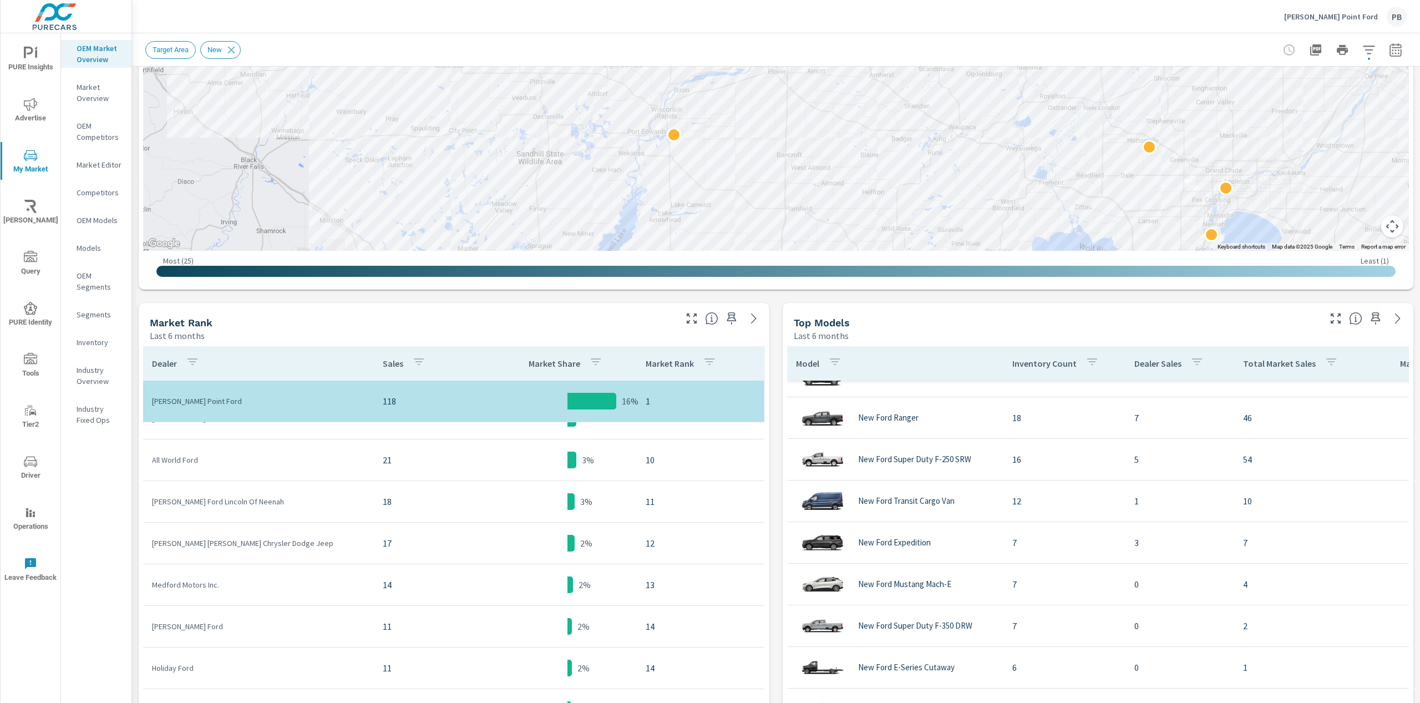
drag, startPoint x: 560, startPoint y: 463, endPoint x: 543, endPoint y: 464, distance: 17.8
click at [568, 463] on div at bounding box center [572, 460] width 9 height 17
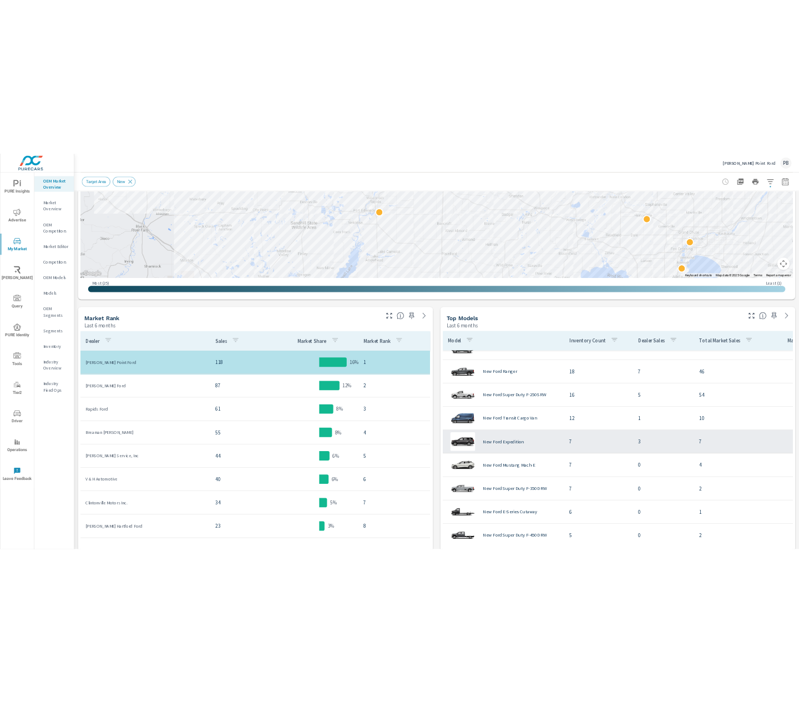
scroll to position [452, 0]
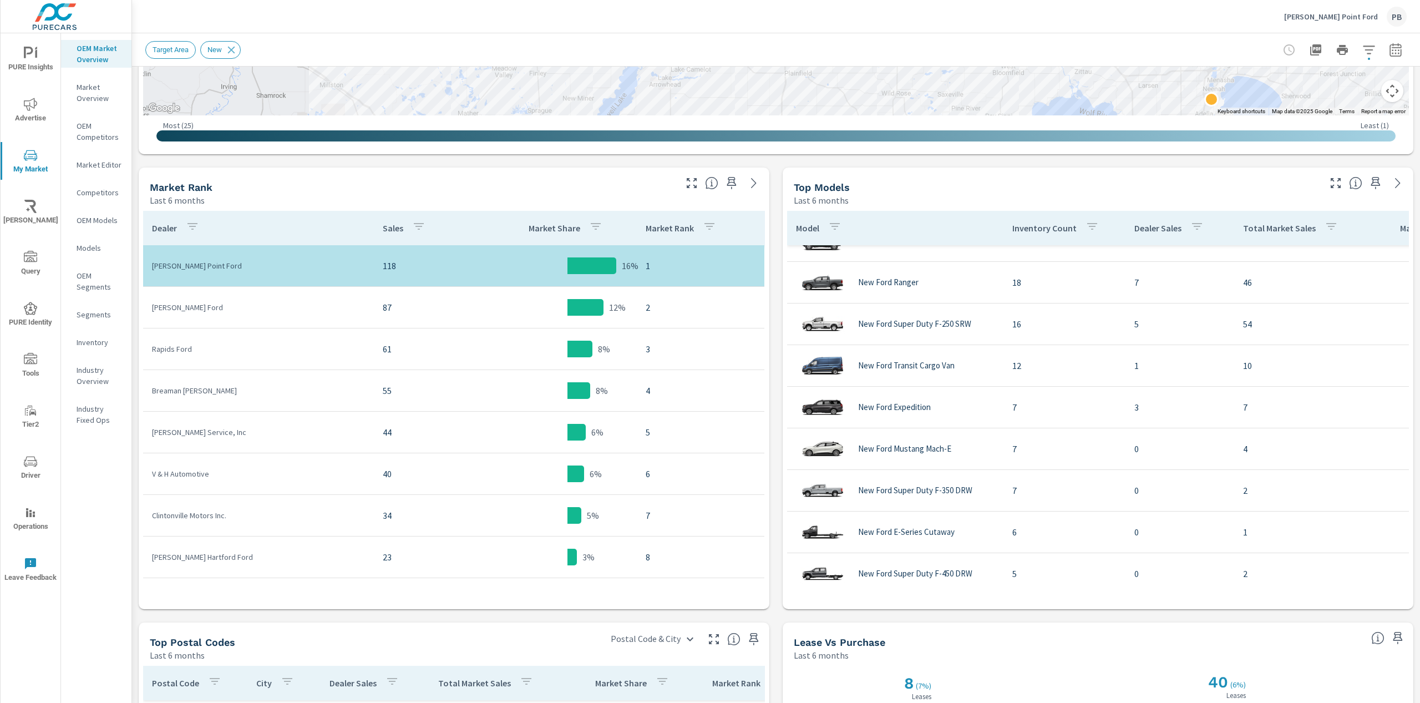
click at [581, 276] on tr "[PERSON_NAME] Point Ford 118 16% 1" at bounding box center [453, 266] width 621 height 42
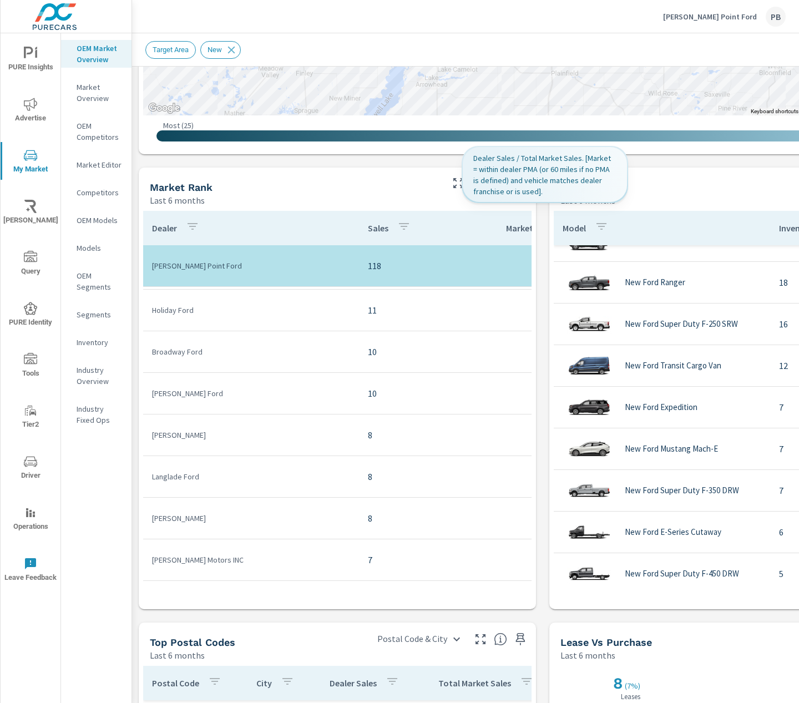
scroll to position [59, 0]
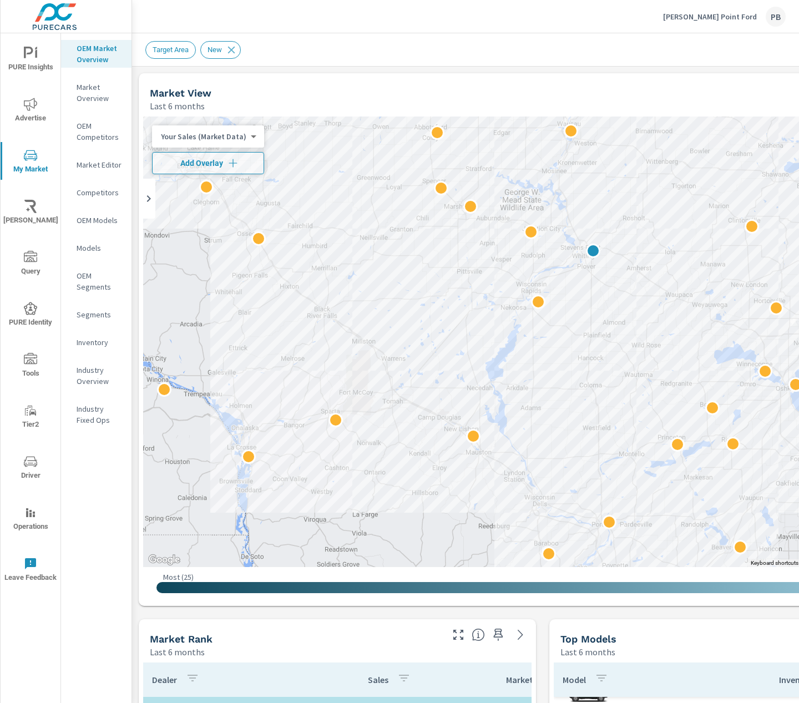
scroll to position [314, 0]
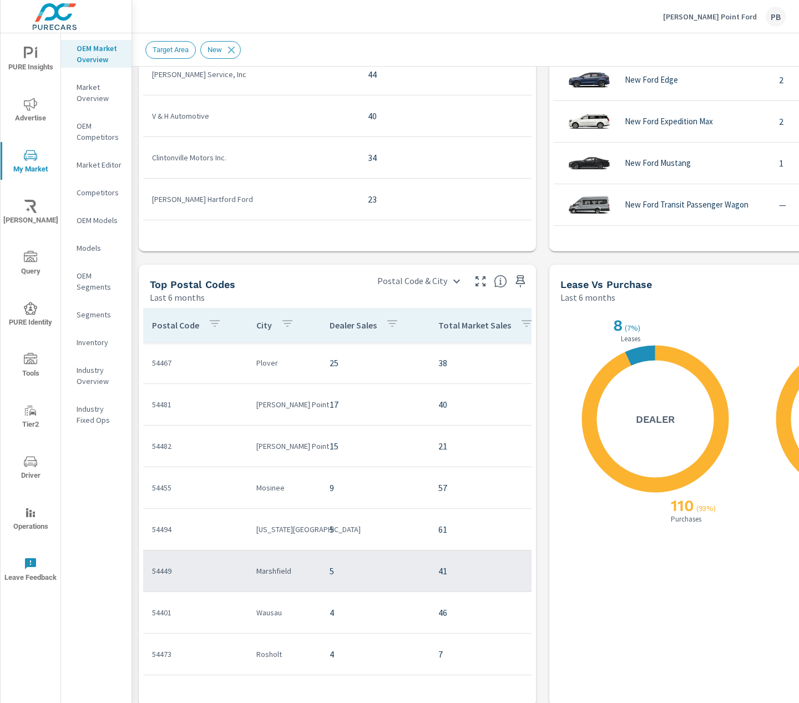
scroll to position [828, 0]
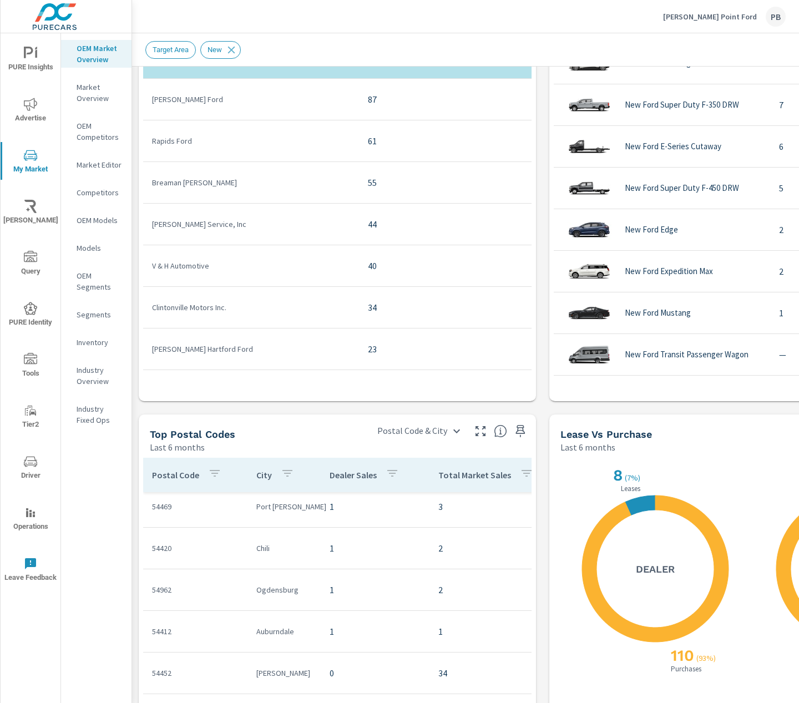
scroll to position [828, 0]
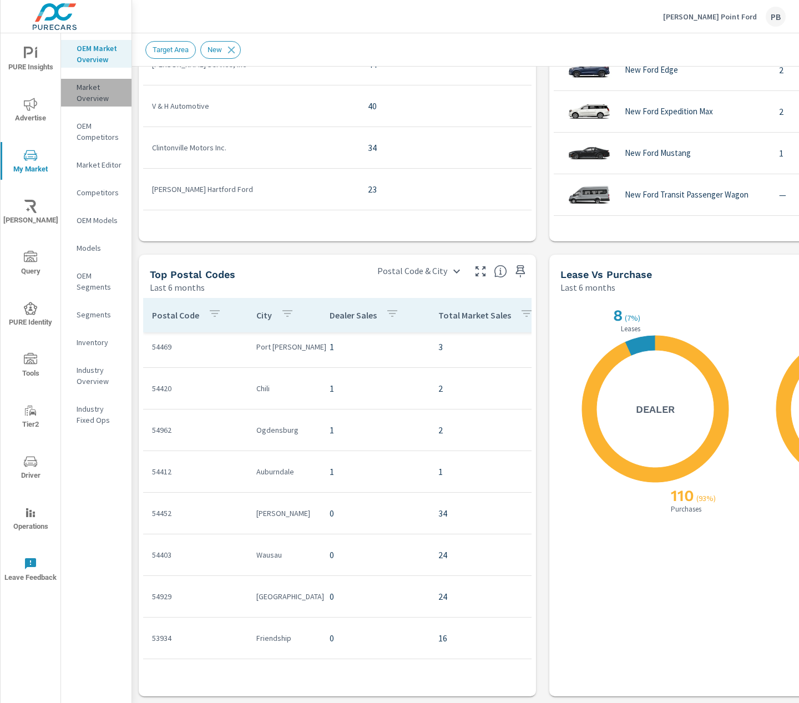
click at [88, 85] on p "Market Overview" at bounding box center [100, 93] width 46 height 22
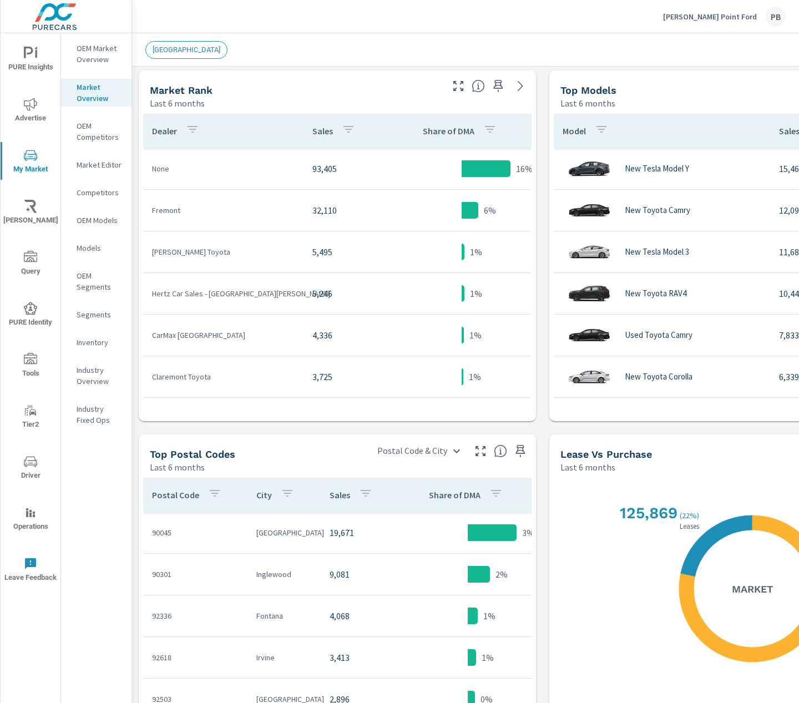
scroll to position [552, 0]
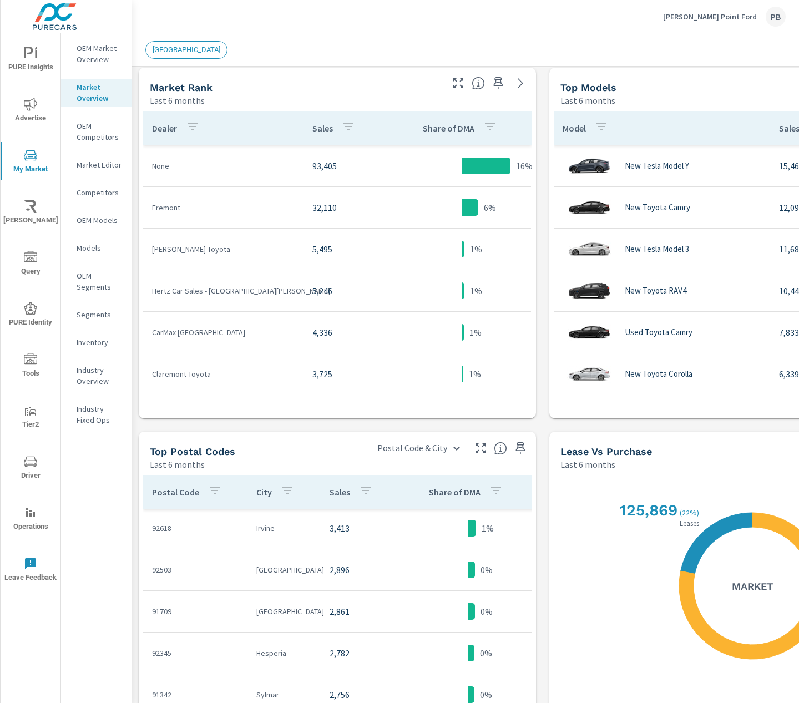
scroll to position [18, 0]
